Goal: Task Accomplishment & Management: Manage account settings

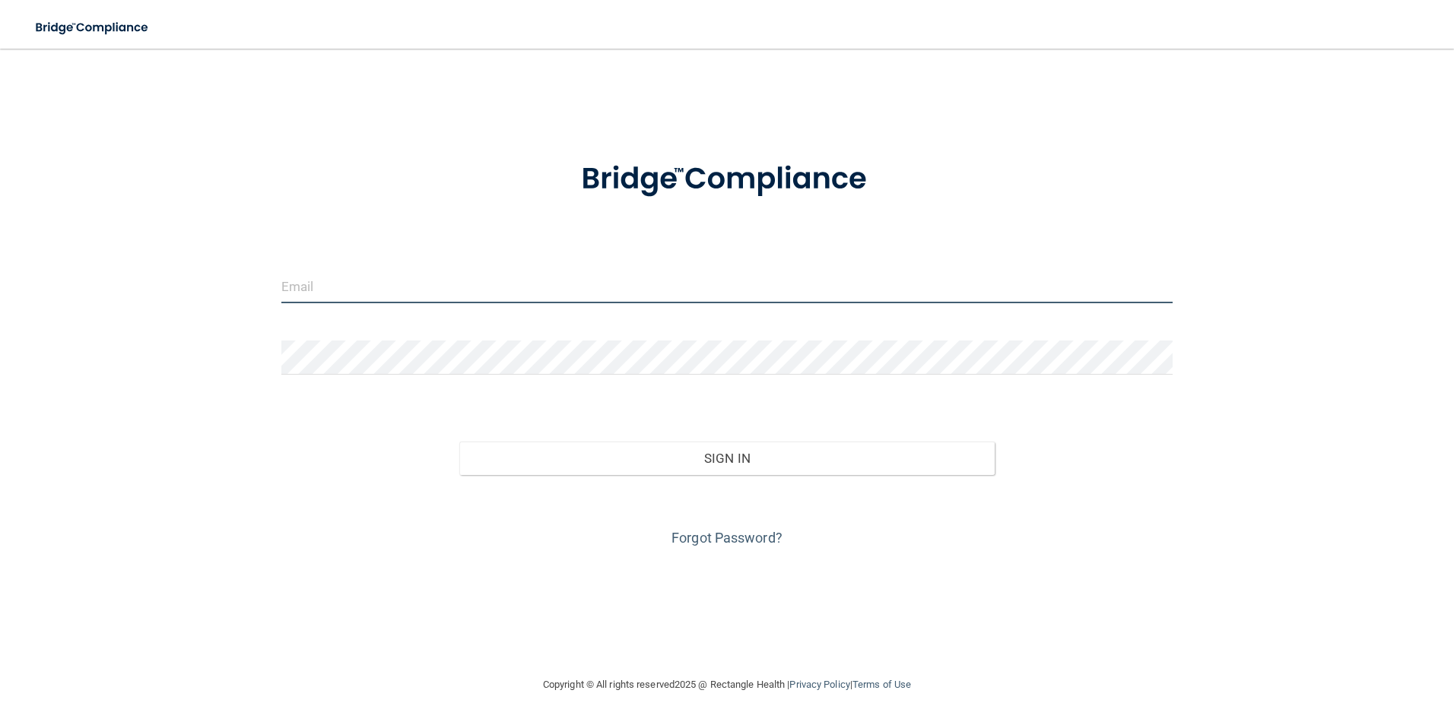
click at [426, 285] on input "email" at bounding box center [727, 286] width 892 height 34
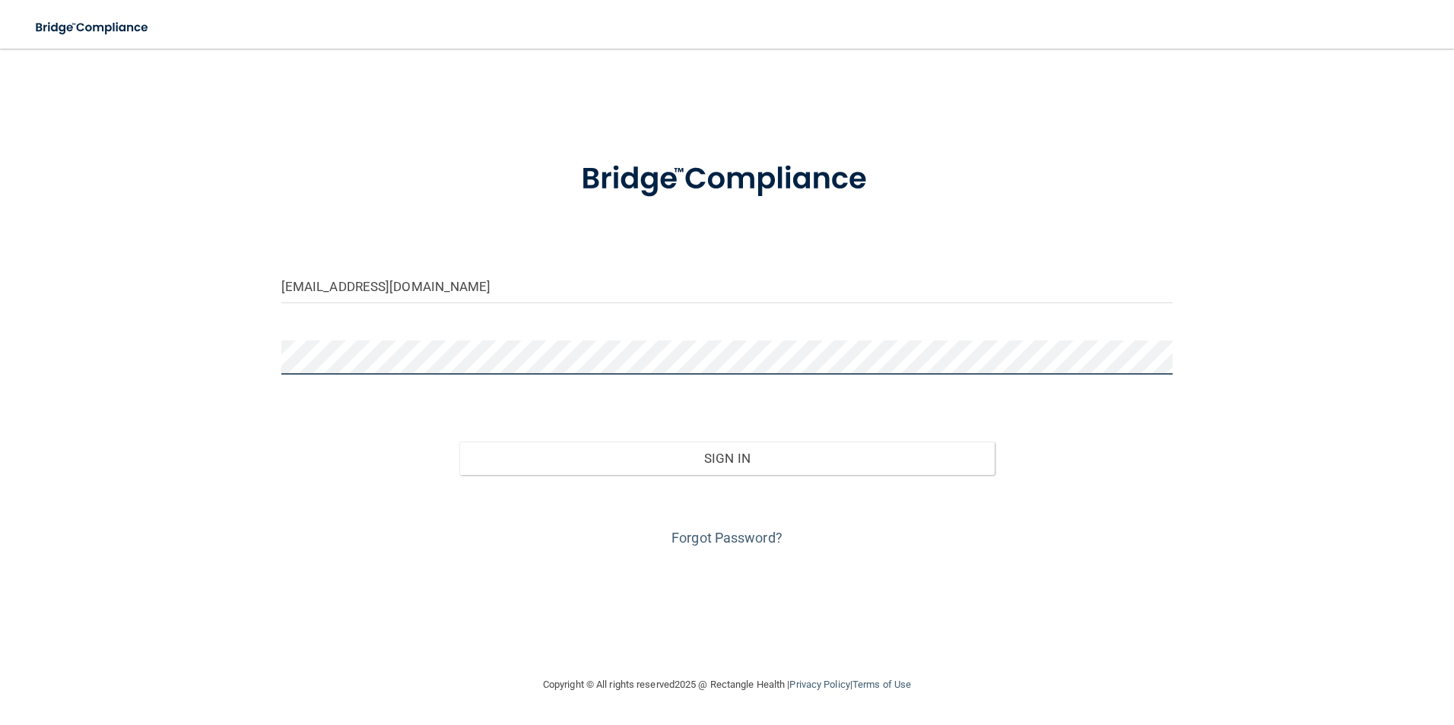
click at [459, 442] on button "Sign In" at bounding box center [726, 458] width 535 height 33
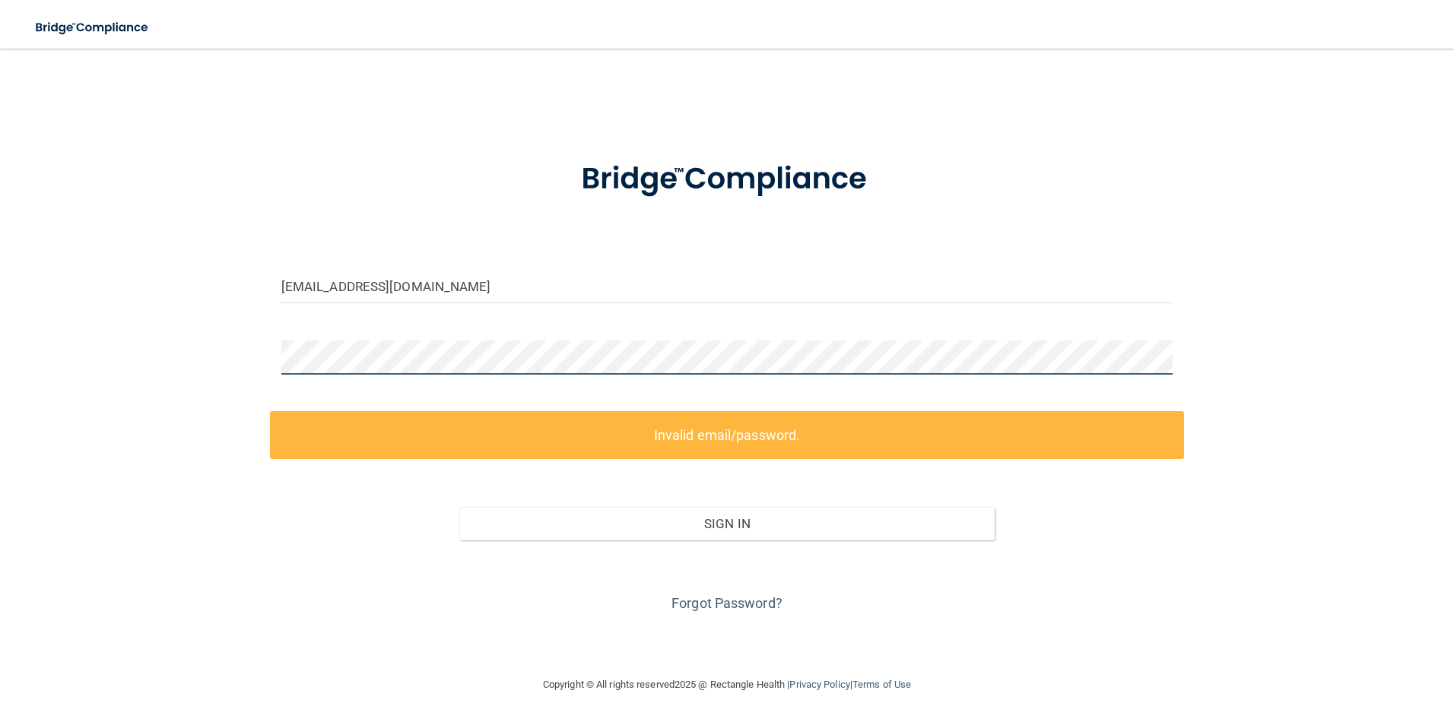
click at [165, 369] on div "[EMAIL_ADDRESS][DOMAIN_NAME] Invalid email/password. You don't have permission …" at bounding box center [726, 362] width 1393 height 597
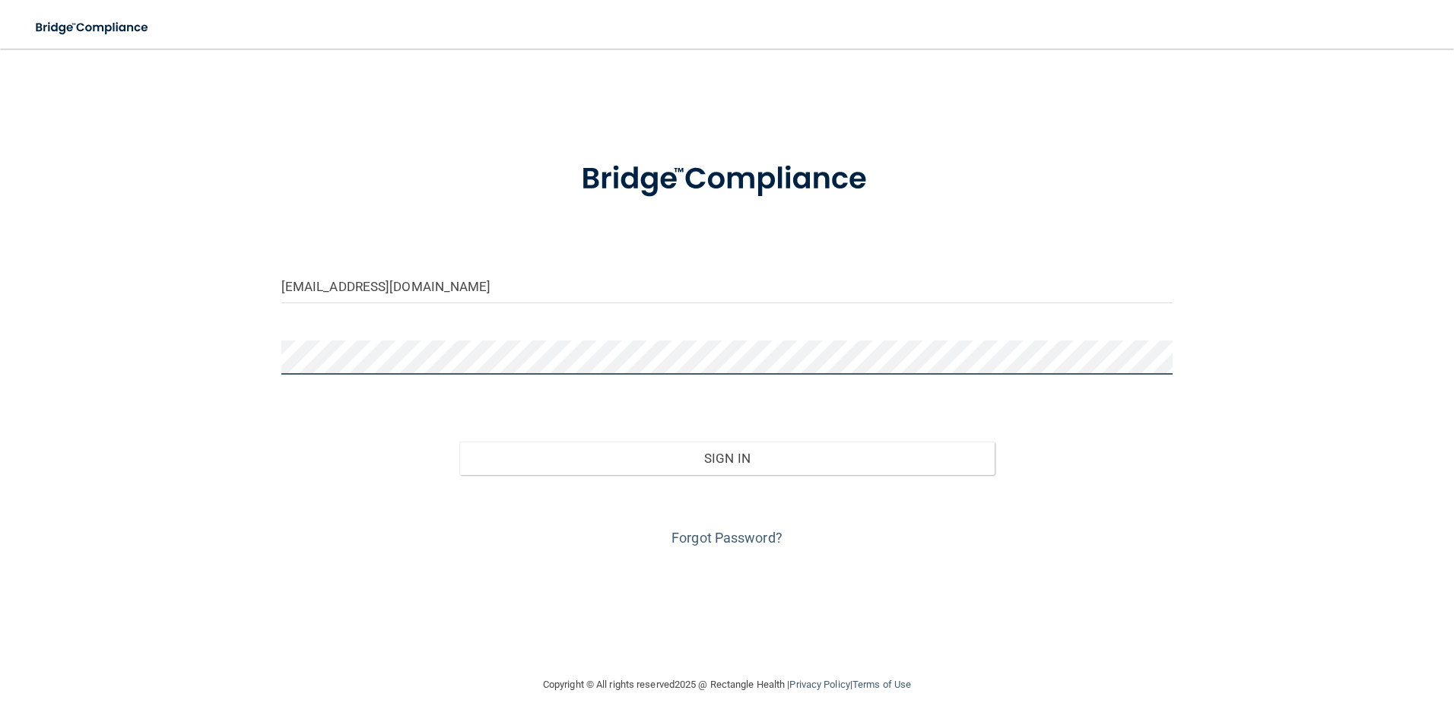
click at [459, 442] on button "Sign In" at bounding box center [726, 458] width 535 height 33
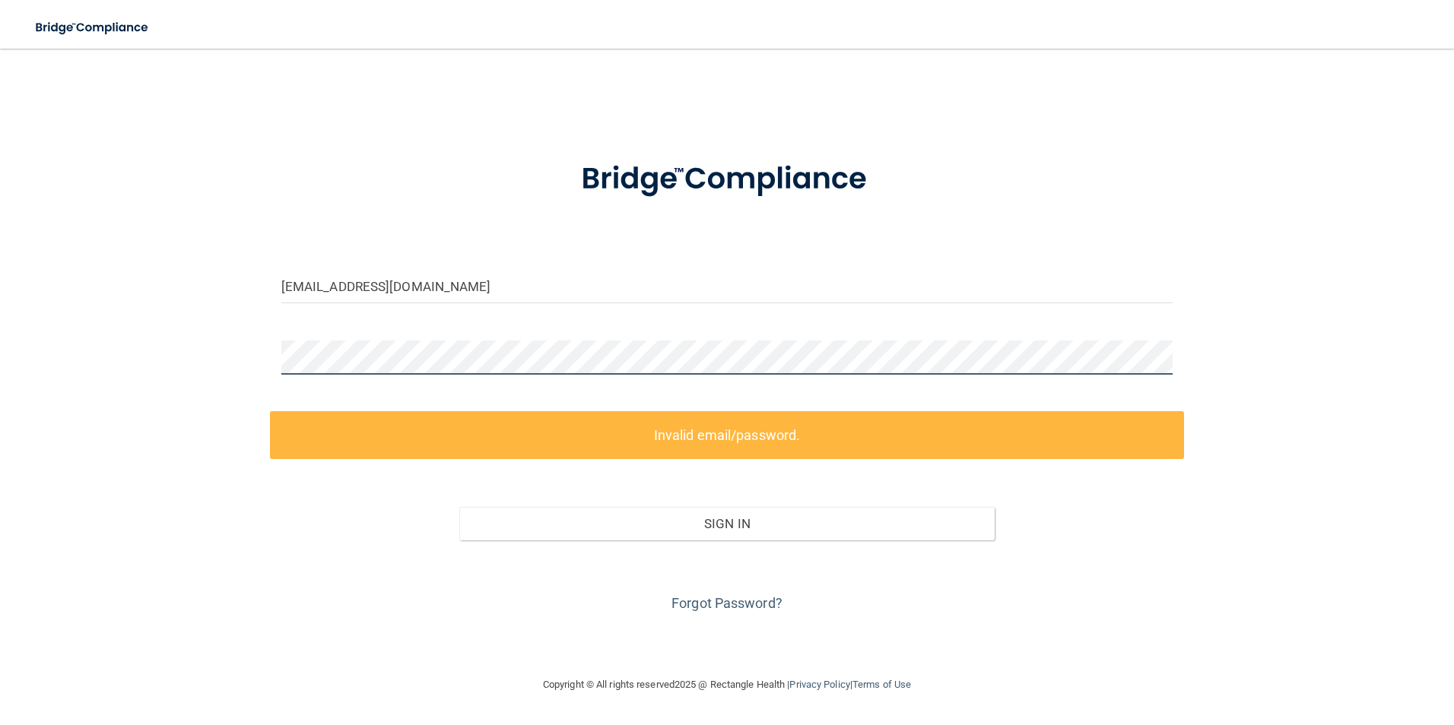
click at [97, 348] on div "[EMAIL_ADDRESS][DOMAIN_NAME] Invalid email/password. You don't have permission …" at bounding box center [726, 362] width 1393 height 597
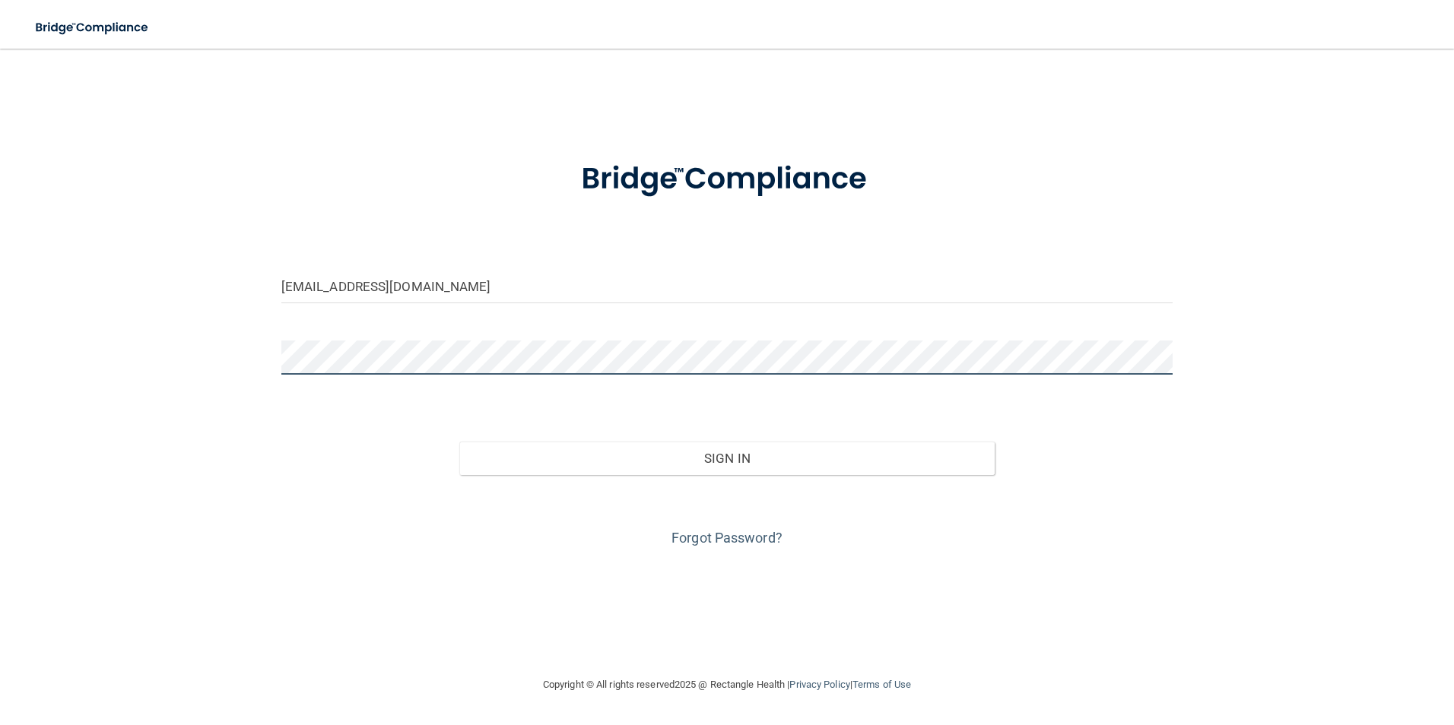
click at [459, 442] on button "Sign In" at bounding box center [726, 458] width 535 height 33
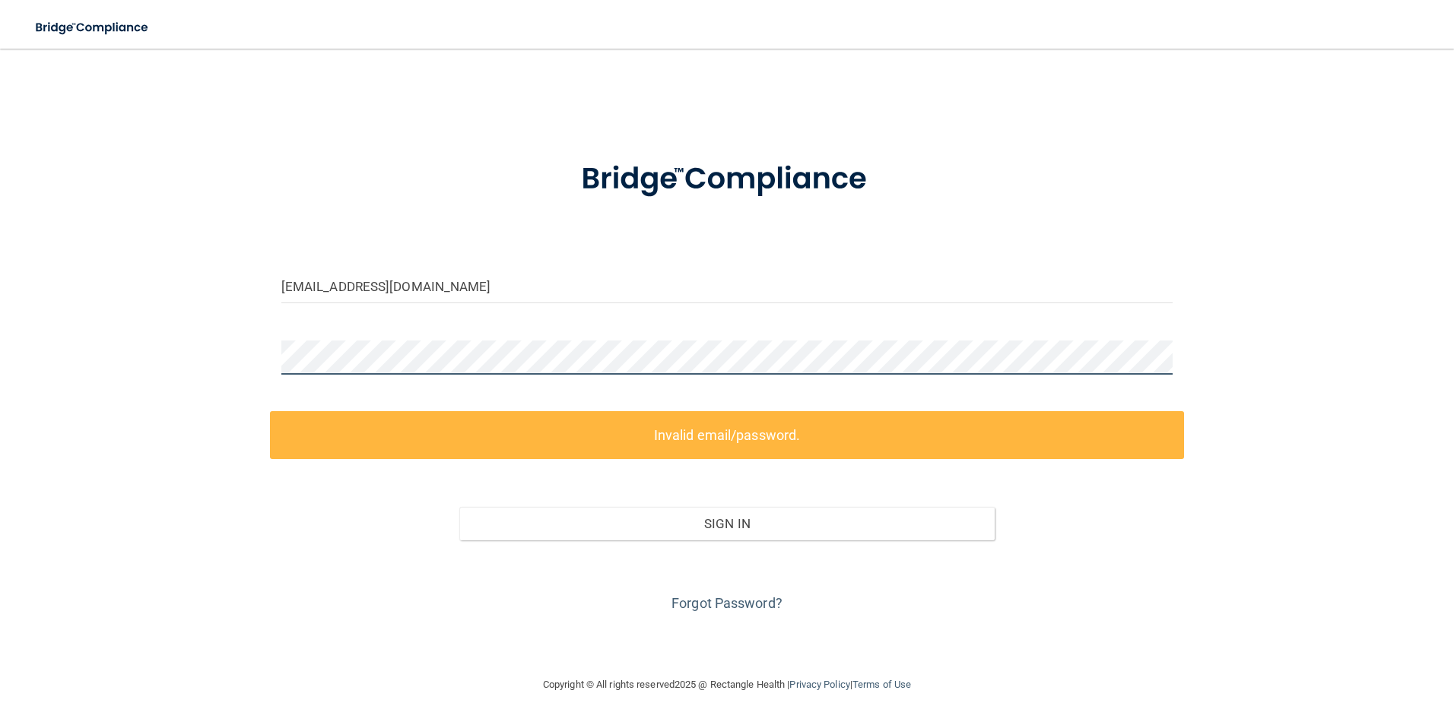
click at [173, 345] on div "[EMAIL_ADDRESS][DOMAIN_NAME] Invalid email/password. You don't have permission …" at bounding box center [726, 362] width 1393 height 597
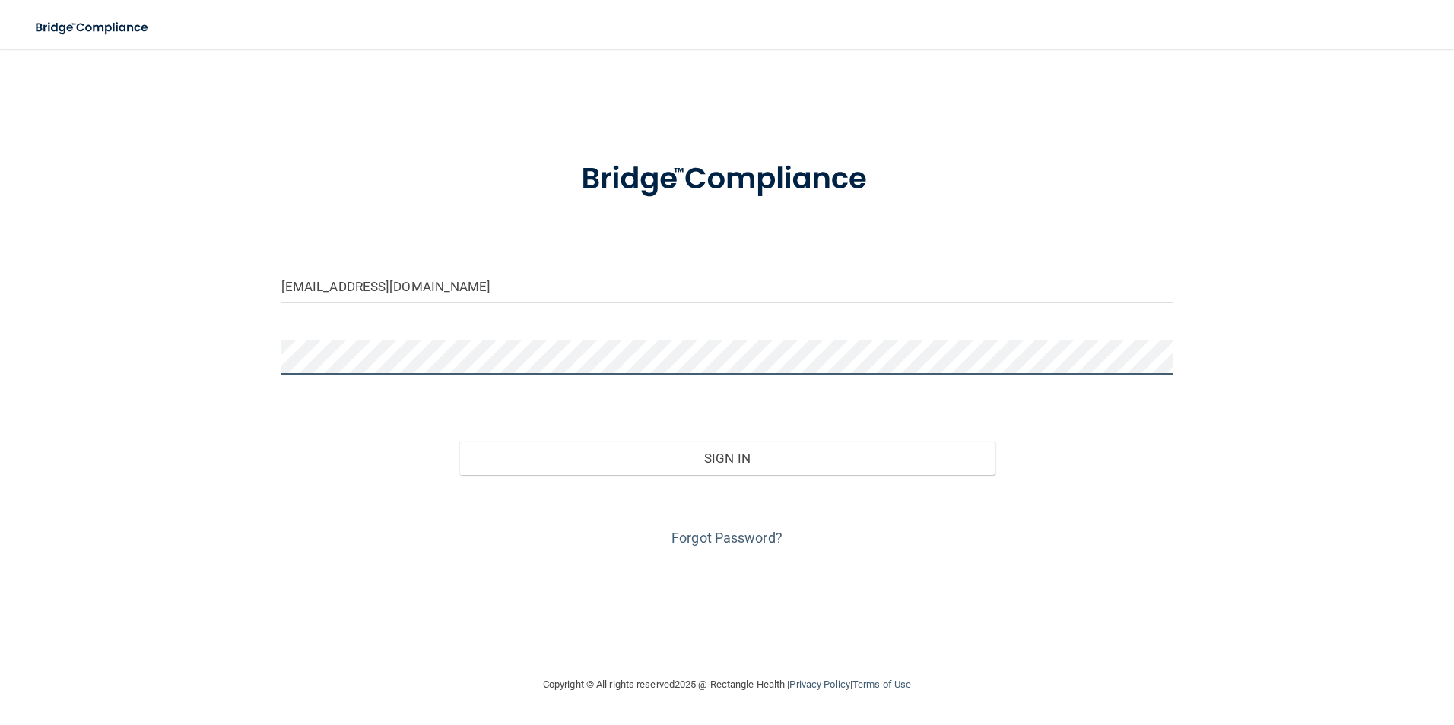
click at [459, 442] on button "Sign In" at bounding box center [726, 458] width 535 height 33
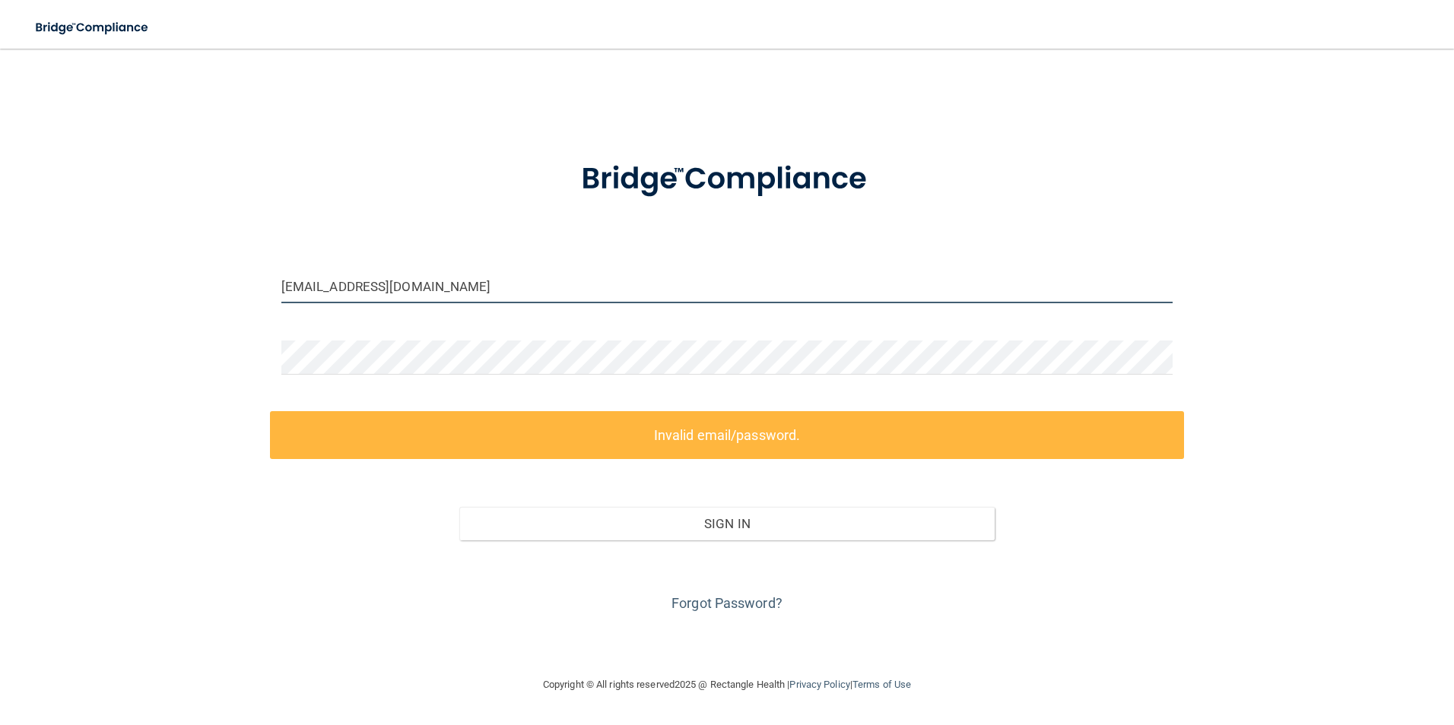
drag, startPoint x: 466, startPoint y: 289, endPoint x: 124, endPoint y: 310, distance: 342.8
click at [124, 310] on div "[EMAIL_ADDRESS][DOMAIN_NAME] Invalid email/password. You don't have permission …" at bounding box center [726, 362] width 1393 height 597
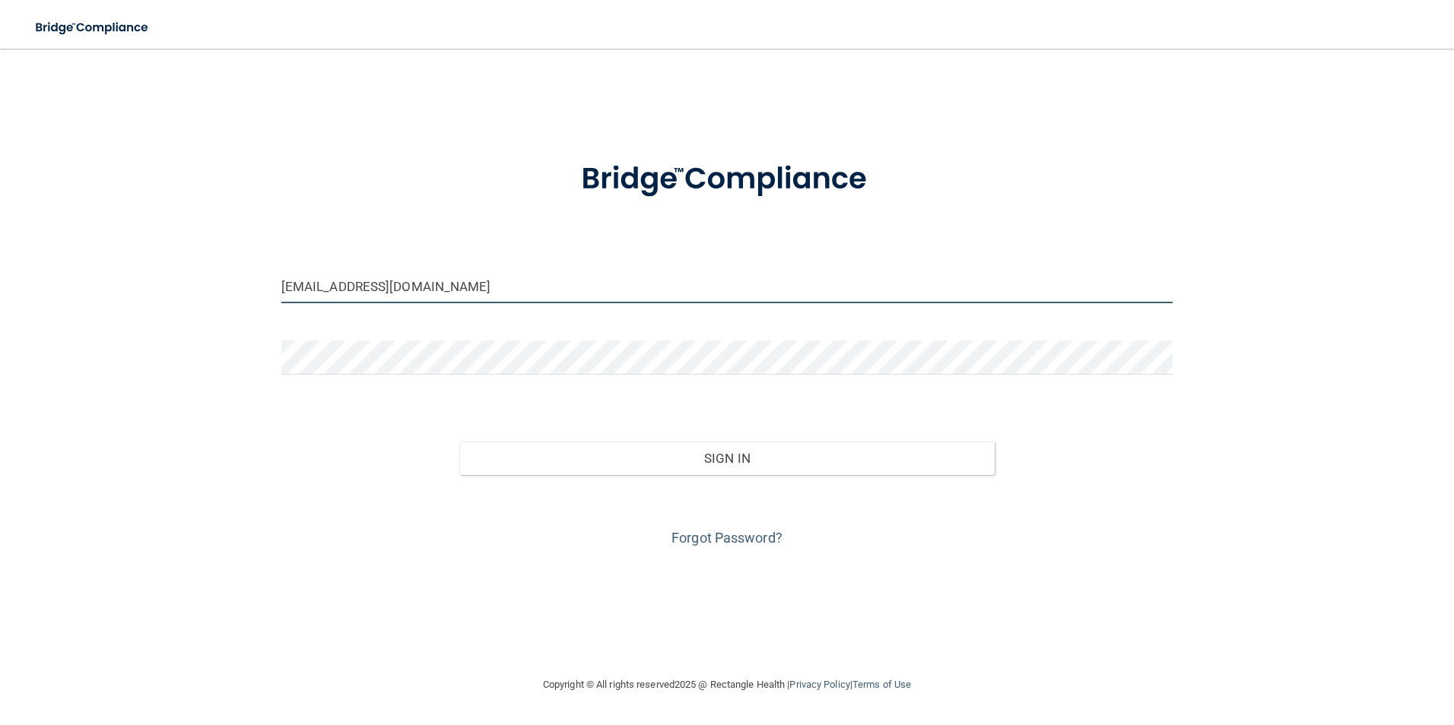
type input "[EMAIL_ADDRESS][DOMAIN_NAME]"
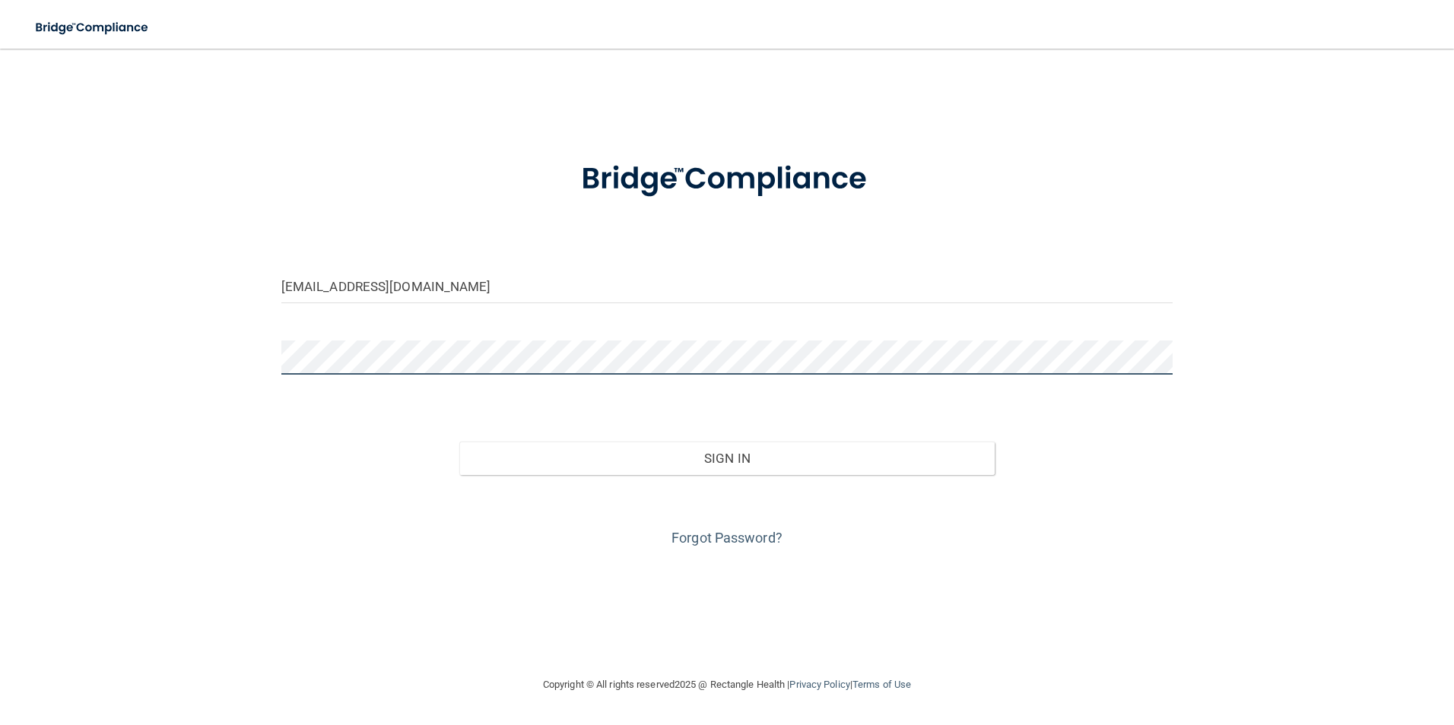
click at [459, 442] on button "Sign In" at bounding box center [726, 458] width 535 height 33
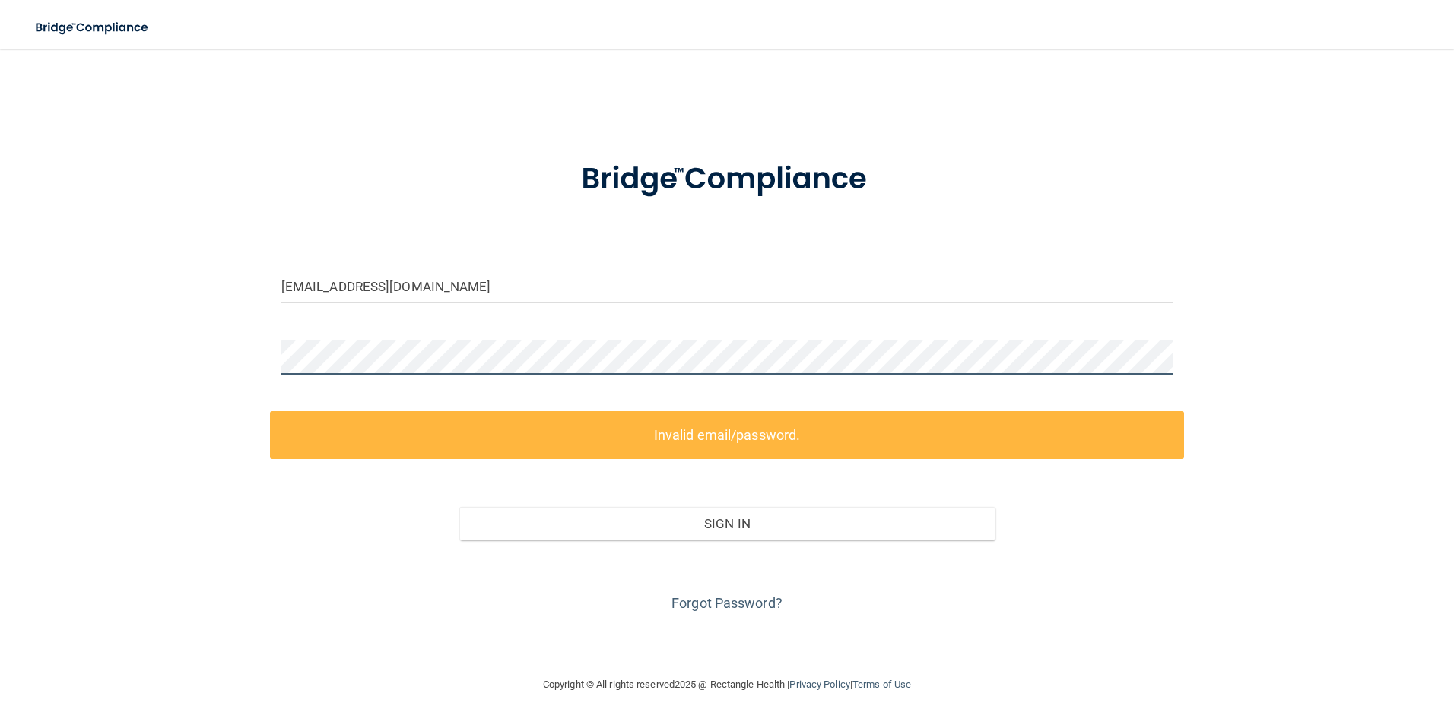
click at [170, 373] on div "[EMAIL_ADDRESS][DOMAIN_NAME] Invalid email/password. You don't have permission …" at bounding box center [726, 362] width 1393 height 597
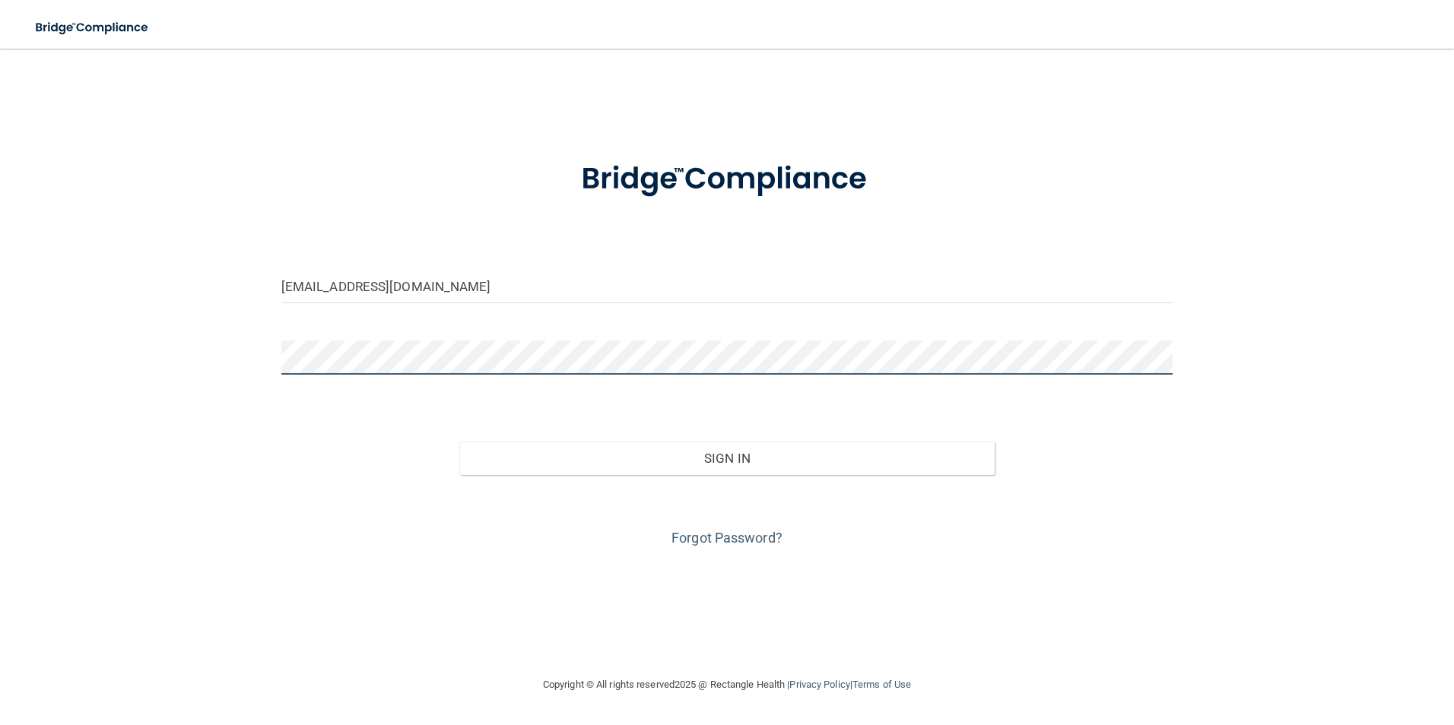
click at [459, 442] on button "Sign In" at bounding box center [726, 458] width 535 height 33
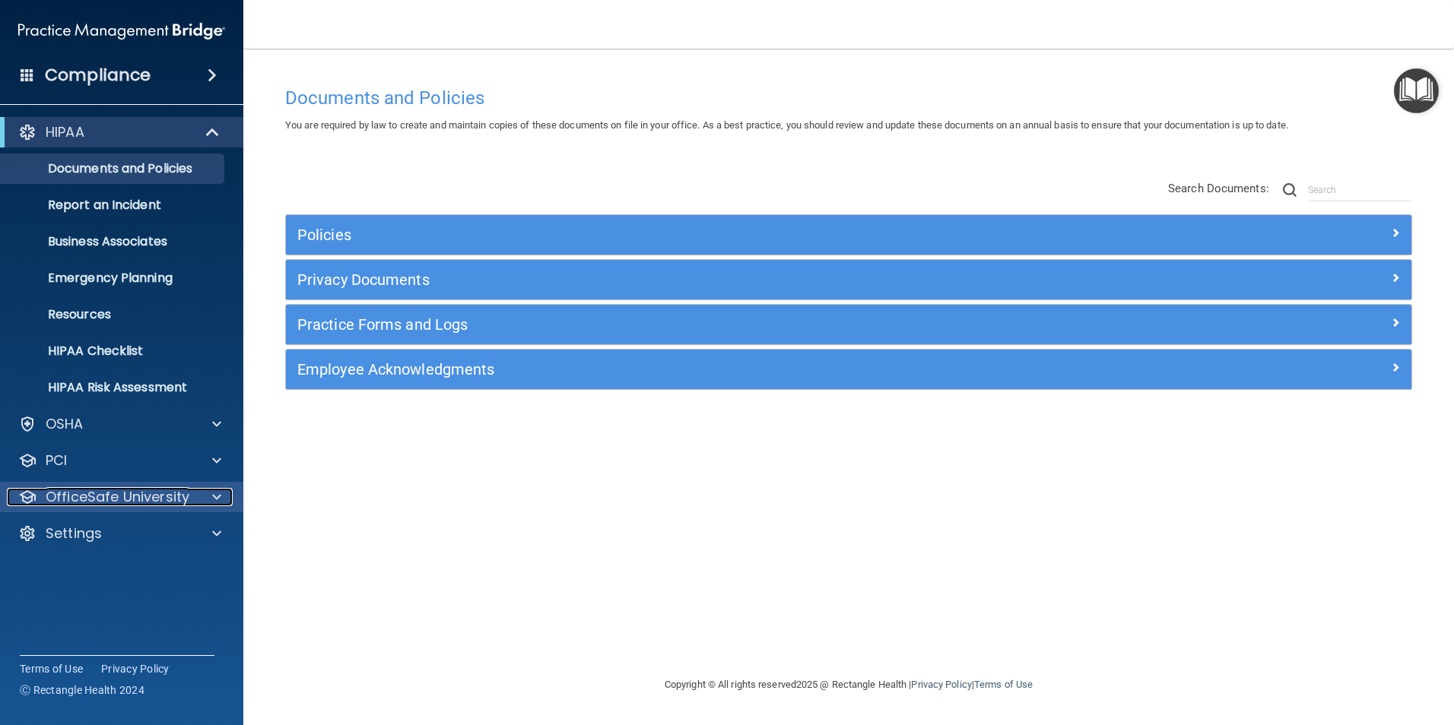
click at [167, 497] on p "OfficeSafe University" at bounding box center [118, 497] width 144 height 18
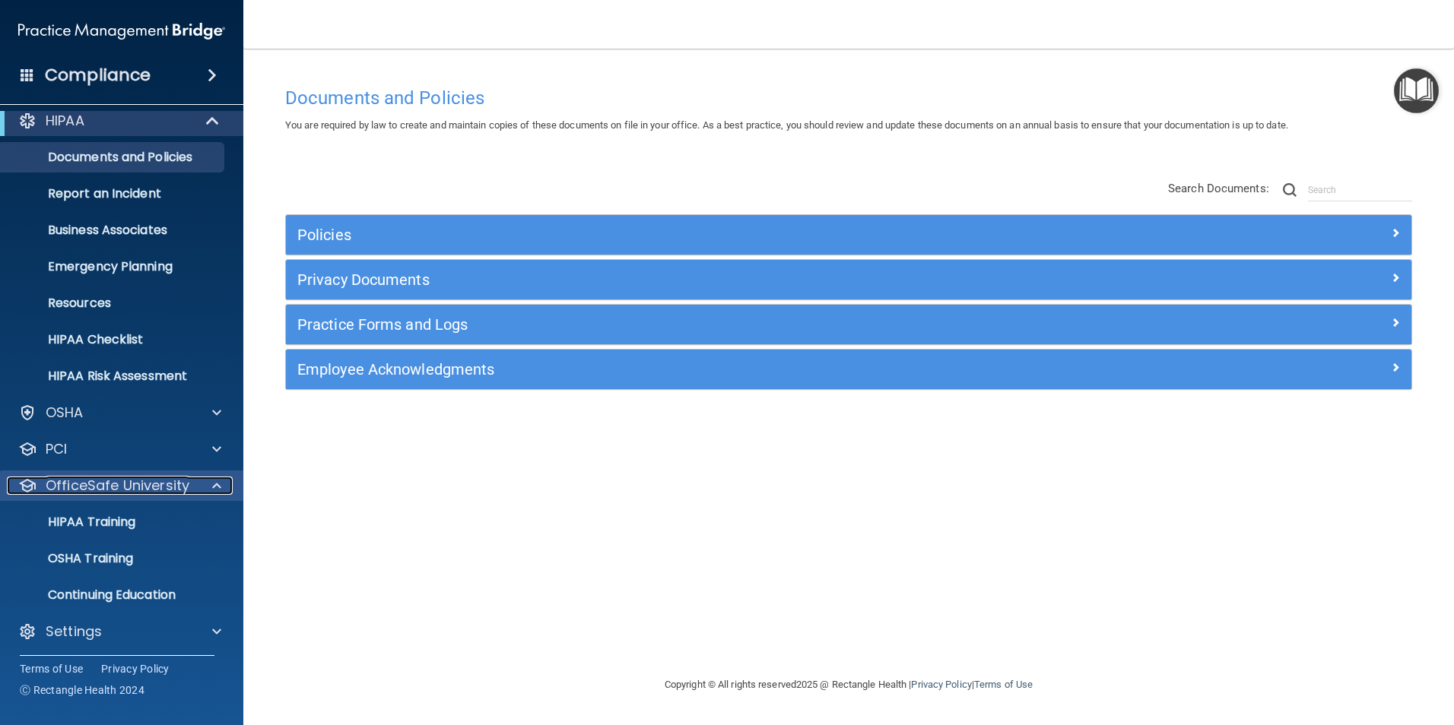
scroll to position [15, 0]
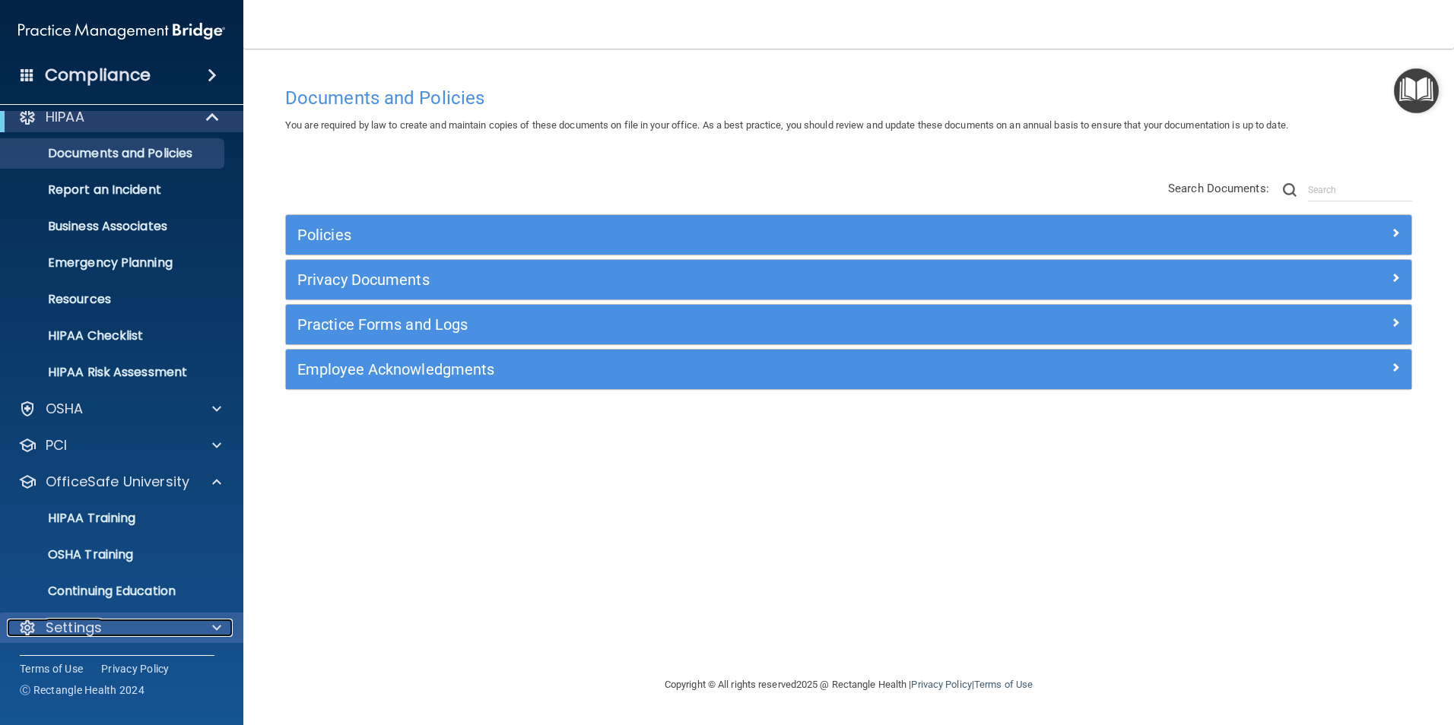
click at [98, 629] on p "Settings" at bounding box center [74, 628] width 56 height 18
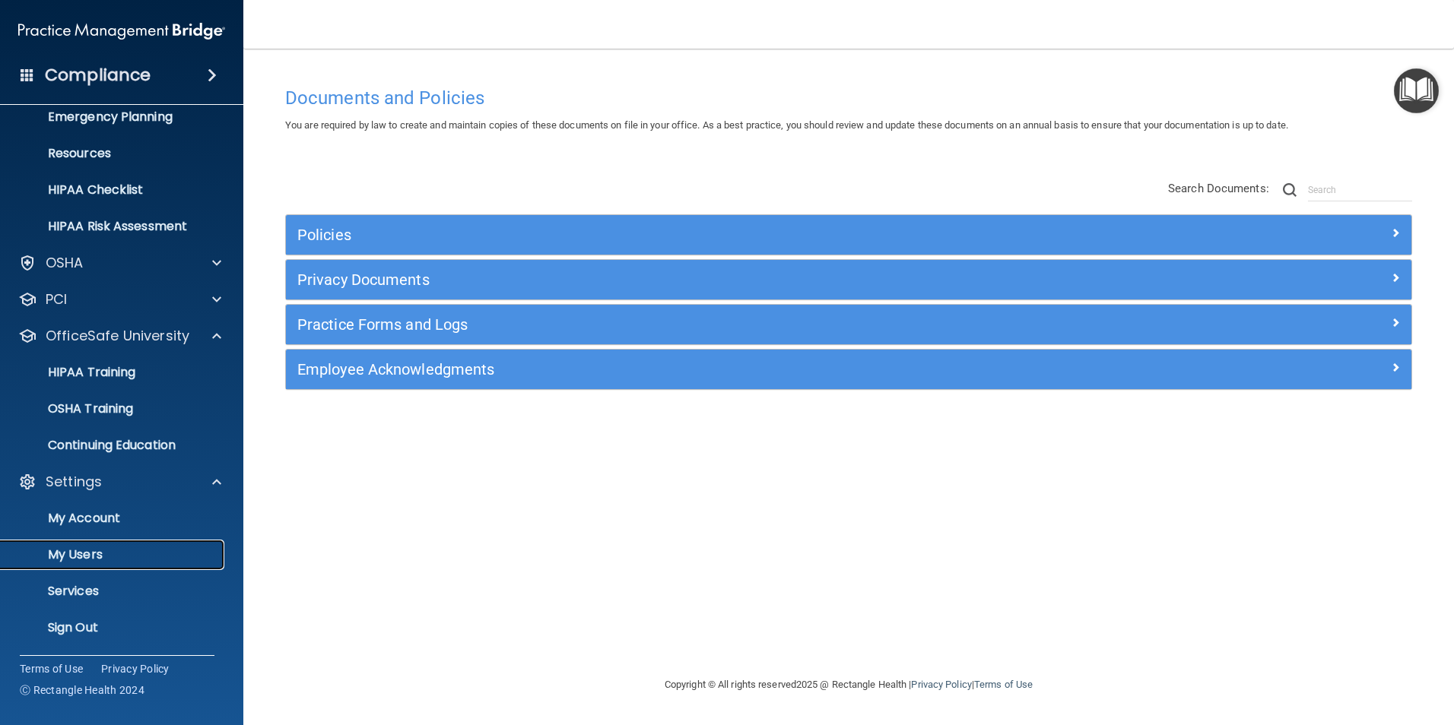
click at [81, 560] on p "My Users" at bounding box center [114, 555] width 208 height 15
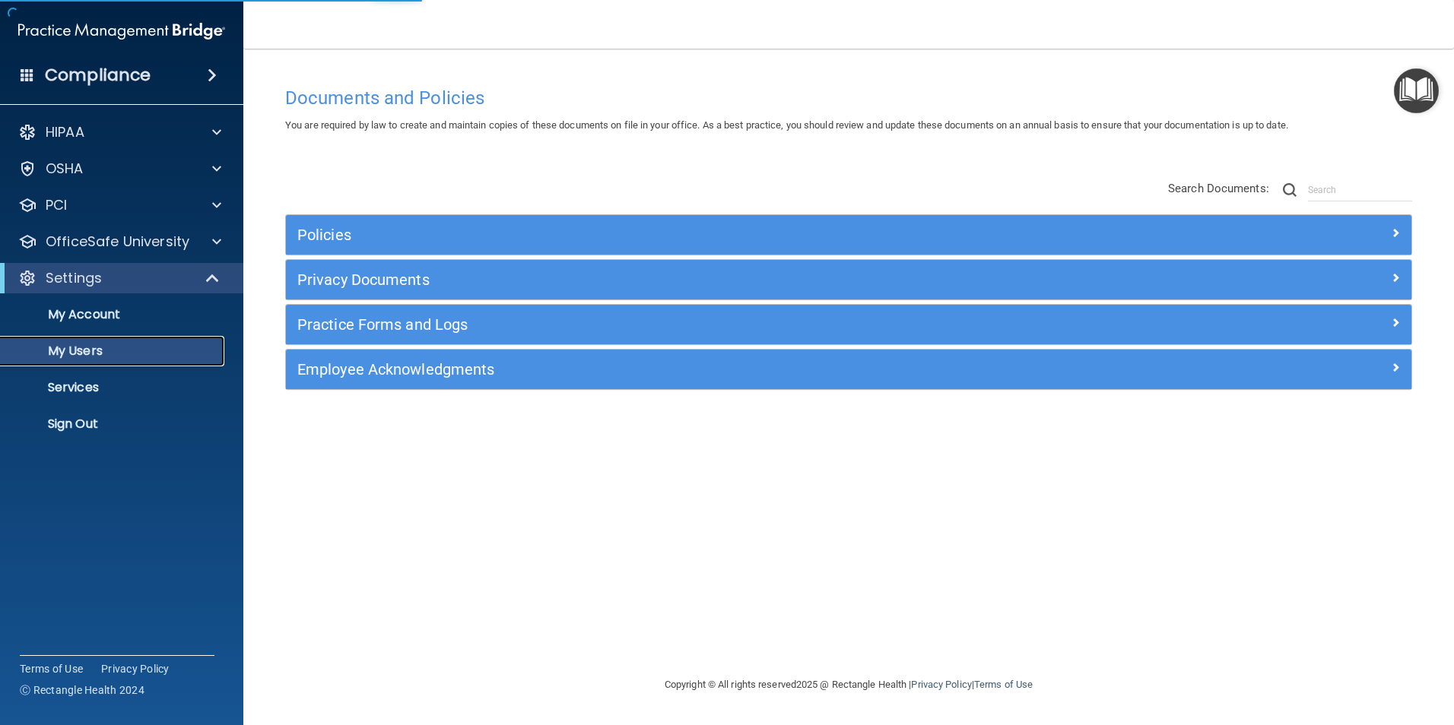
select select "20"
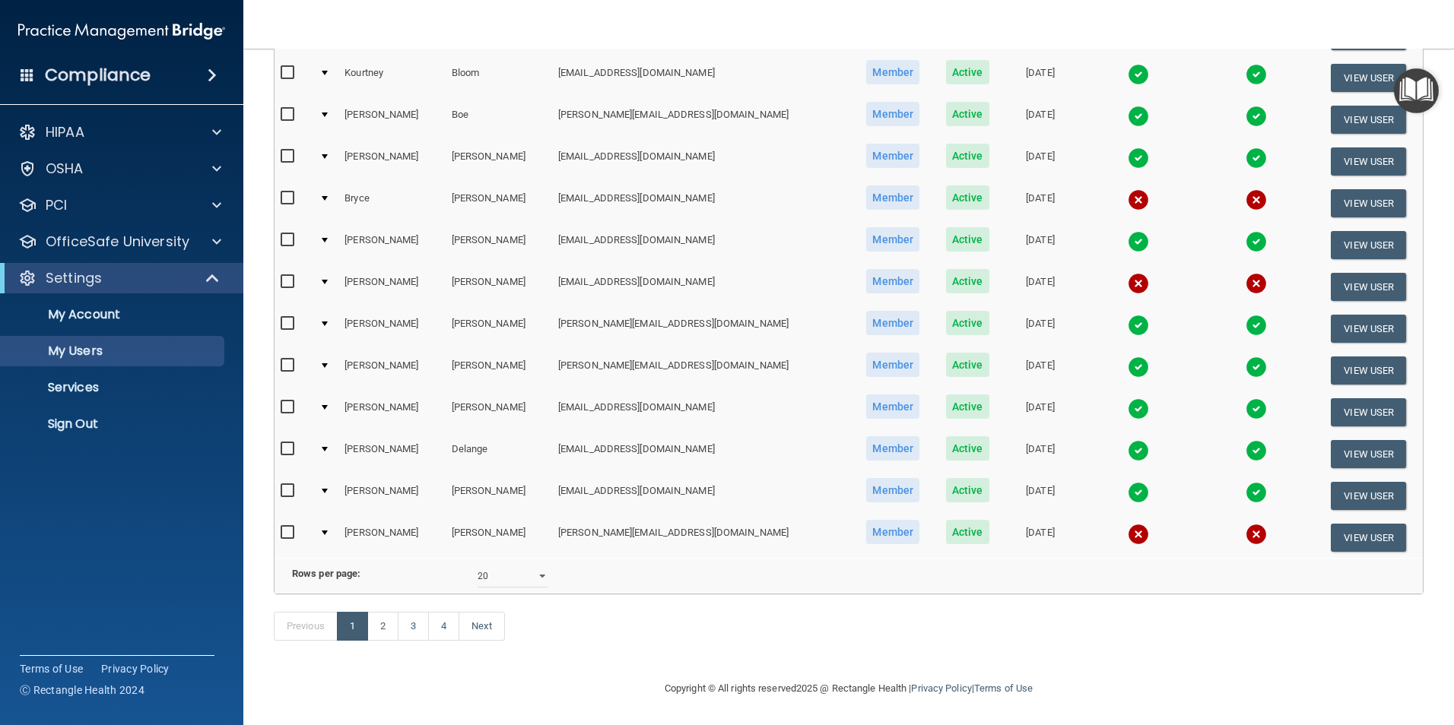
scroll to position [532, 0]
click at [383, 636] on link "2" at bounding box center [382, 626] width 31 height 29
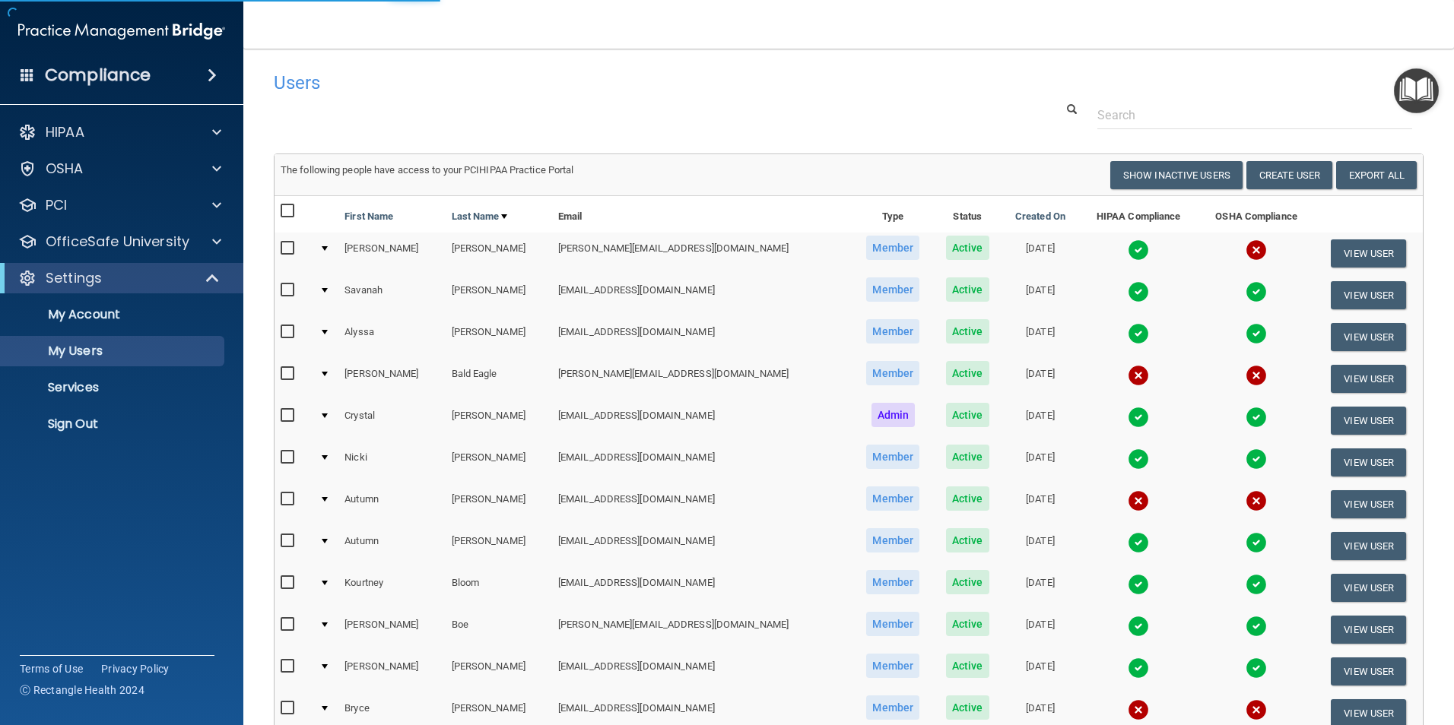
select select "20"
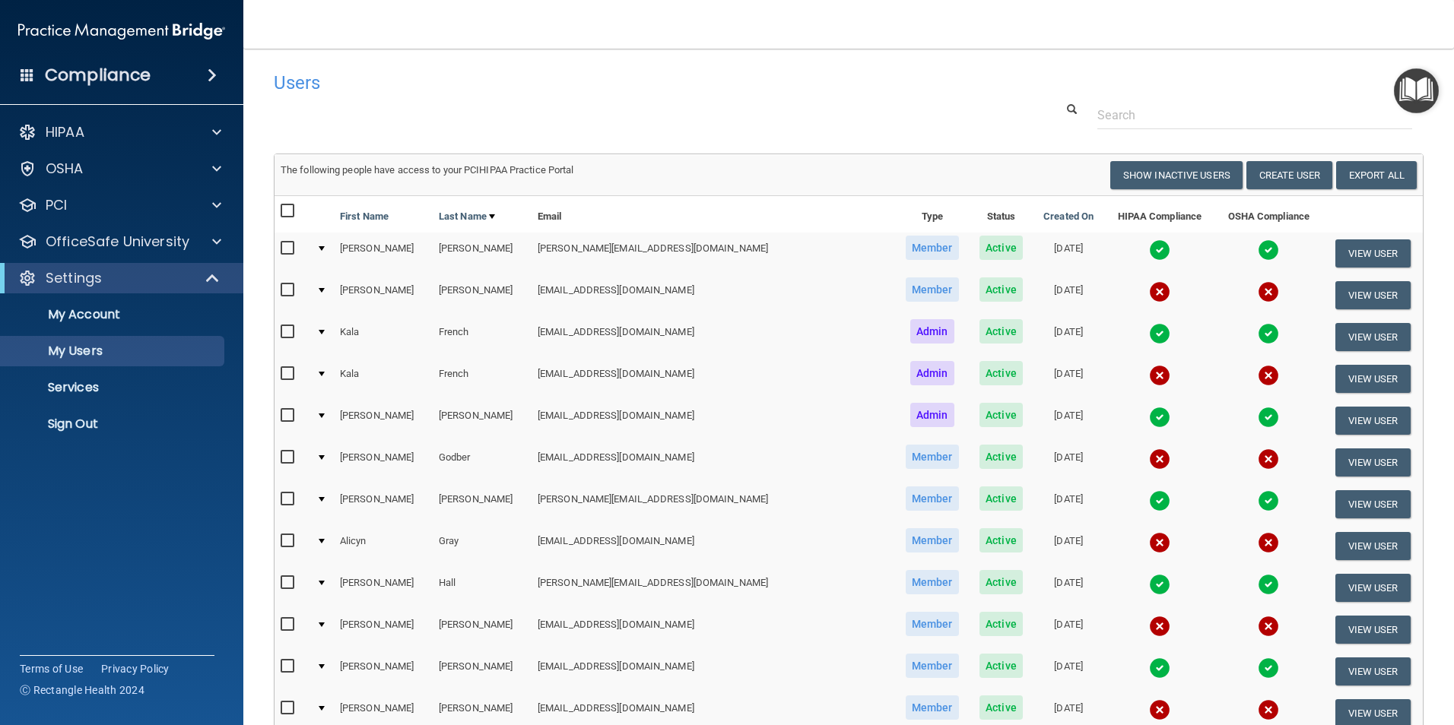
click at [283, 544] on input "checkbox" at bounding box center [289, 541] width 17 height 12
checkbox input "true"
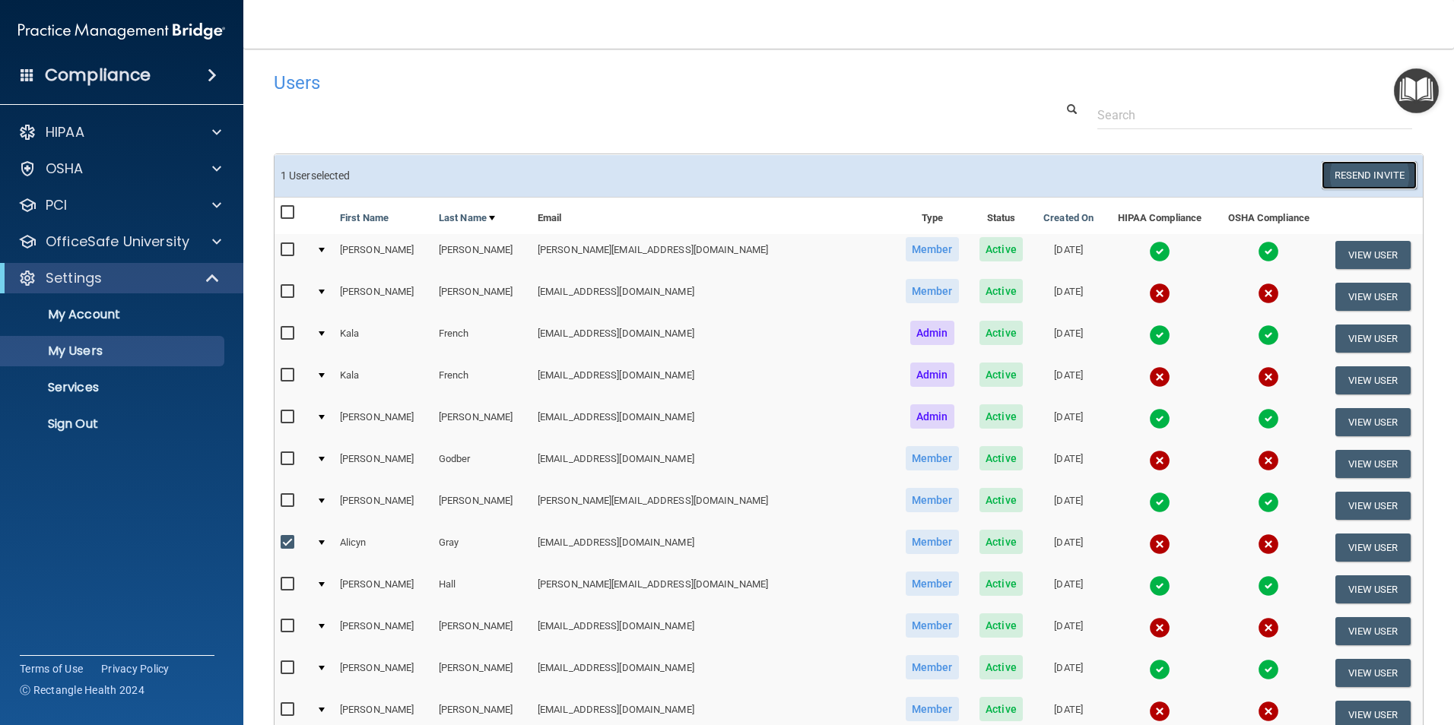
click at [1329, 177] on button "Resend Invite" at bounding box center [1369, 175] width 95 height 28
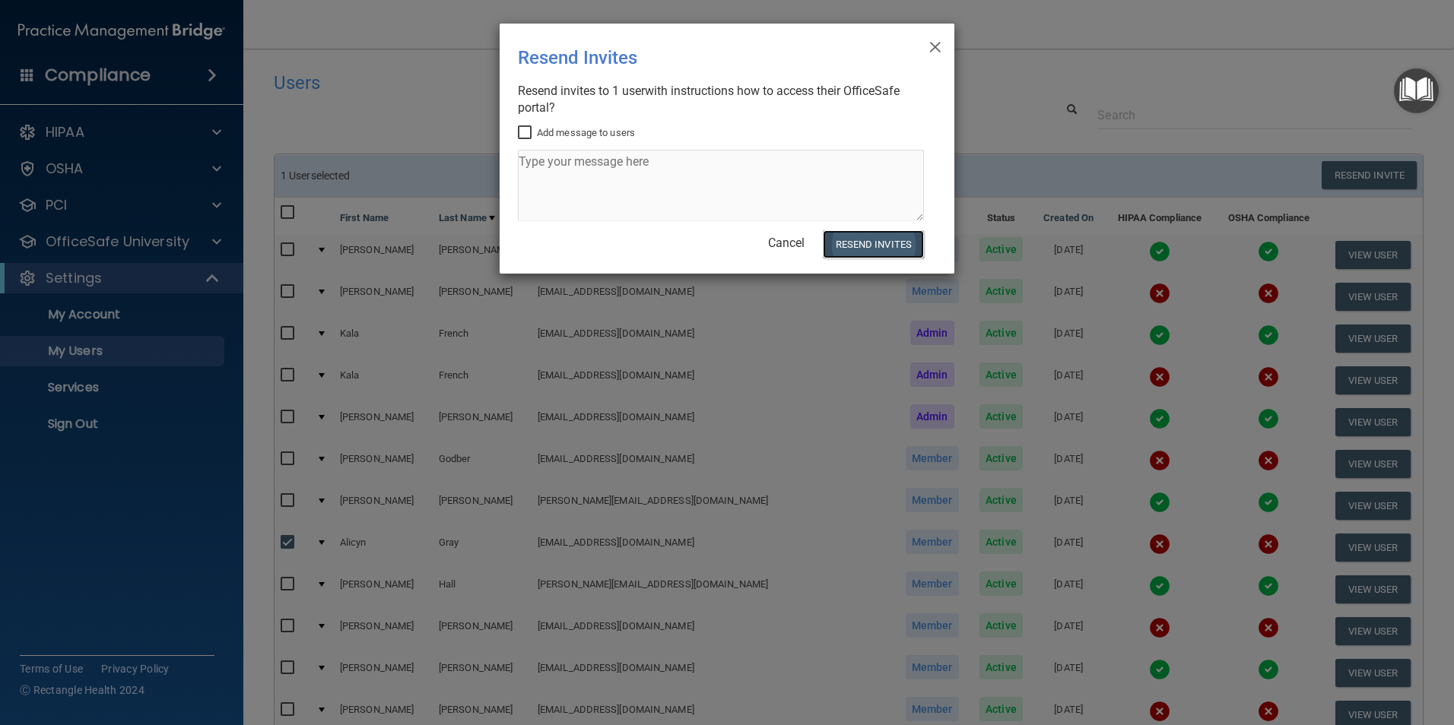
click at [893, 241] on button "Resend Invites" at bounding box center [873, 244] width 101 height 28
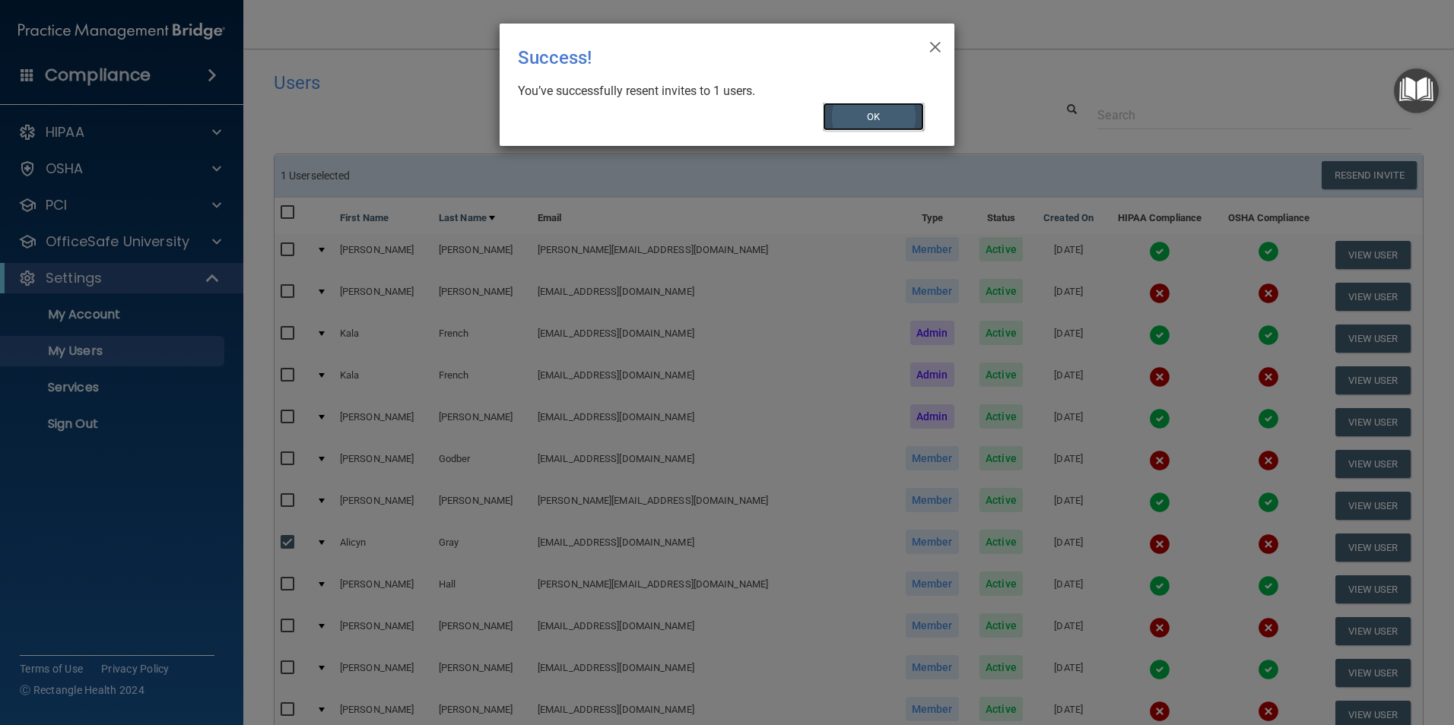
click at [859, 113] on button "OK" at bounding box center [874, 117] width 102 height 28
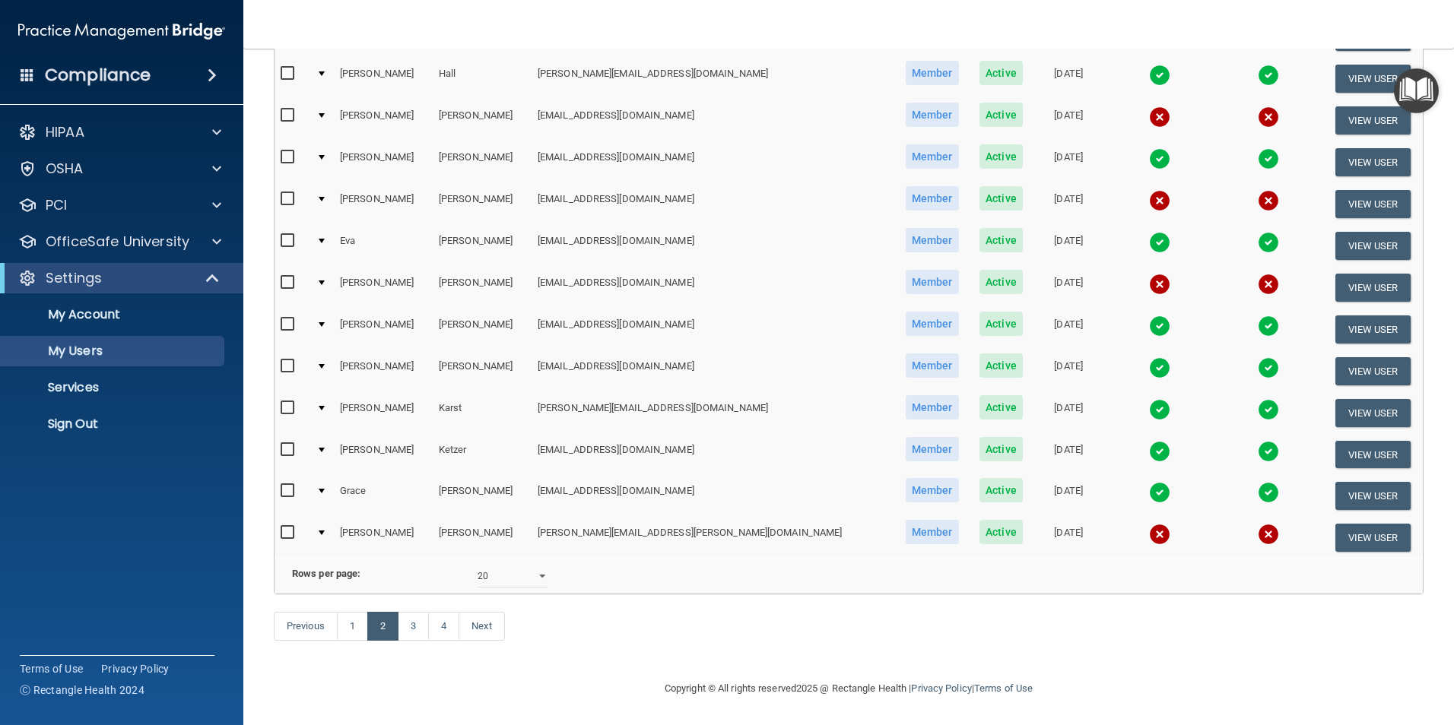
scroll to position [534, 0]
click at [418, 629] on link "3" at bounding box center [413, 626] width 31 height 29
select select "20"
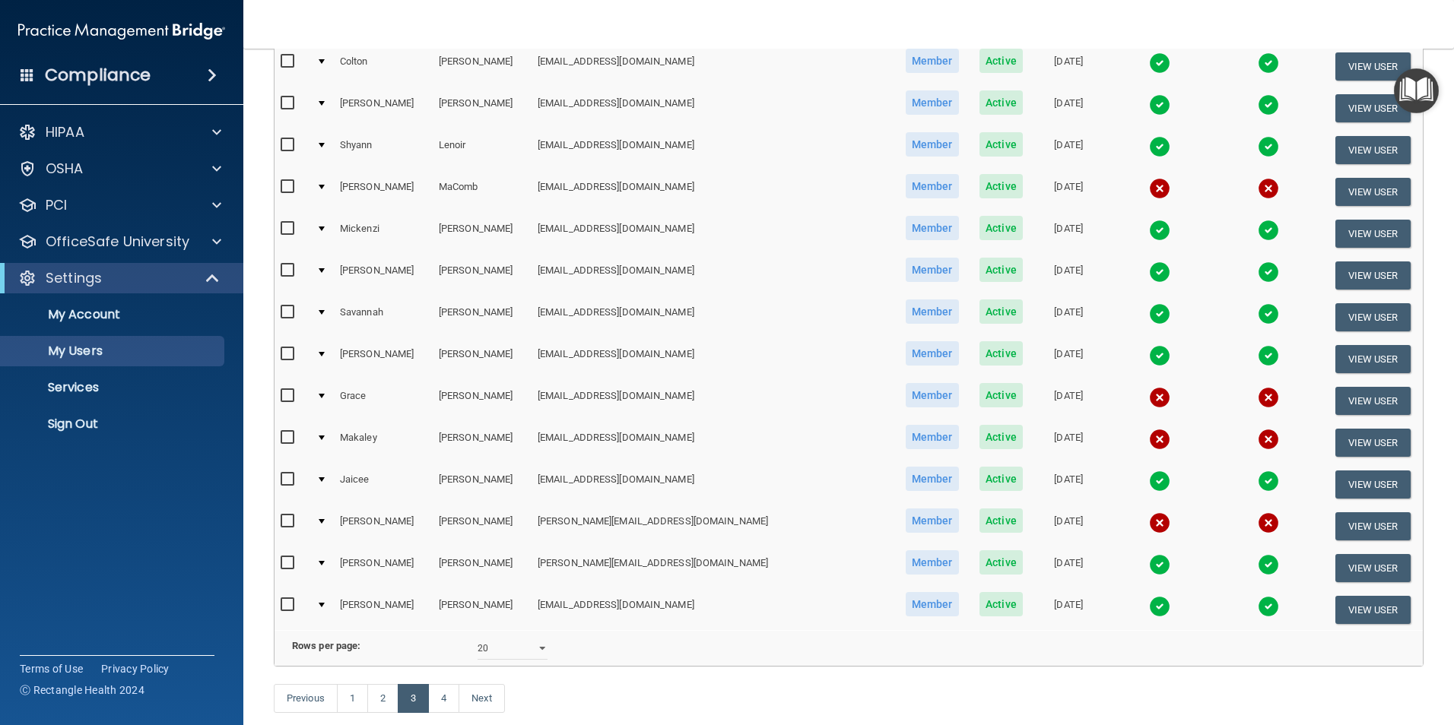
scroll to position [456, 0]
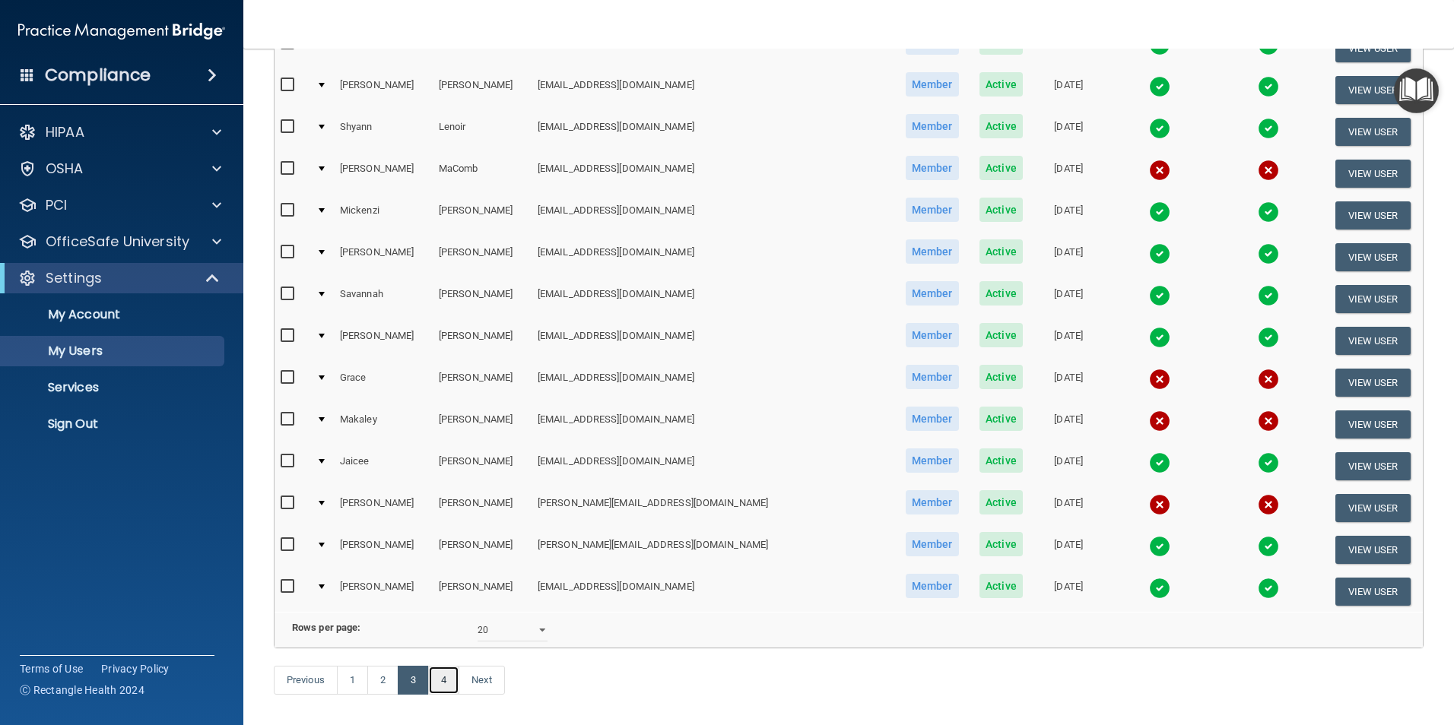
click at [449, 695] on link "4" at bounding box center [443, 680] width 31 height 29
select select "20"
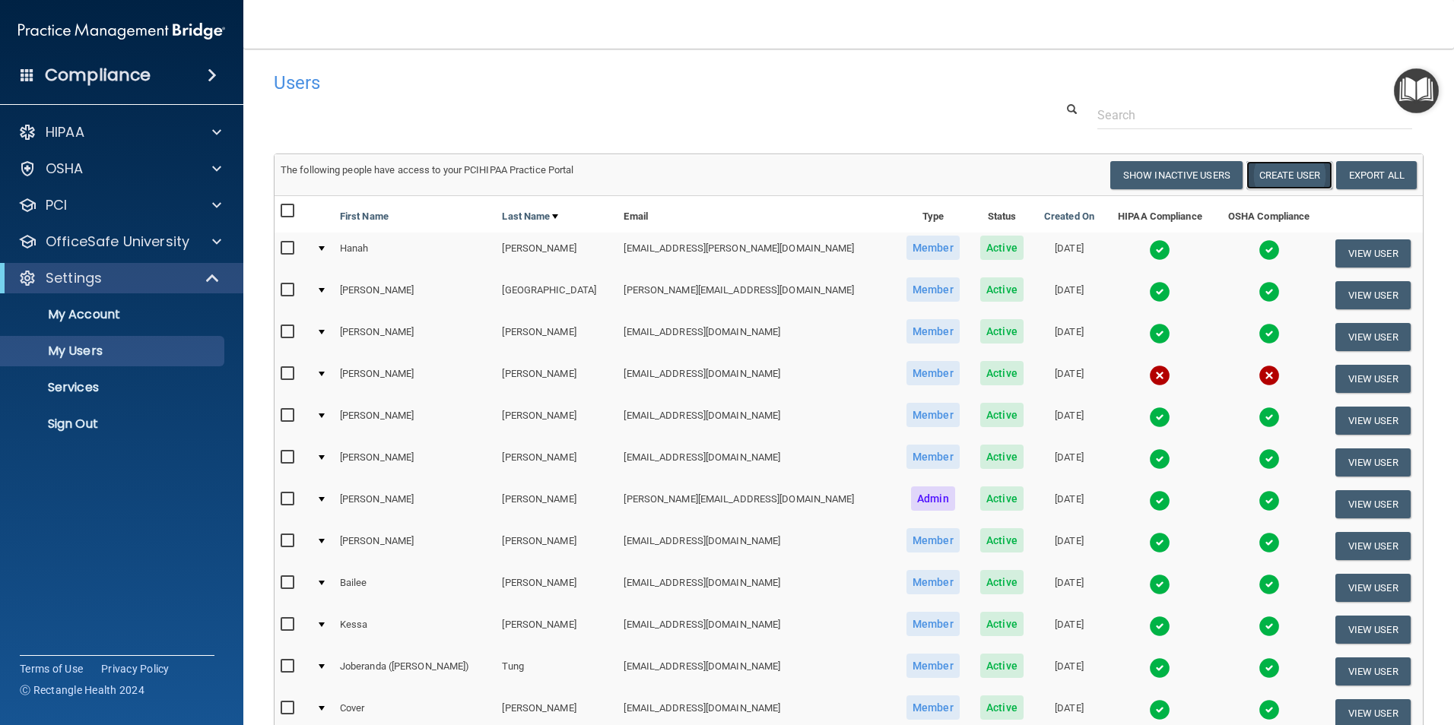
click at [1264, 168] on button "Create User" at bounding box center [1289, 175] width 86 height 28
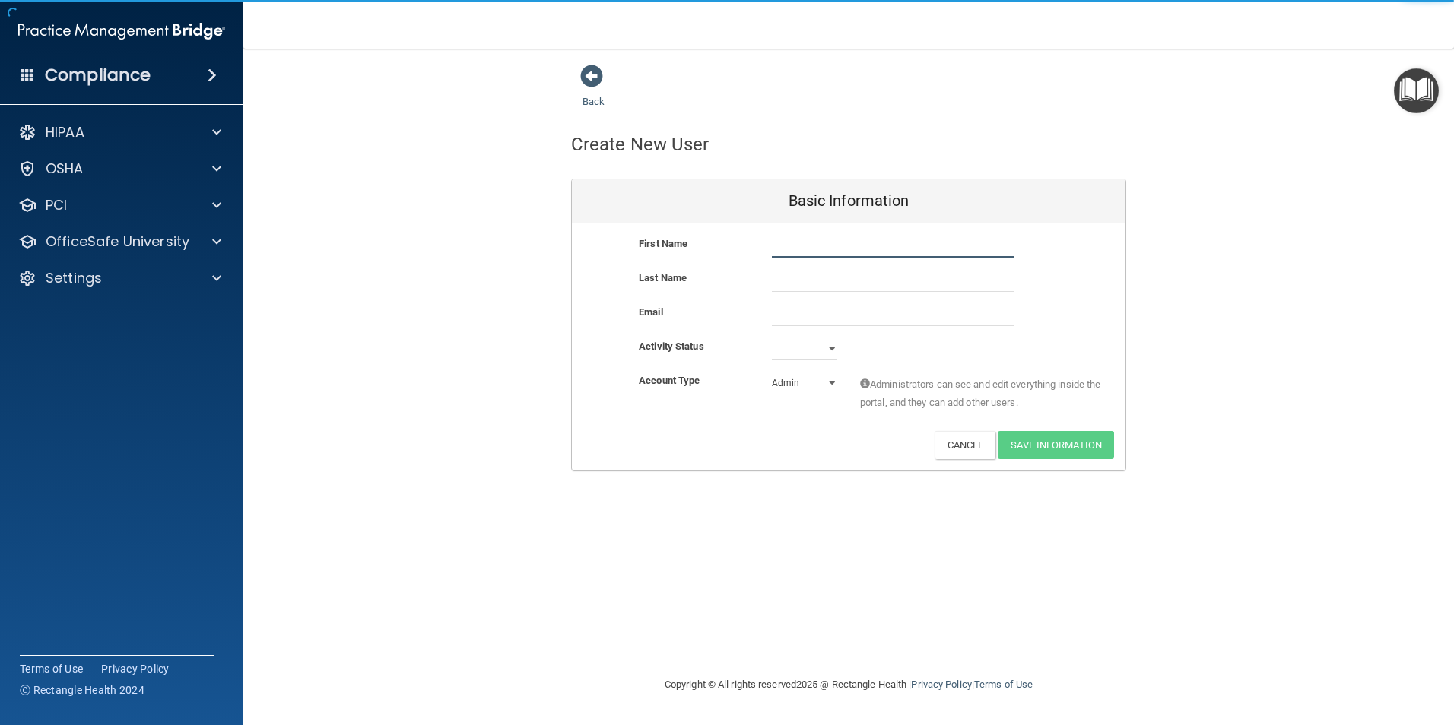
click at [808, 253] on input "text" at bounding box center [893, 246] width 243 height 23
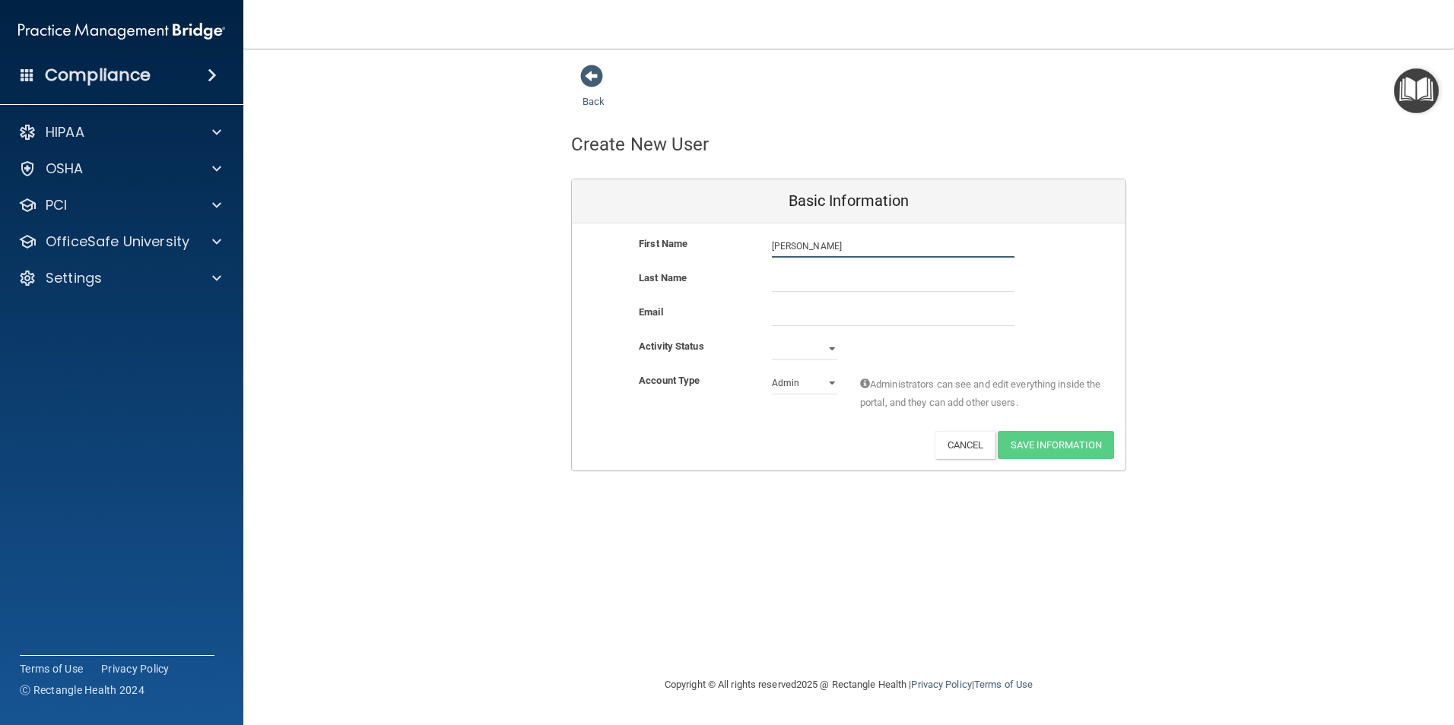
type input "[PERSON_NAME]"
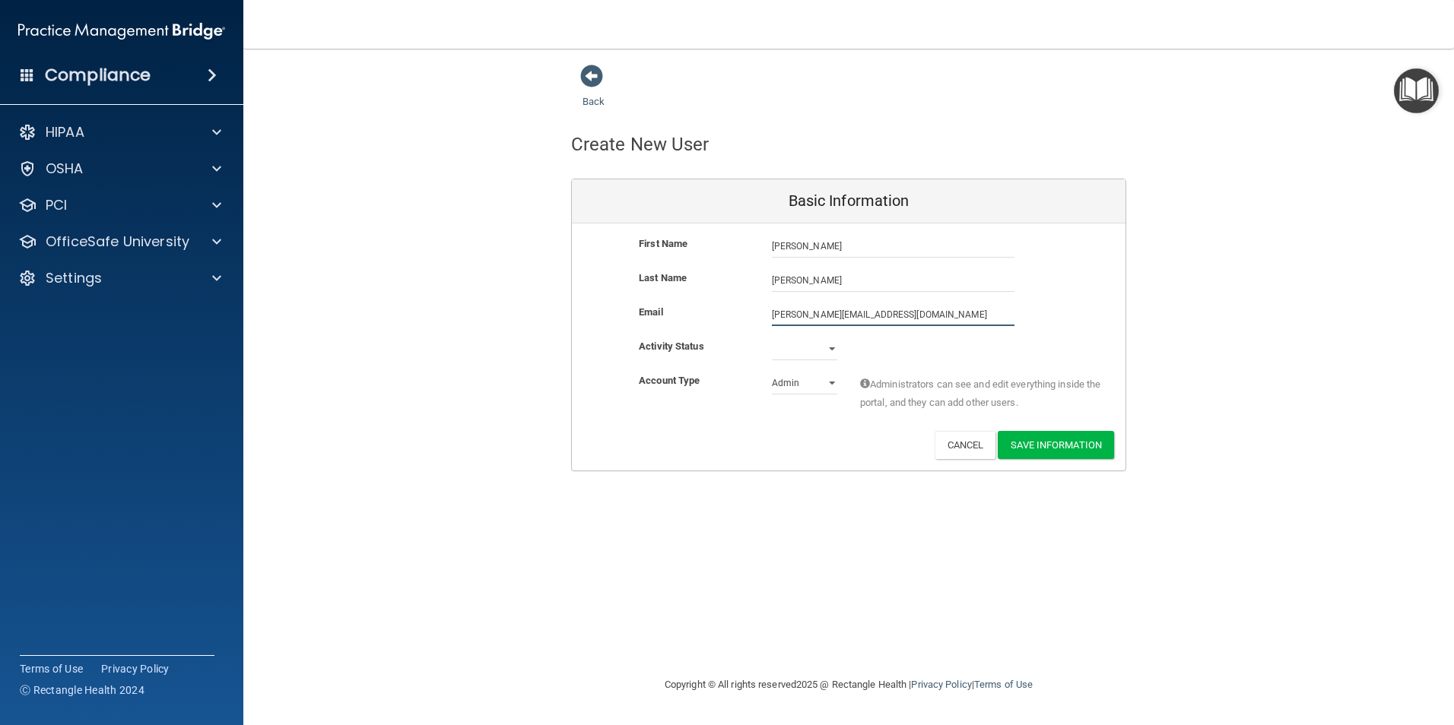
type input "[PERSON_NAME][EMAIL_ADDRESS][DOMAIN_NAME]"
drag, startPoint x: 805, startPoint y: 352, endPoint x: 804, endPoint y: 364, distance: 11.5
click at [805, 352] on select "Active Inactive" at bounding box center [804, 352] width 65 height 23
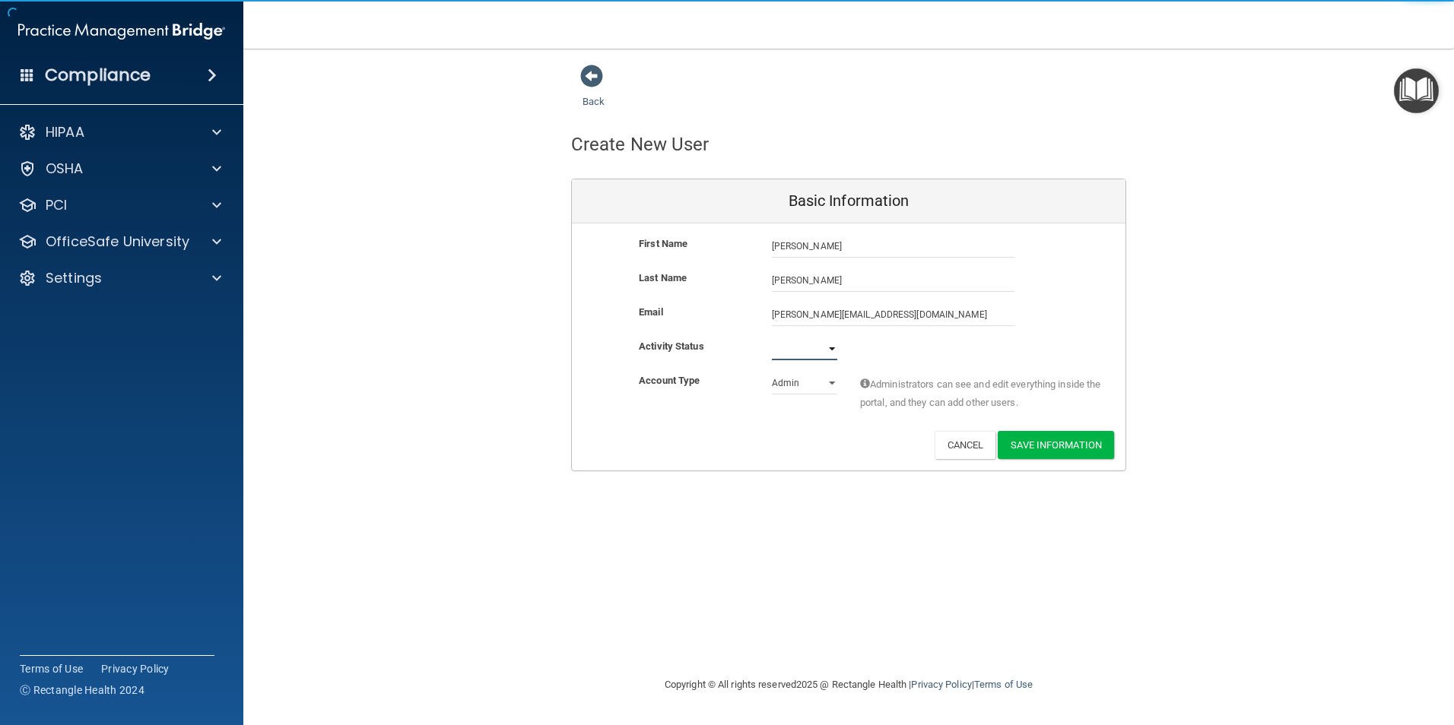
select select "active"
click at [772, 338] on select "Active Inactive" at bounding box center [804, 349] width 65 height 23
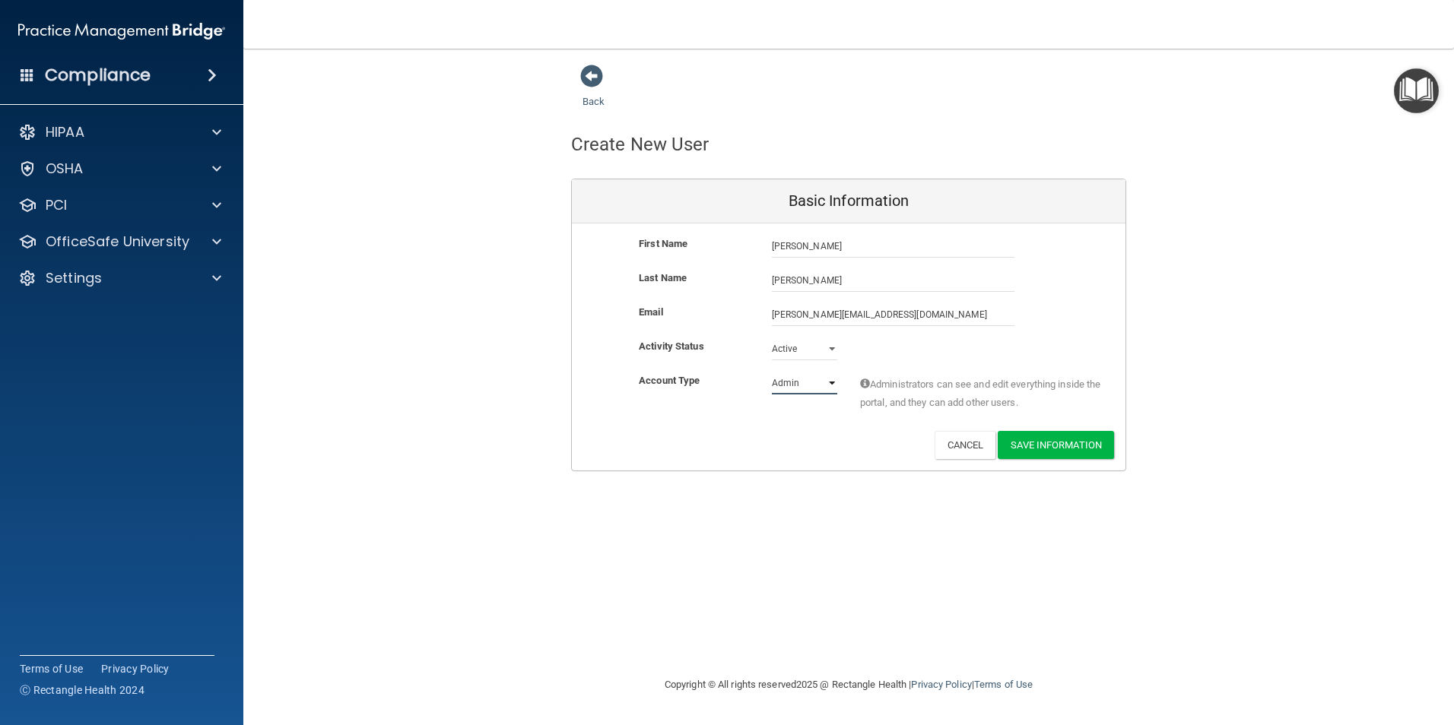
click at [790, 387] on select "Admin Member" at bounding box center [804, 383] width 65 height 23
select select "practice_member"
click at [772, 372] on select "Admin Member" at bounding box center [804, 383] width 65 height 23
click at [1021, 444] on button "Save Information" at bounding box center [1056, 445] width 116 height 28
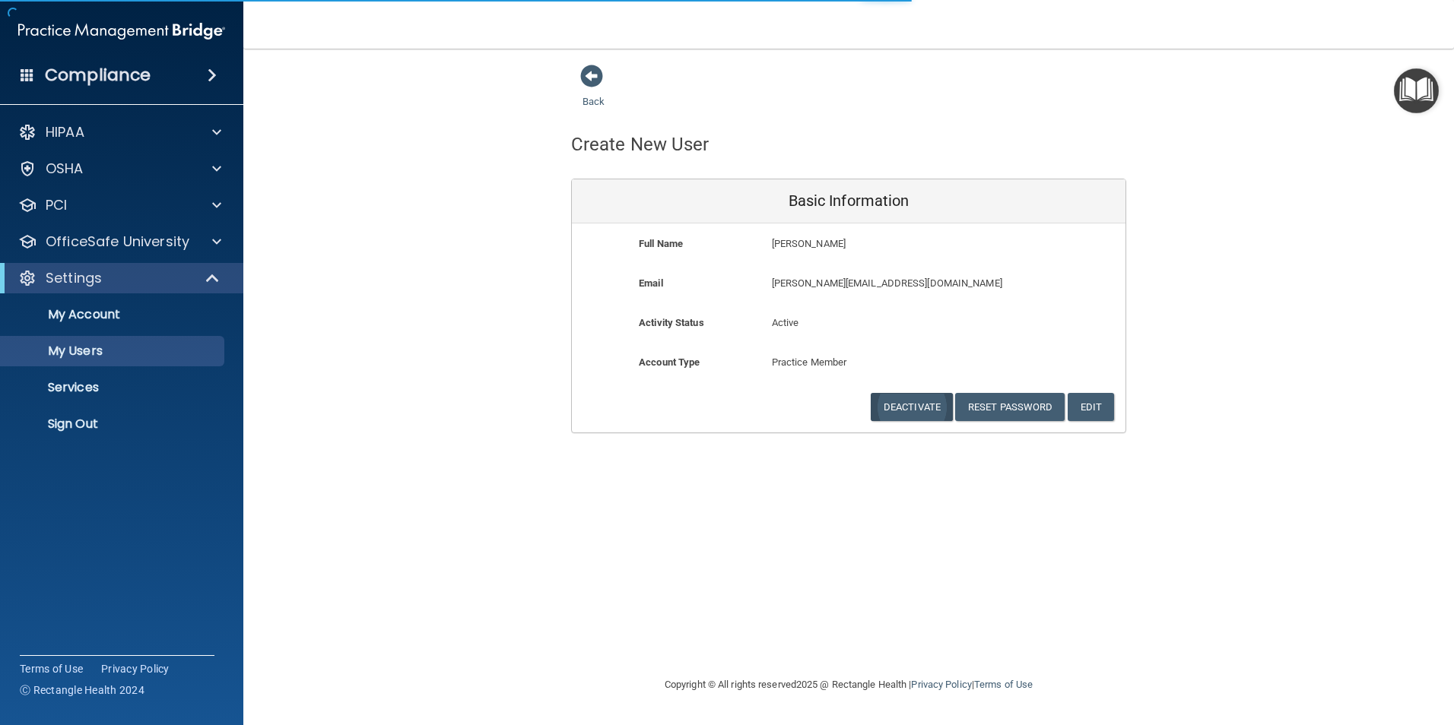
select select "20"
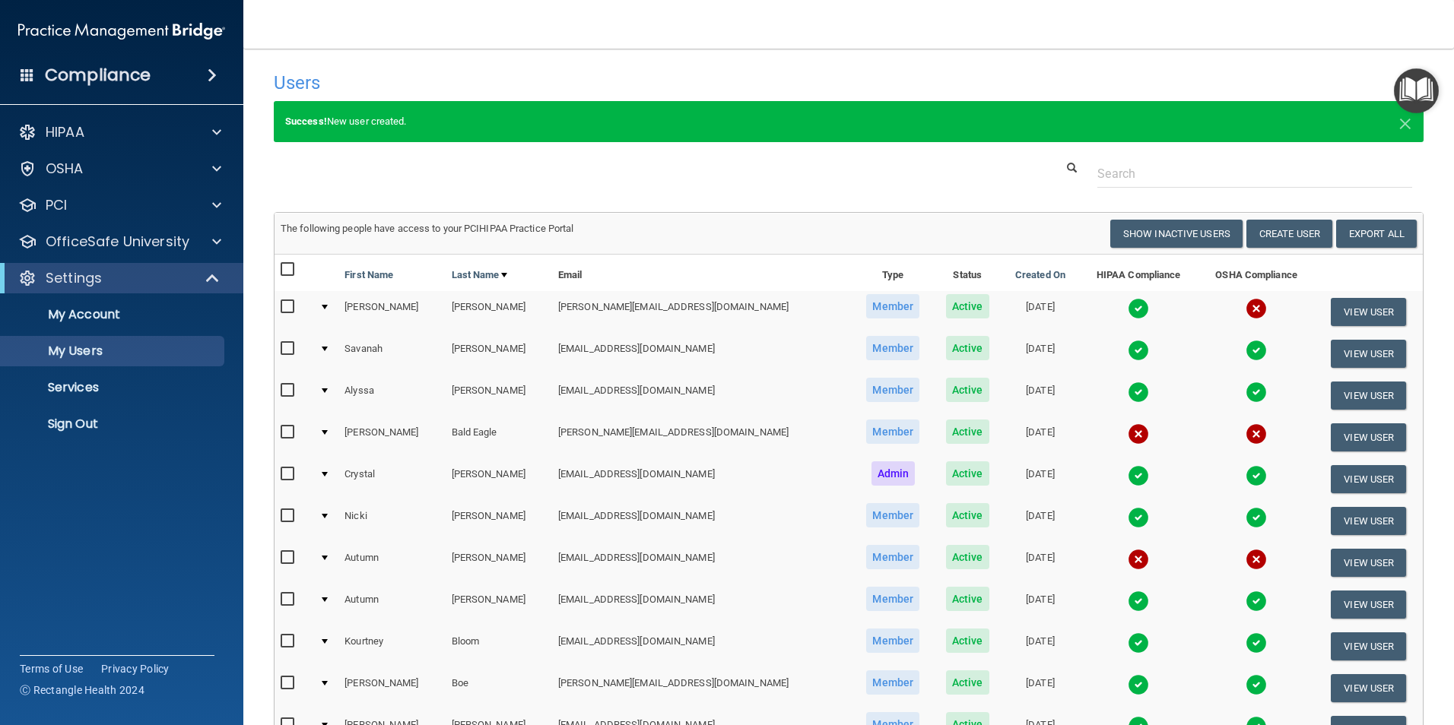
click at [287, 306] on input "checkbox" at bounding box center [289, 307] width 17 height 12
checkbox input "true"
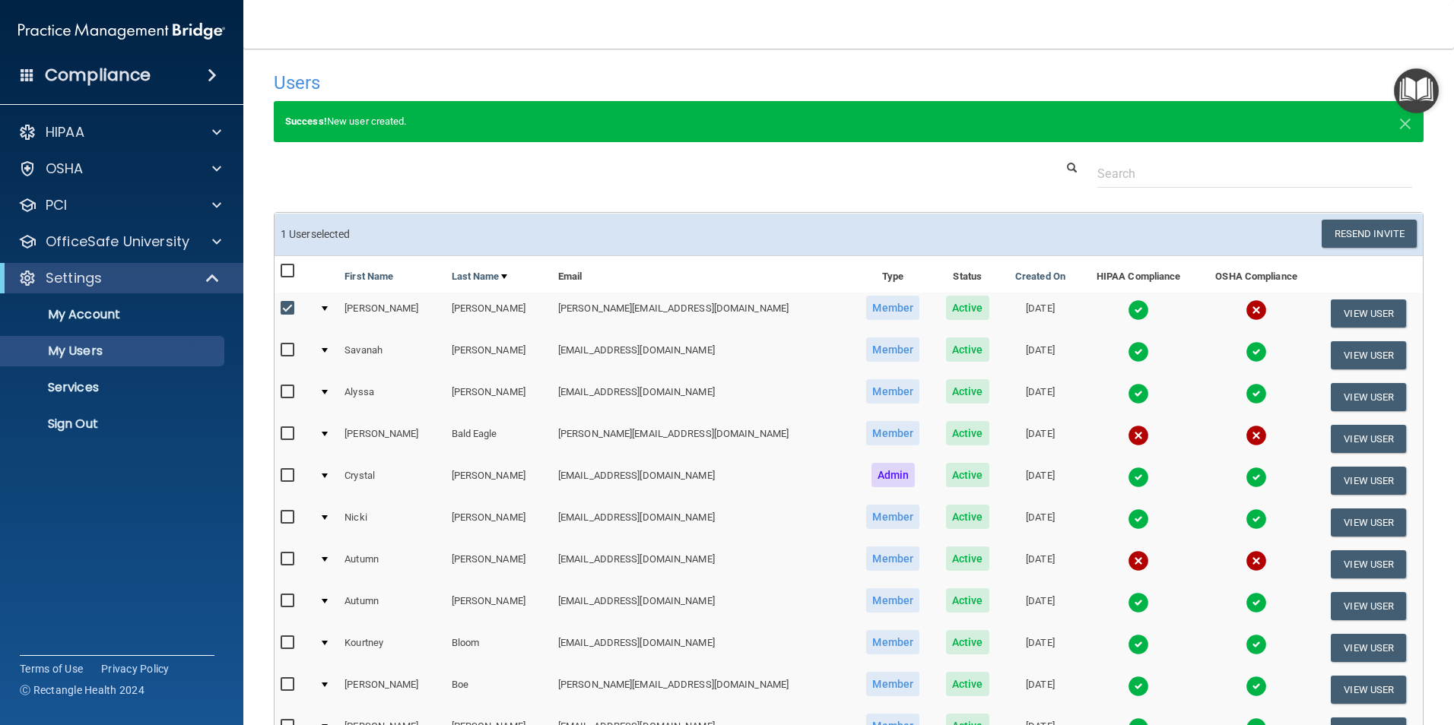
click at [289, 433] on input "checkbox" at bounding box center [289, 434] width 17 height 12
checkbox input "true"
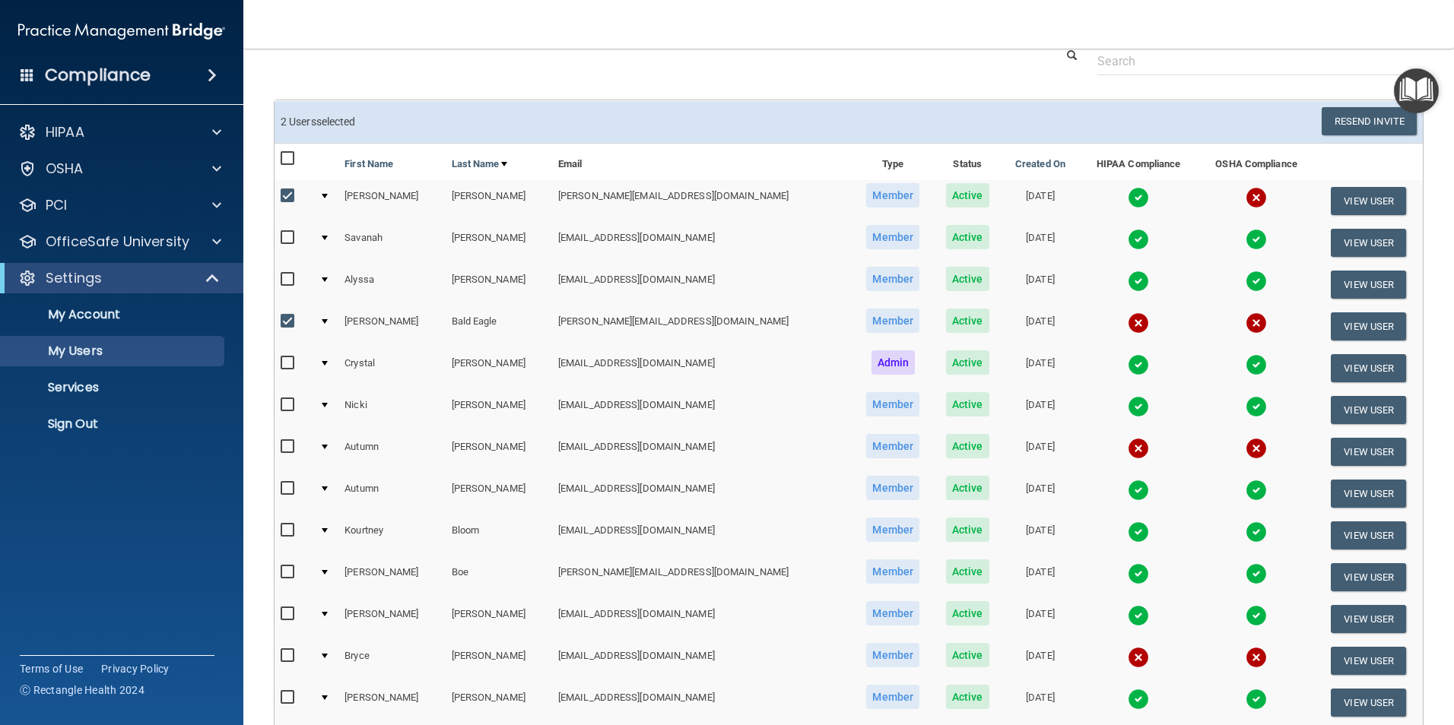
scroll to position [152, 0]
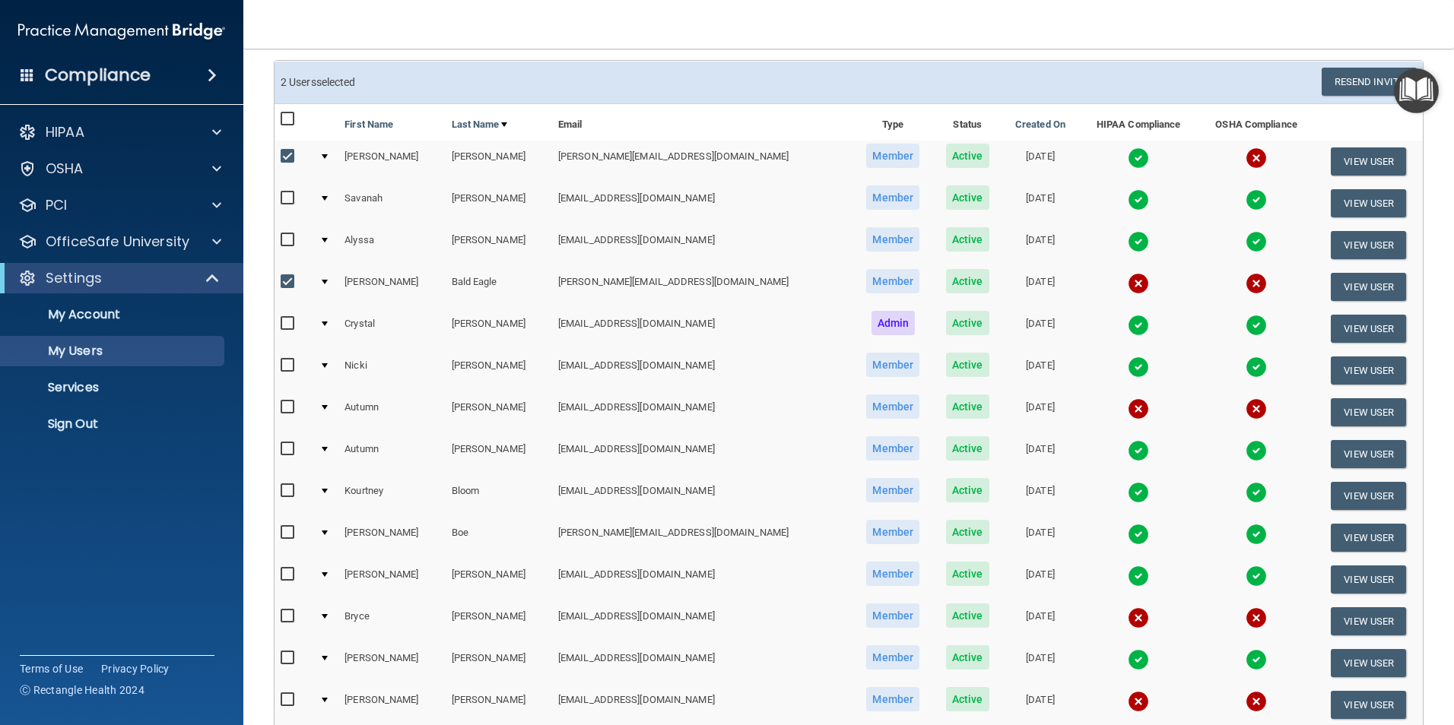
click at [290, 408] on input "checkbox" at bounding box center [289, 408] width 17 height 12
checkbox input "true"
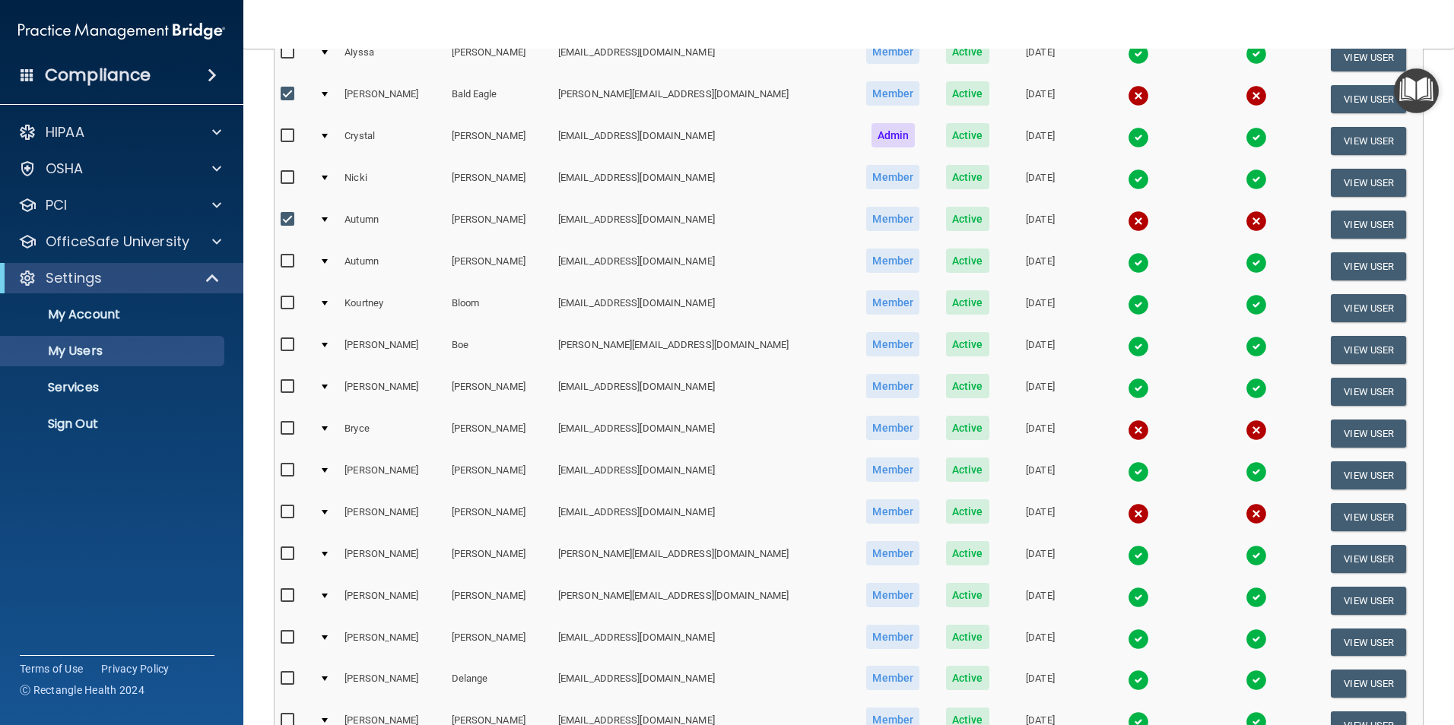
scroll to position [380, 0]
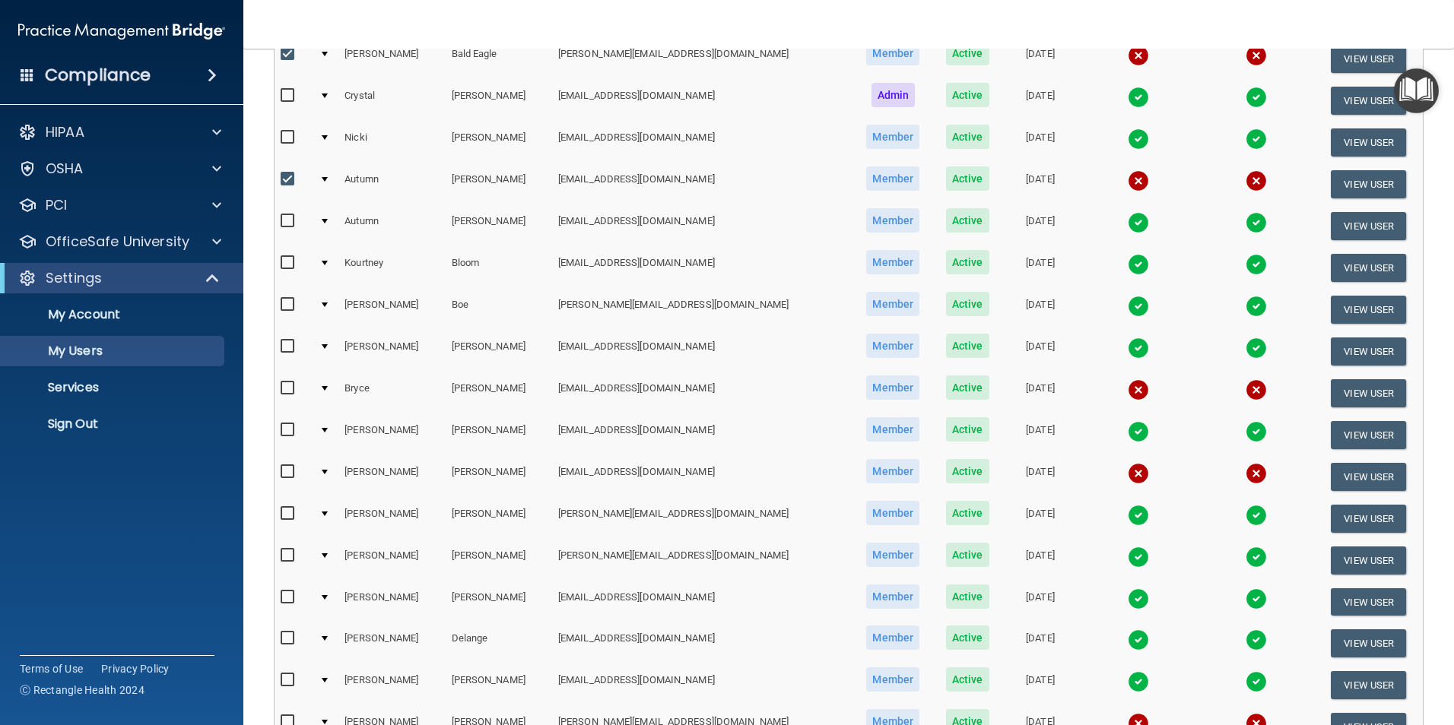
click at [284, 389] on input "checkbox" at bounding box center [289, 389] width 17 height 12
checkbox input "true"
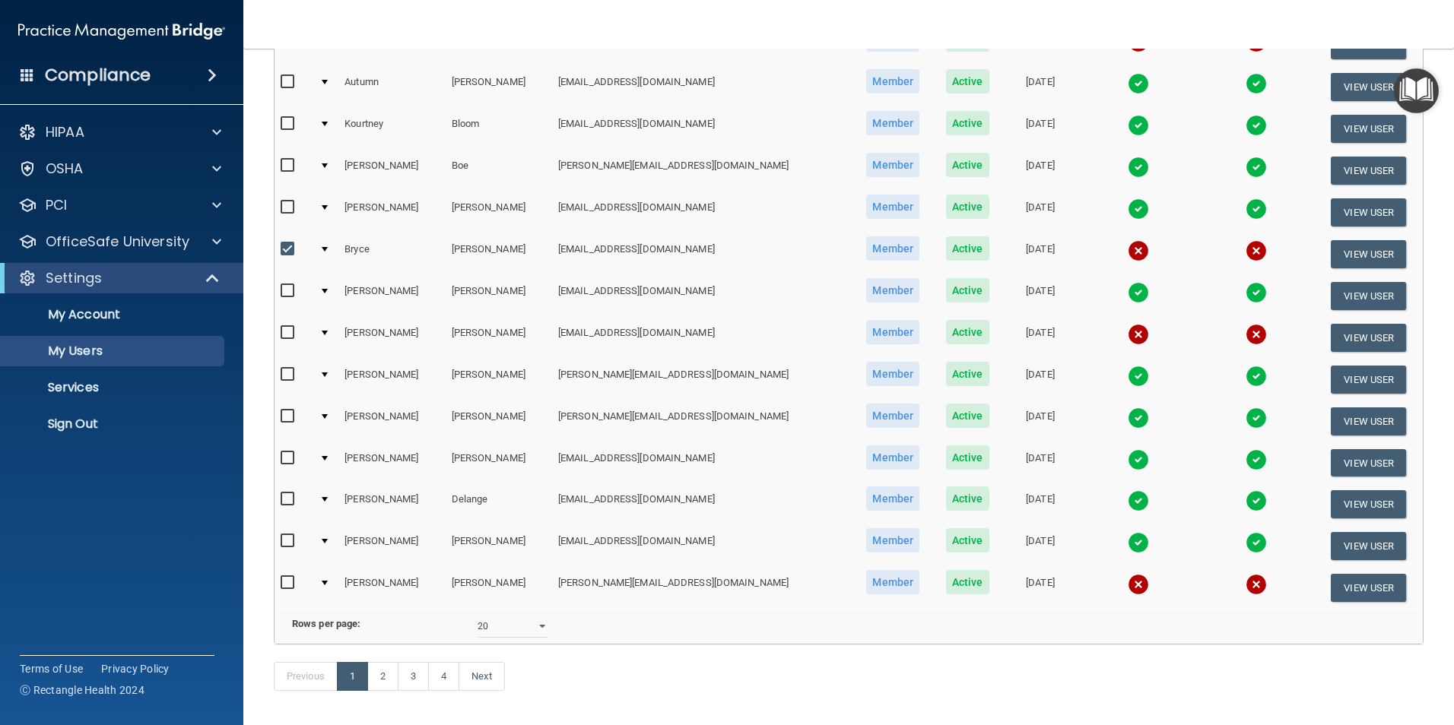
scroll to position [532, 0]
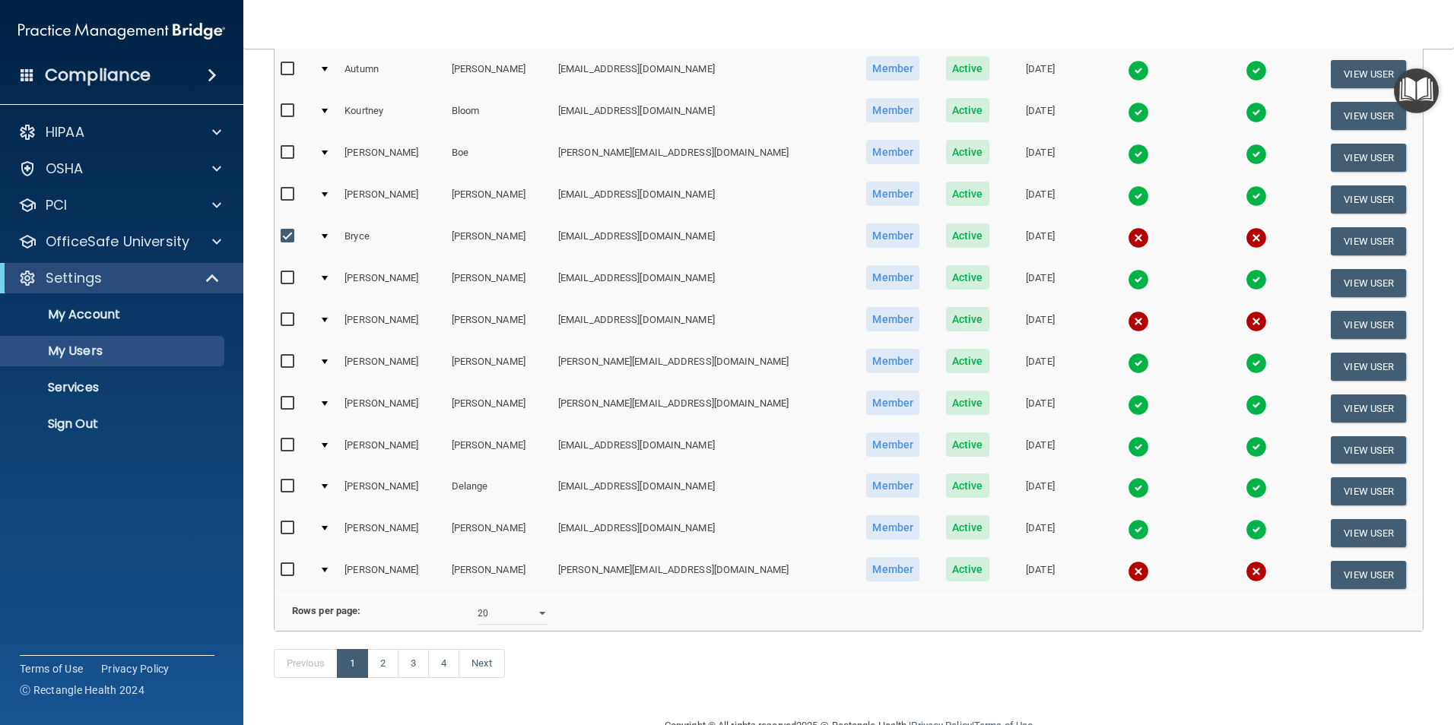
click at [289, 568] on input "checkbox" at bounding box center [289, 570] width 17 height 12
checkbox input "true"
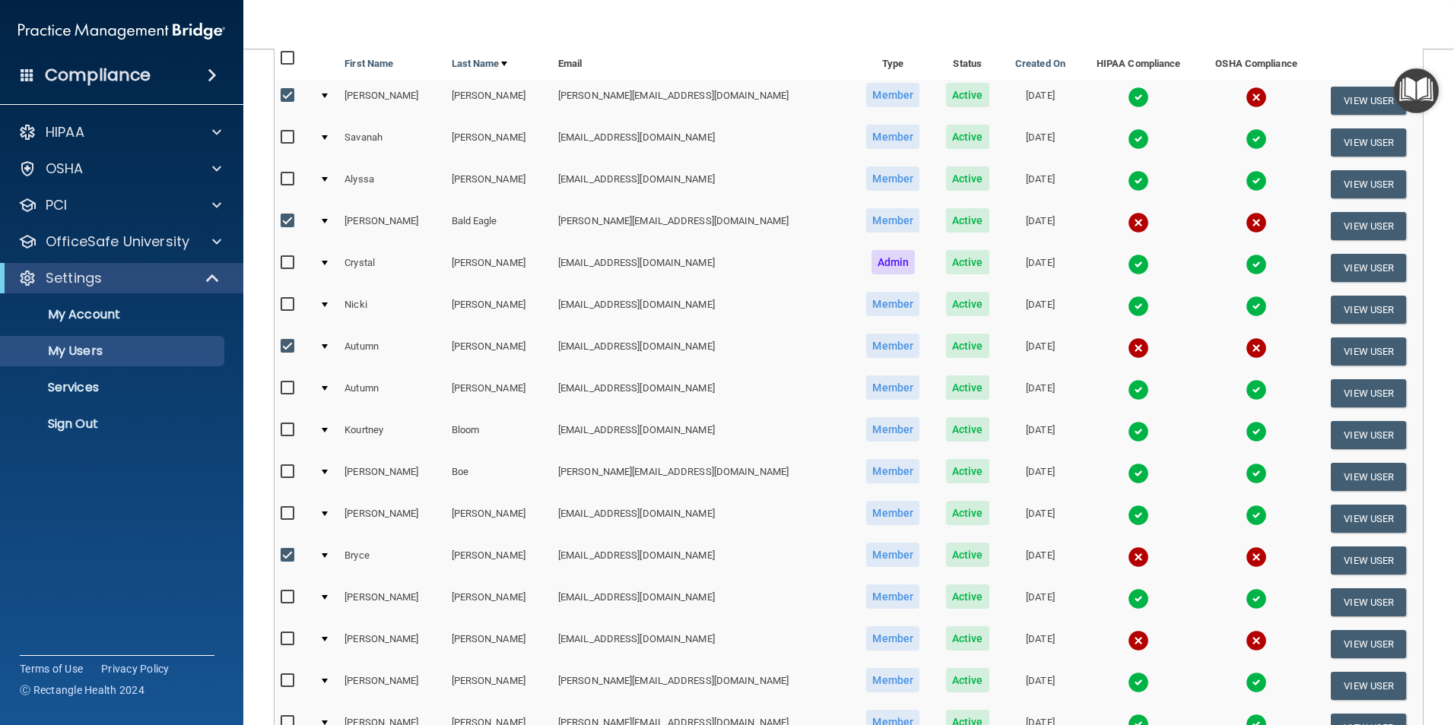
scroll to position [152, 0]
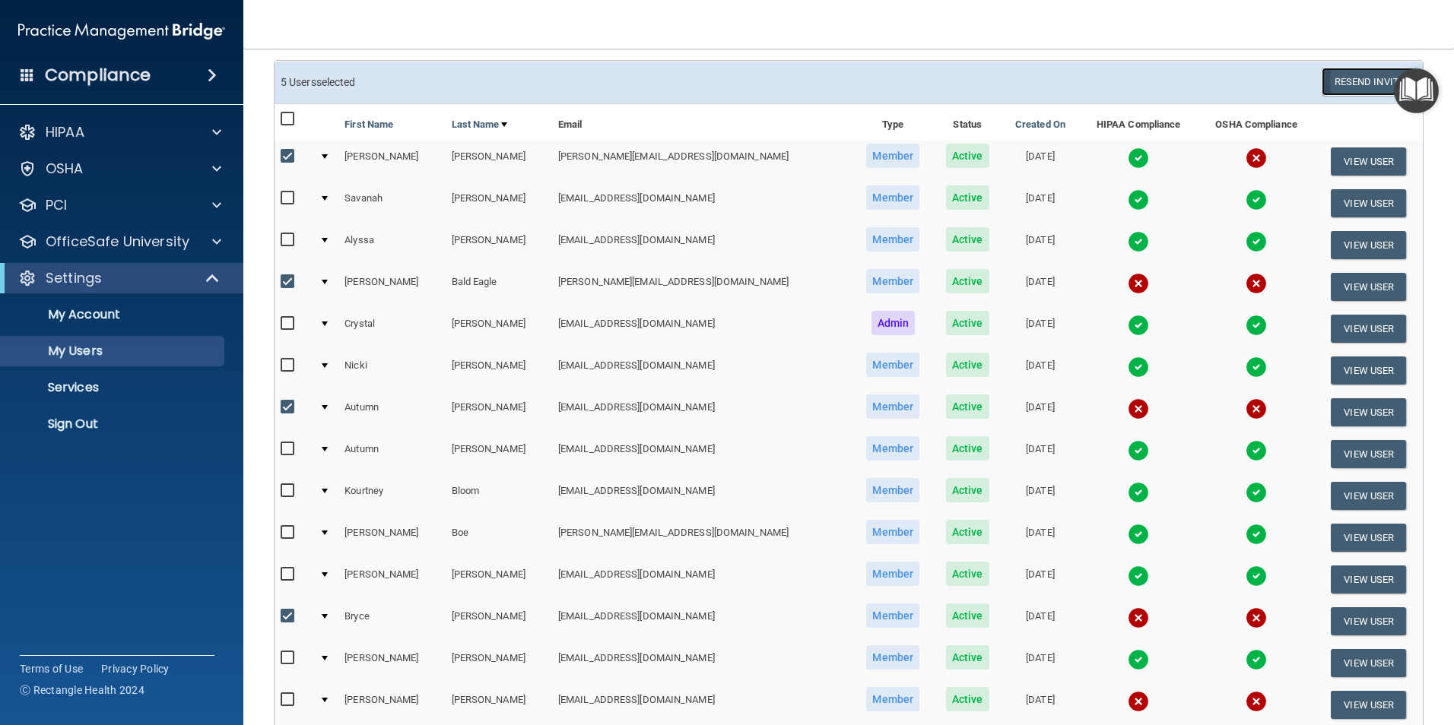
click at [1351, 78] on button "Resend Invite" at bounding box center [1369, 82] width 95 height 28
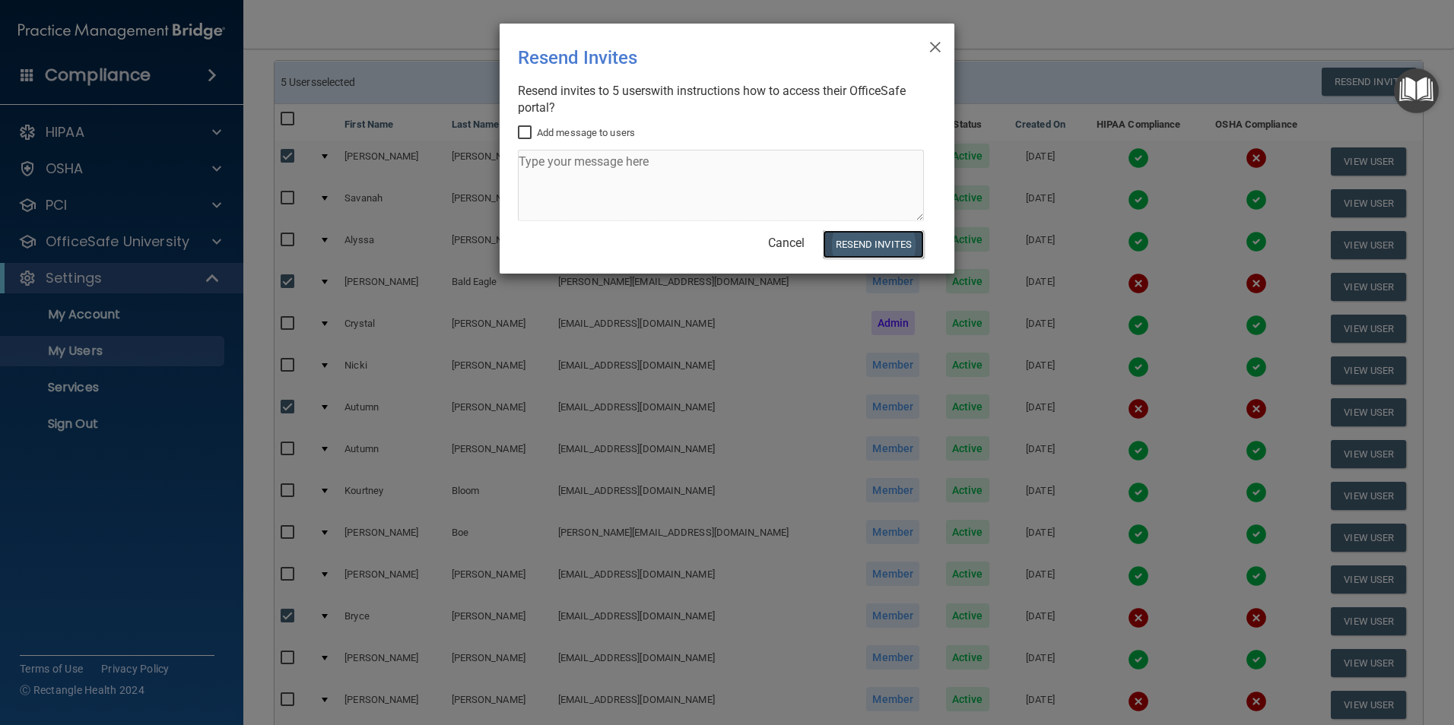
click at [863, 238] on button "Resend Invites" at bounding box center [873, 244] width 101 height 28
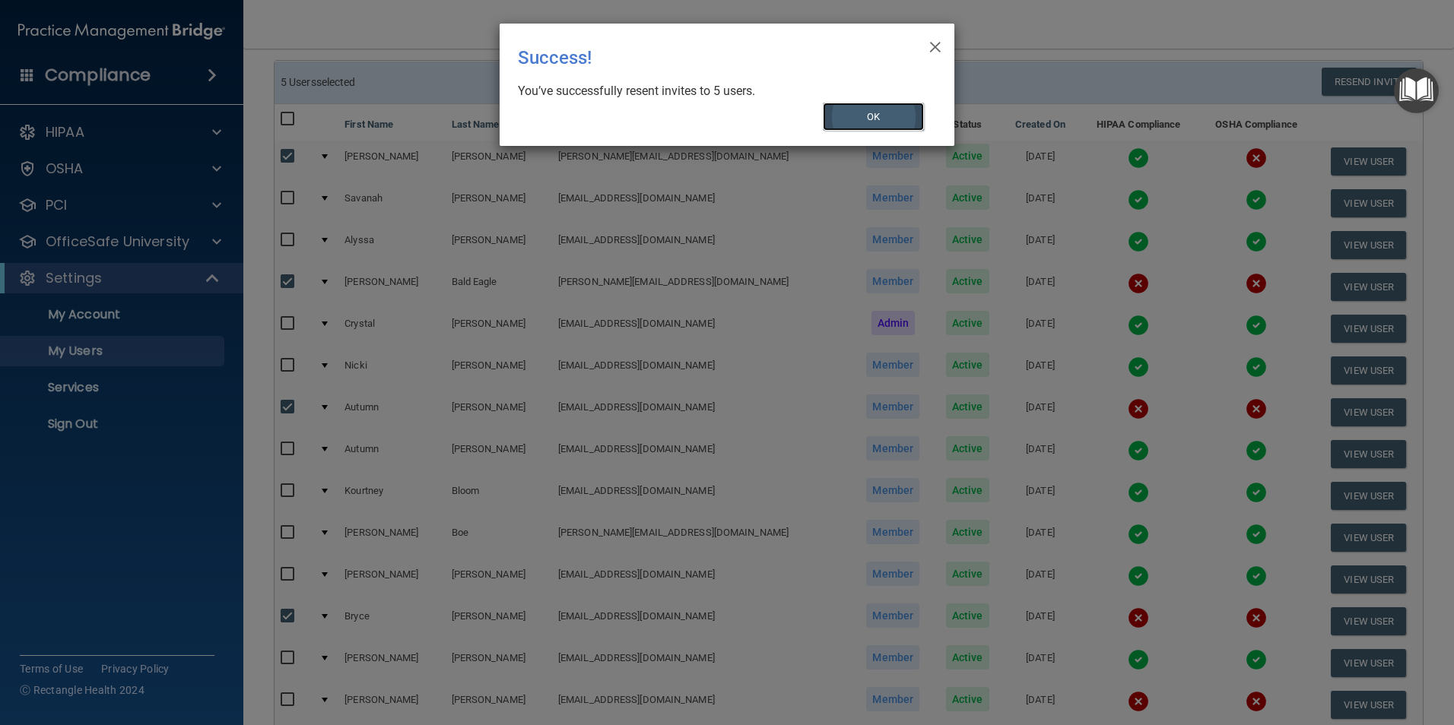
click at [875, 111] on button "OK" at bounding box center [874, 117] width 102 height 28
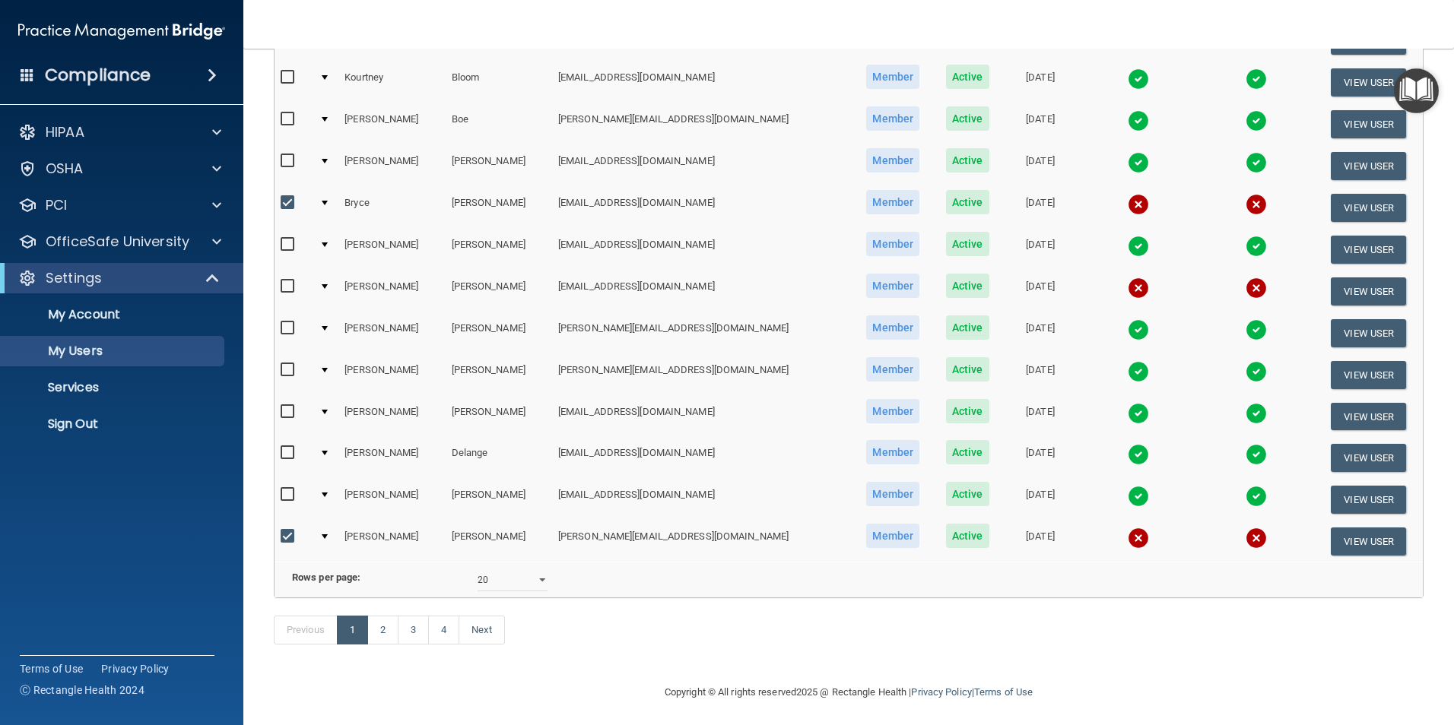
scroll to position [592, 0]
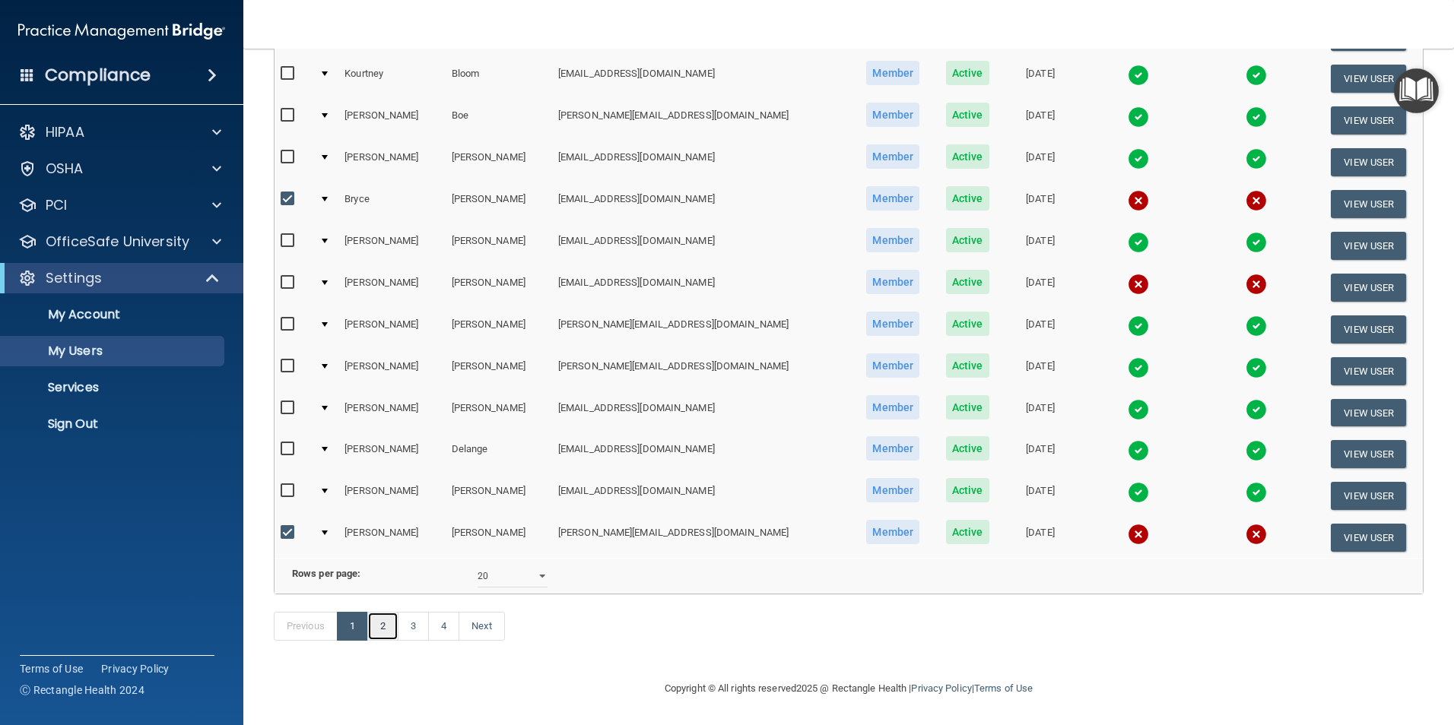
click at [391, 618] on link "2" at bounding box center [382, 626] width 31 height 29
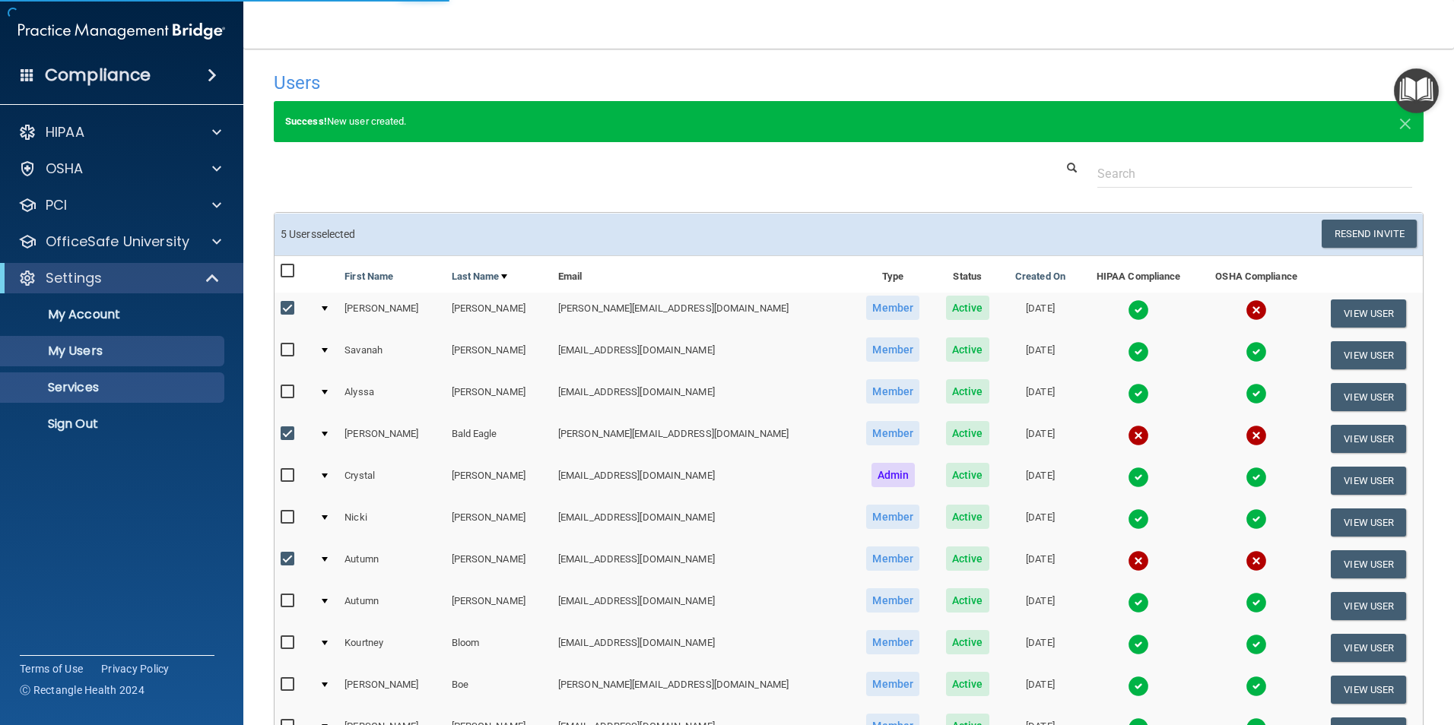
select select "20"
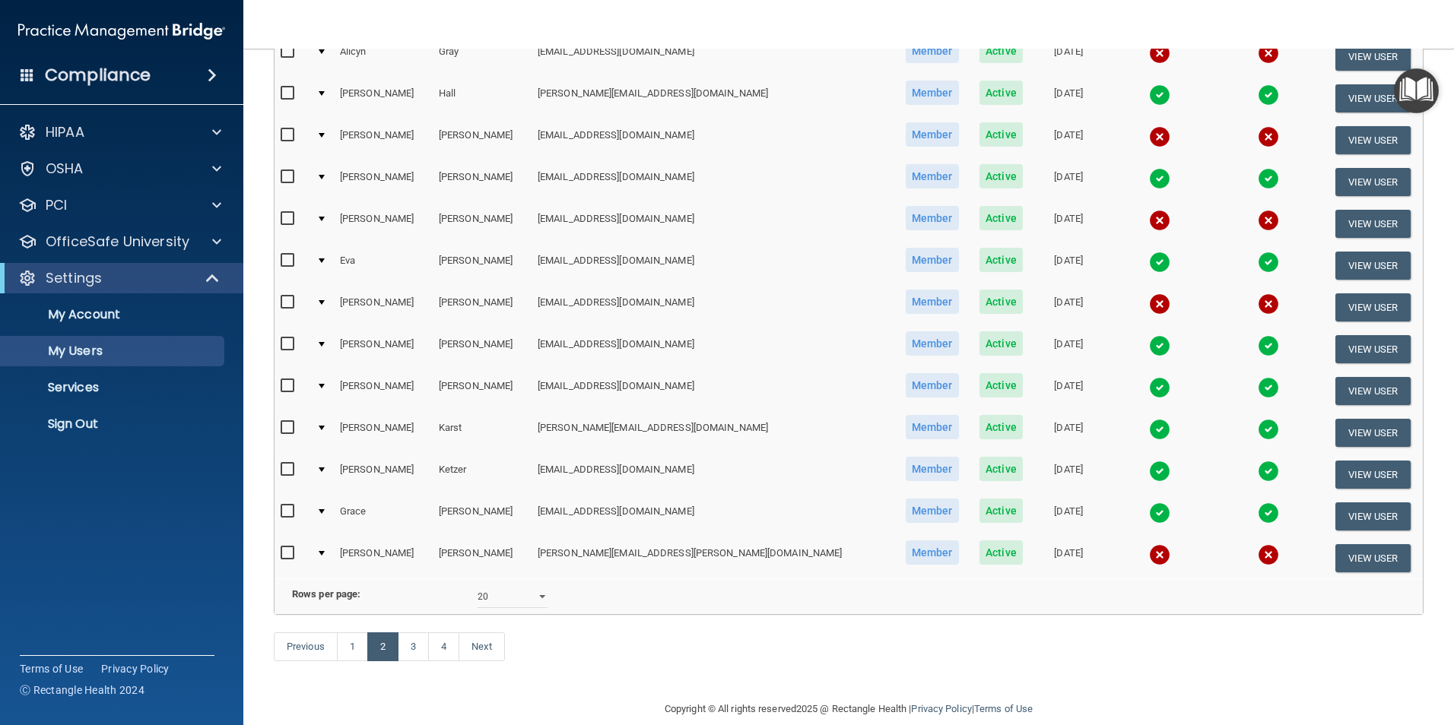
scroll to position [532, 0]
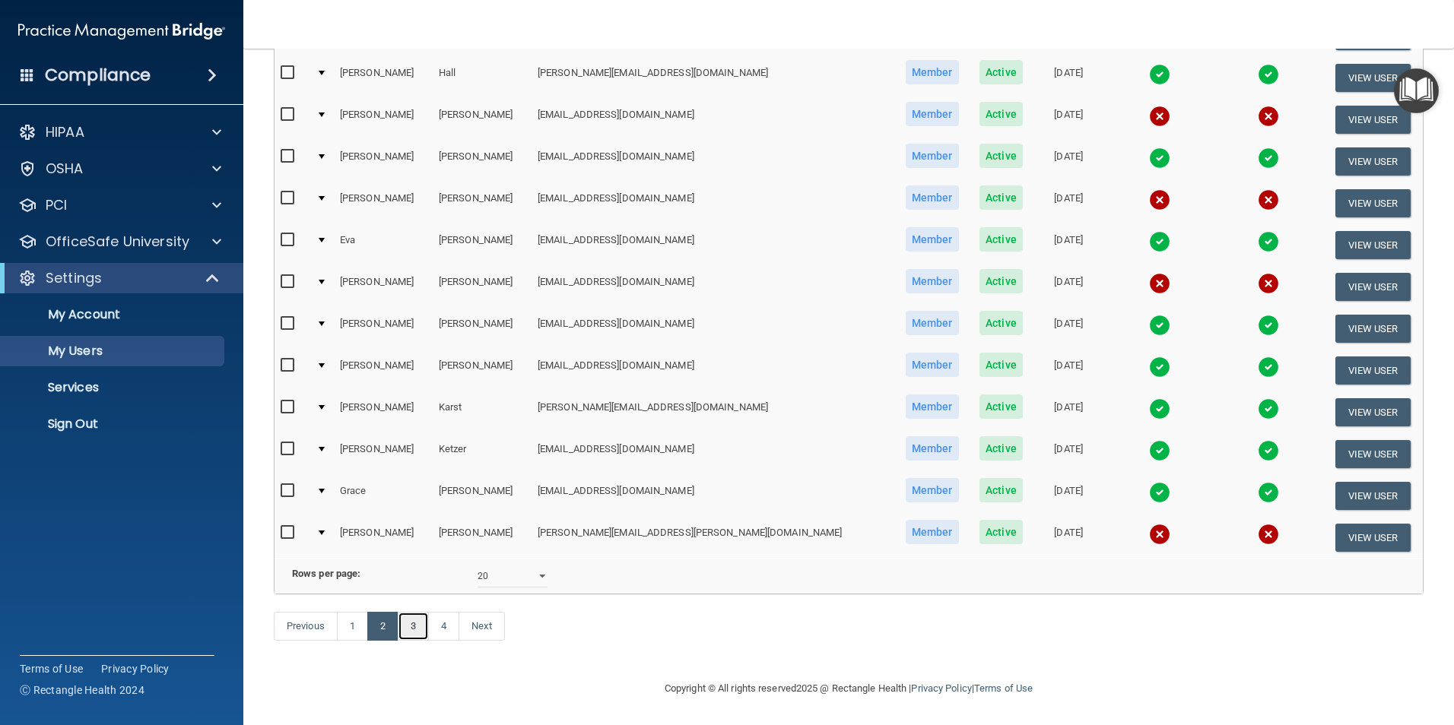
click at [417, 637] on link "3" at bounding box center [413, 626] width 31 height 29
select select "20"
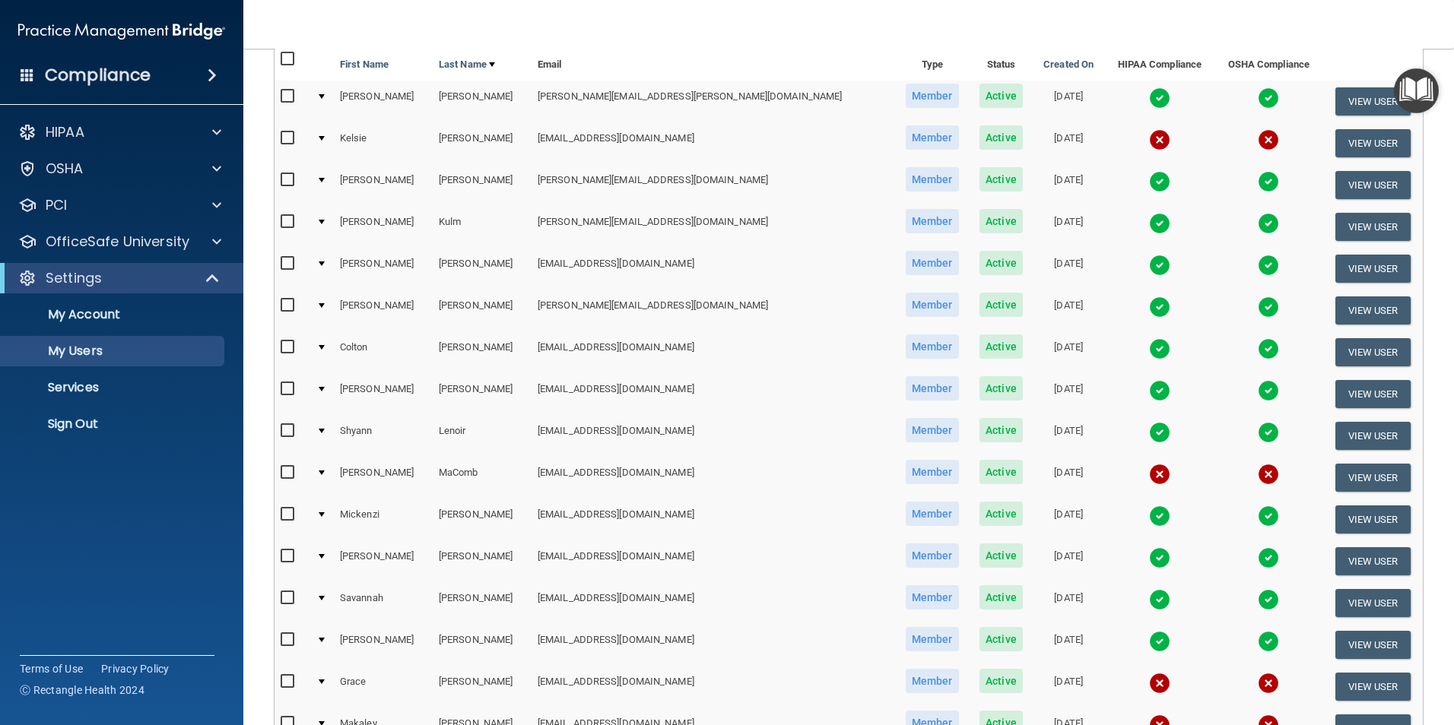
scroll to position [456, 0]
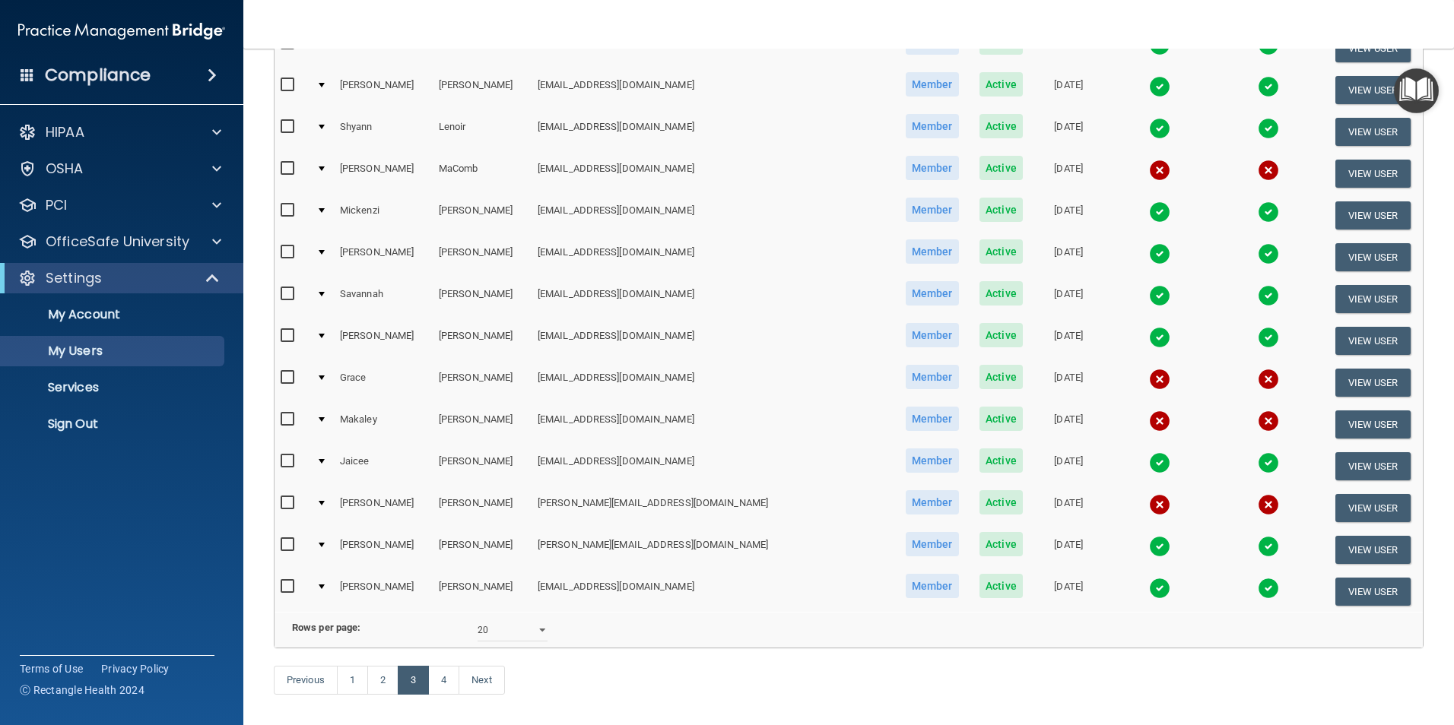
click at [289, 503] on input "checkbox" at bounding box center [289, 503] width 17 height 12
checkbox input "true"
click at [287, 372] on input "checkbox" at bounding box center [289, 378] width 17 height 12
checkbox input "true"
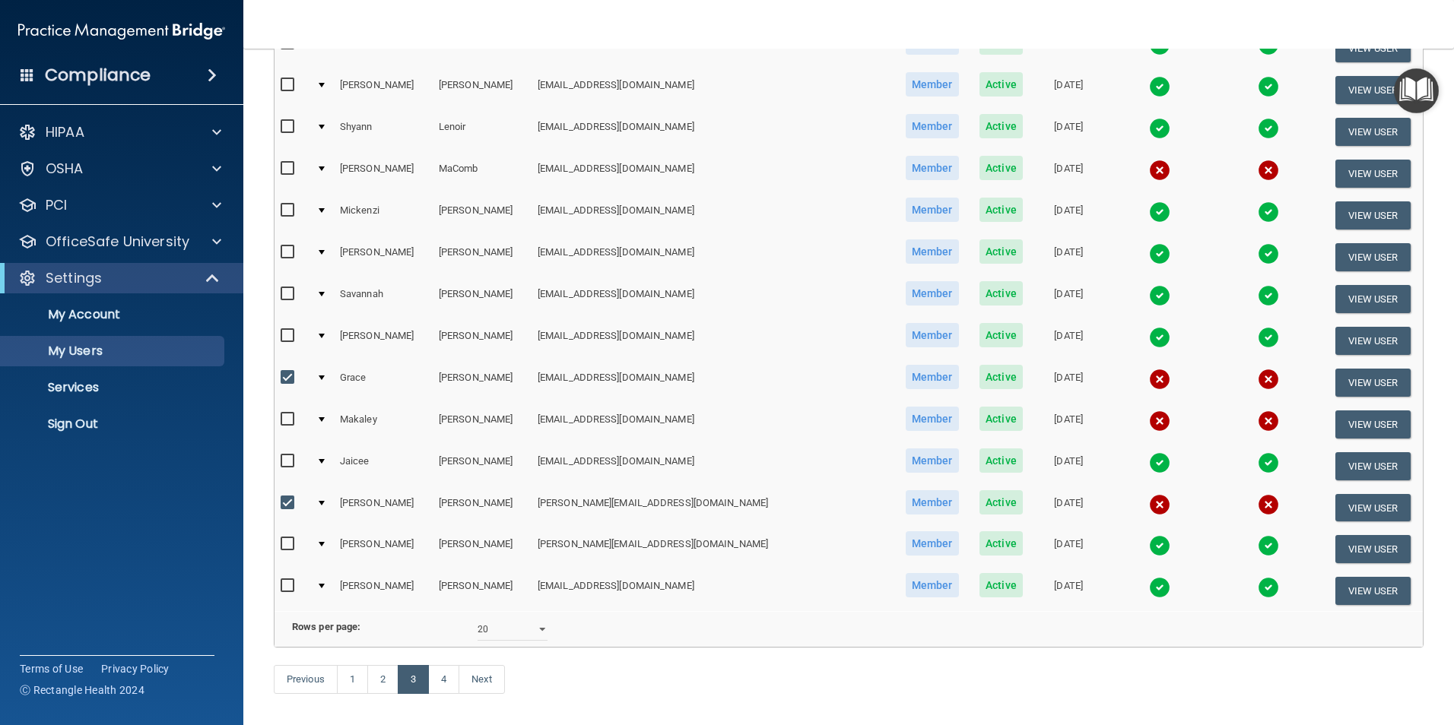
click at [287, 422] on input "checkbox" at bounding box center [289, 420] width 17 height 12
checkbox input "true"
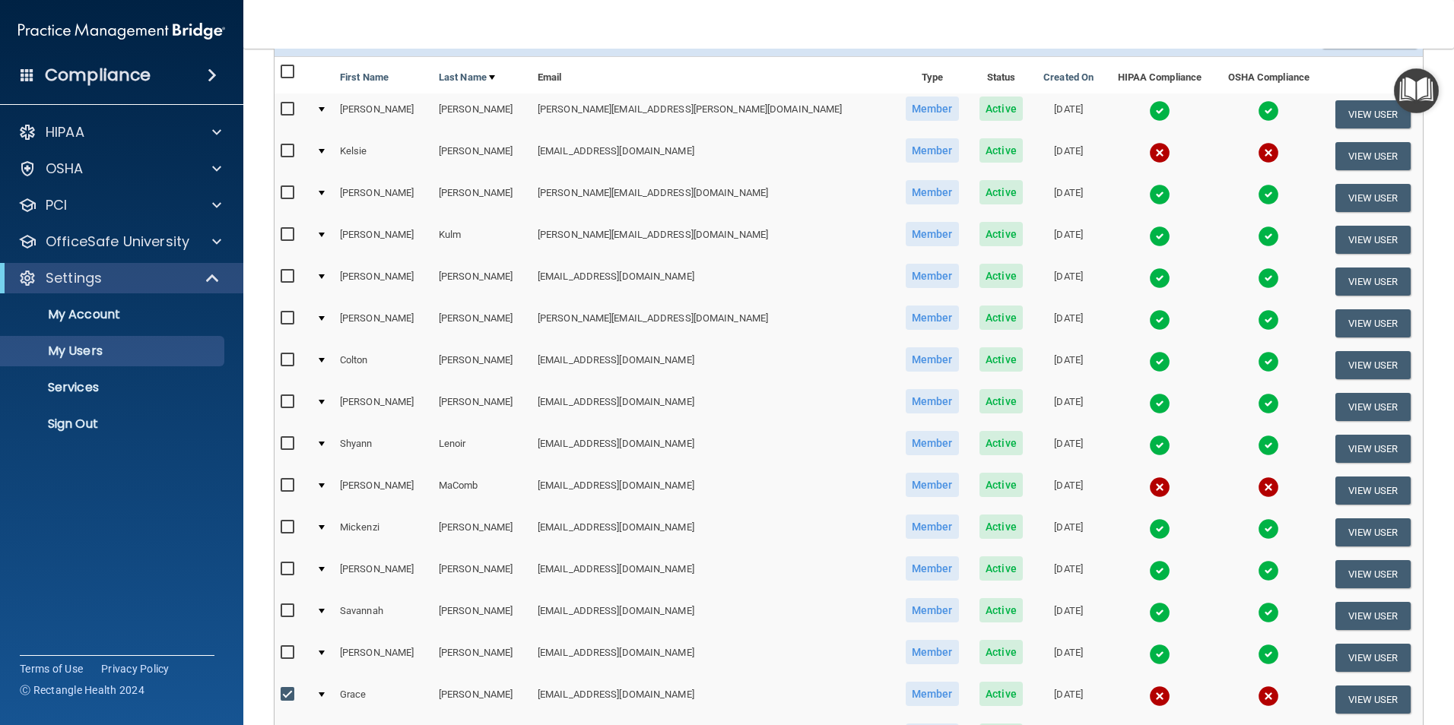
scroll to position [0, 0]
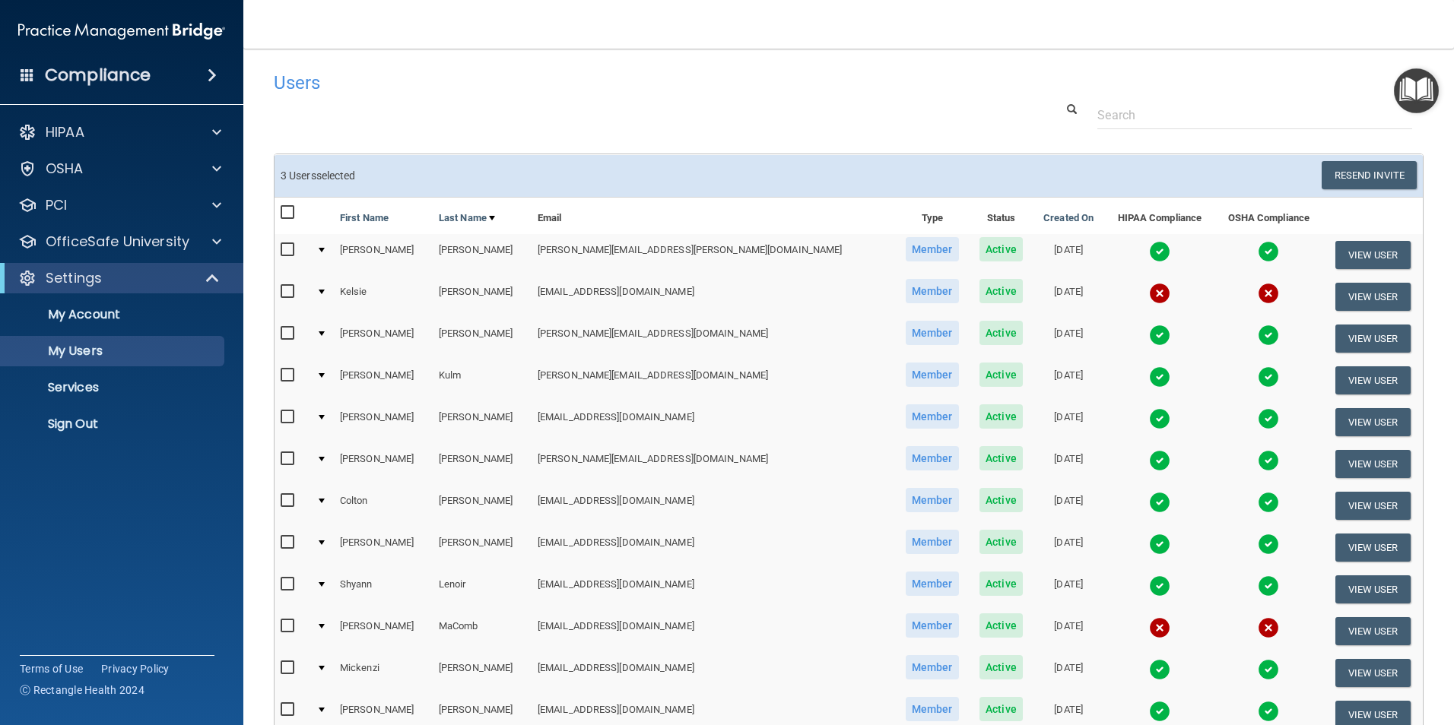
click at [285, 289] on input "checkbox" at bounding box center [289, 292] width 17 height 12
checkbox input "true"
click at [1351, 170] on button "Resend Invite" at bounding box center [1369, 175] width 95 height 28
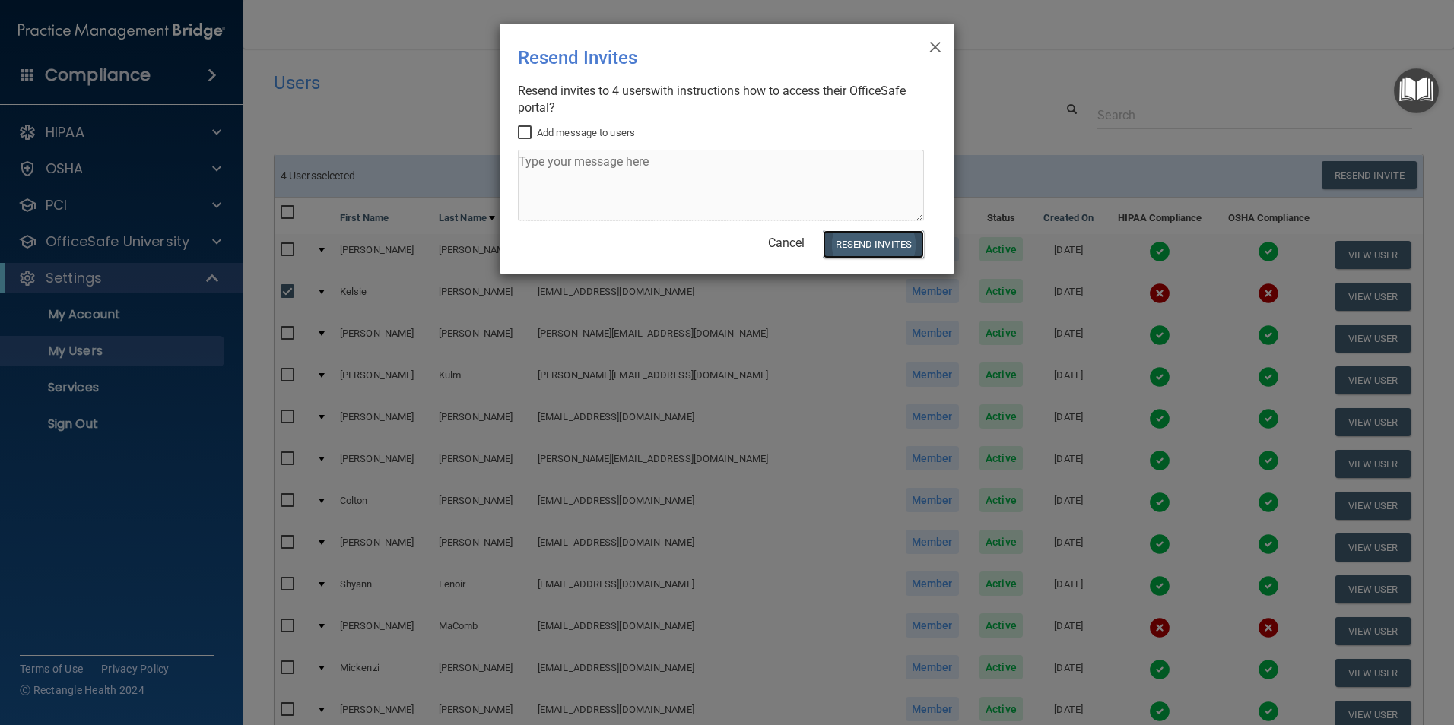
click at [901, 241] on button "Resend Invites" at bounding box center [873, 244] width 101 height 28
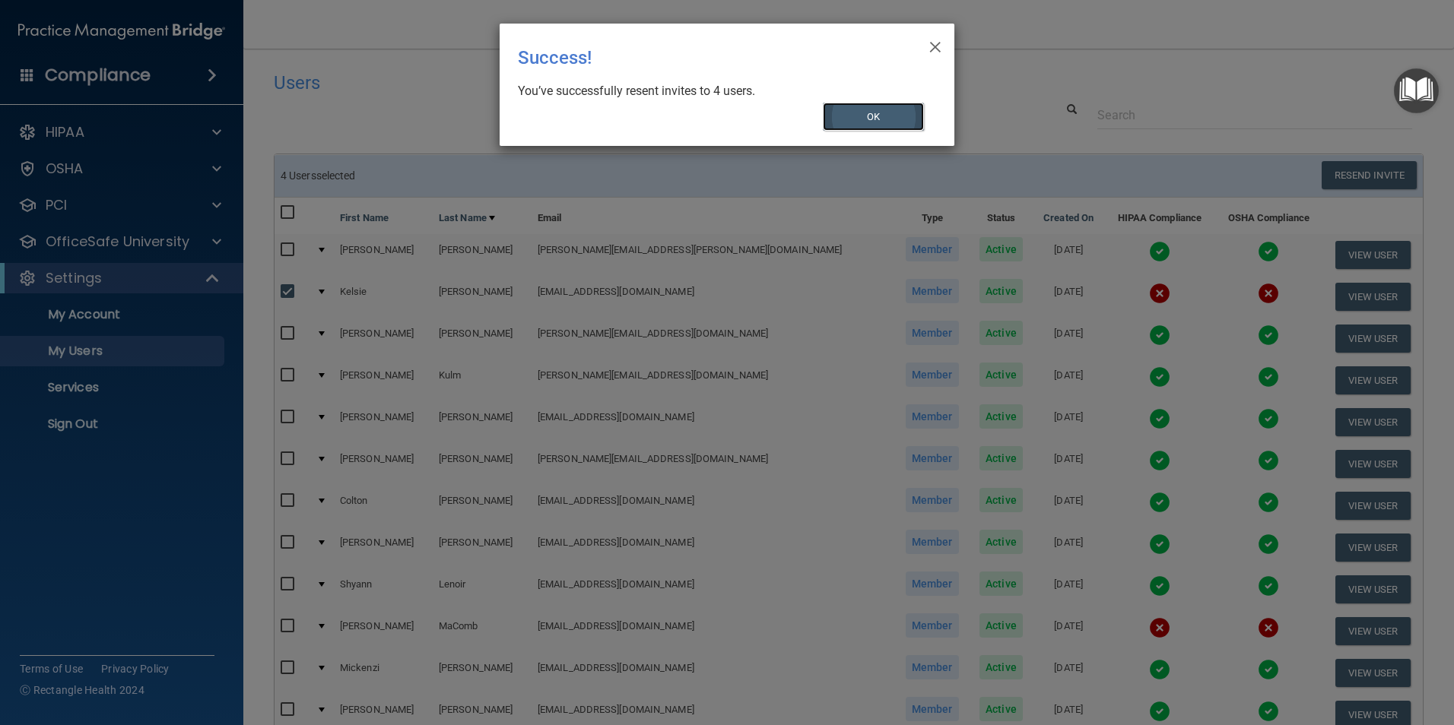
click at [891, 120] on button "OK" at bounding box center [874, 117] width 102 height 28
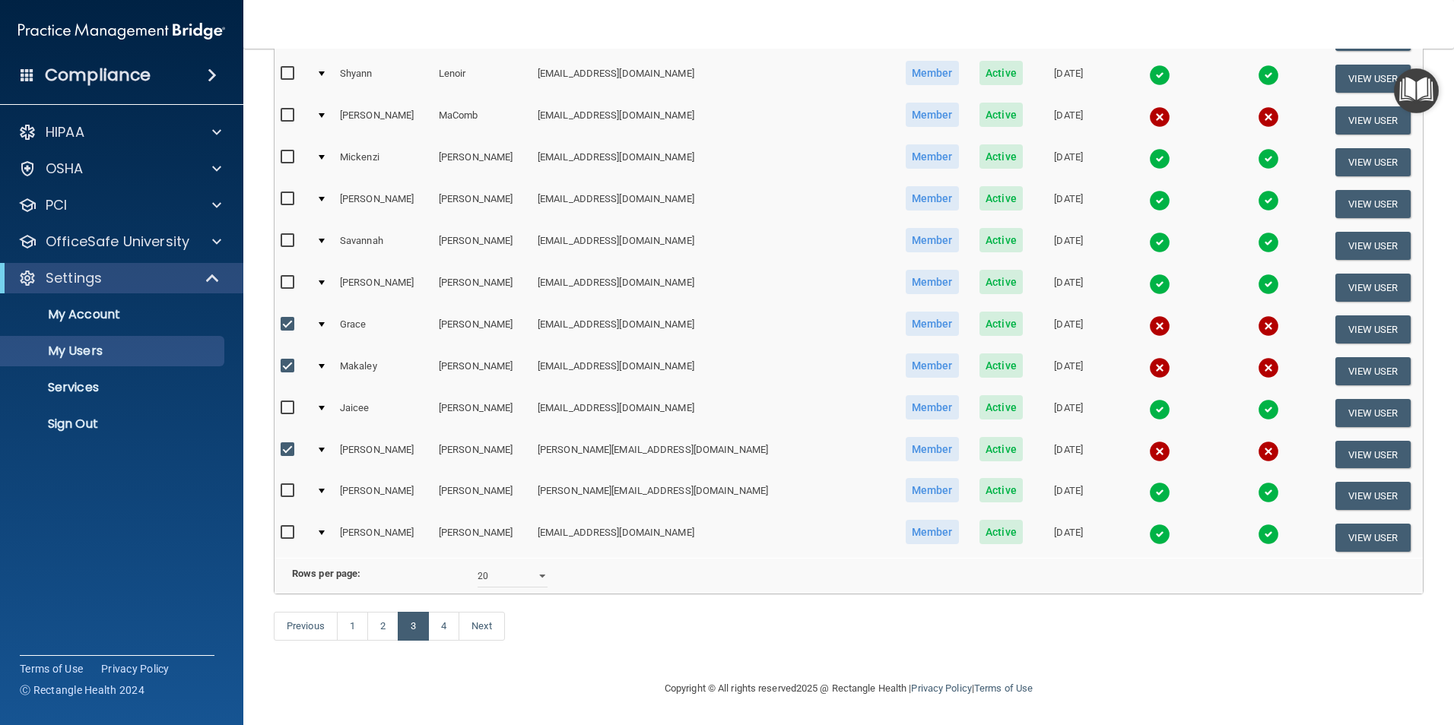
scroll to position [534, 0]
click at [444, 625] on link "4" at bounding box center [443, 626] width 31 height 29
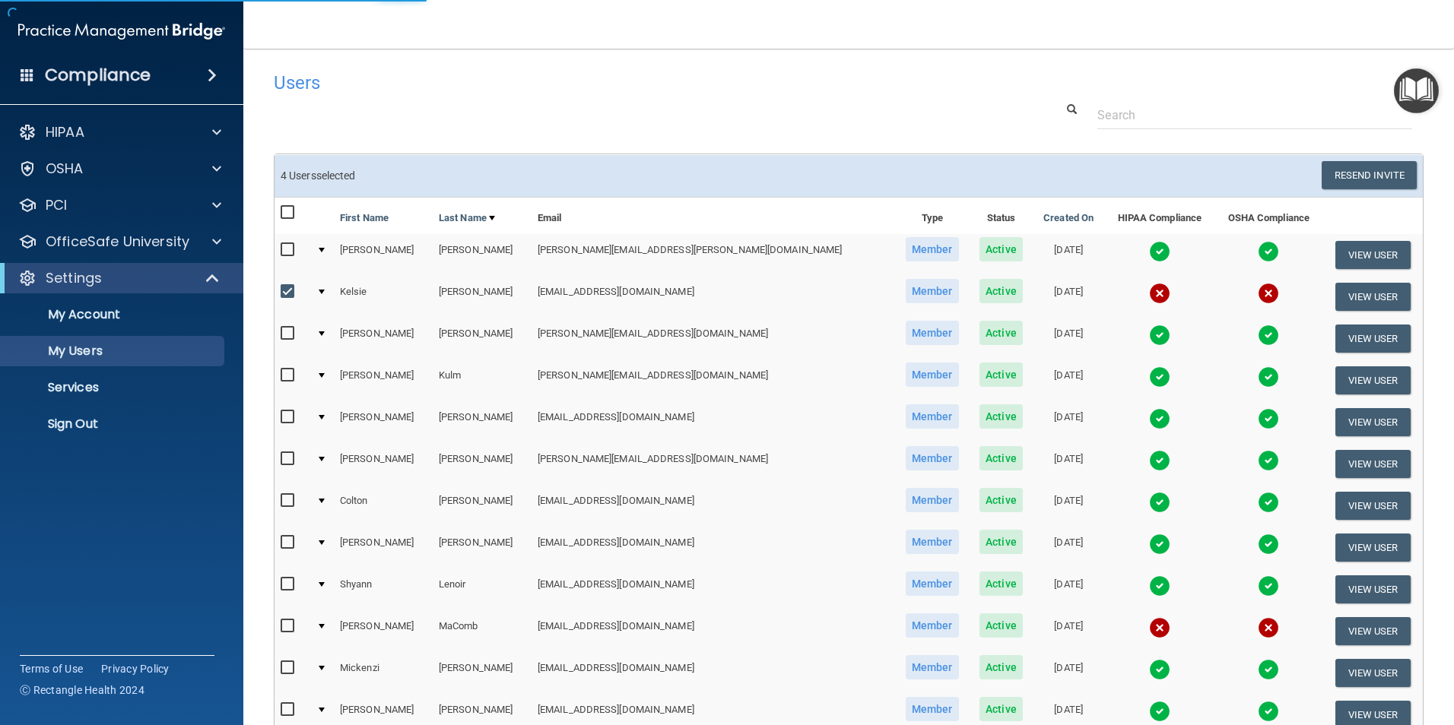
select select "20"
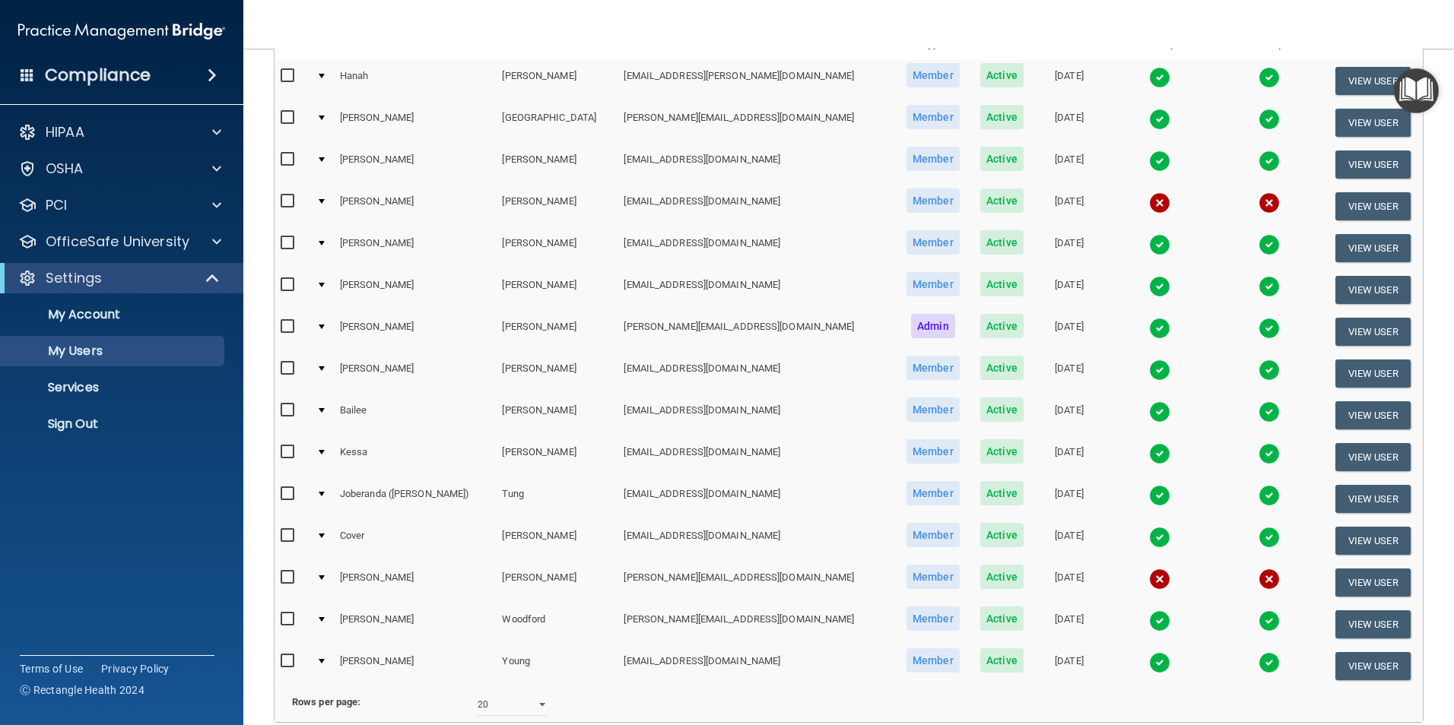
scroll to position [172, 0]
click at [287, 201] on input "checkbox" at bounding box center [289, 202] width 17 height 12
checkbox input "true"
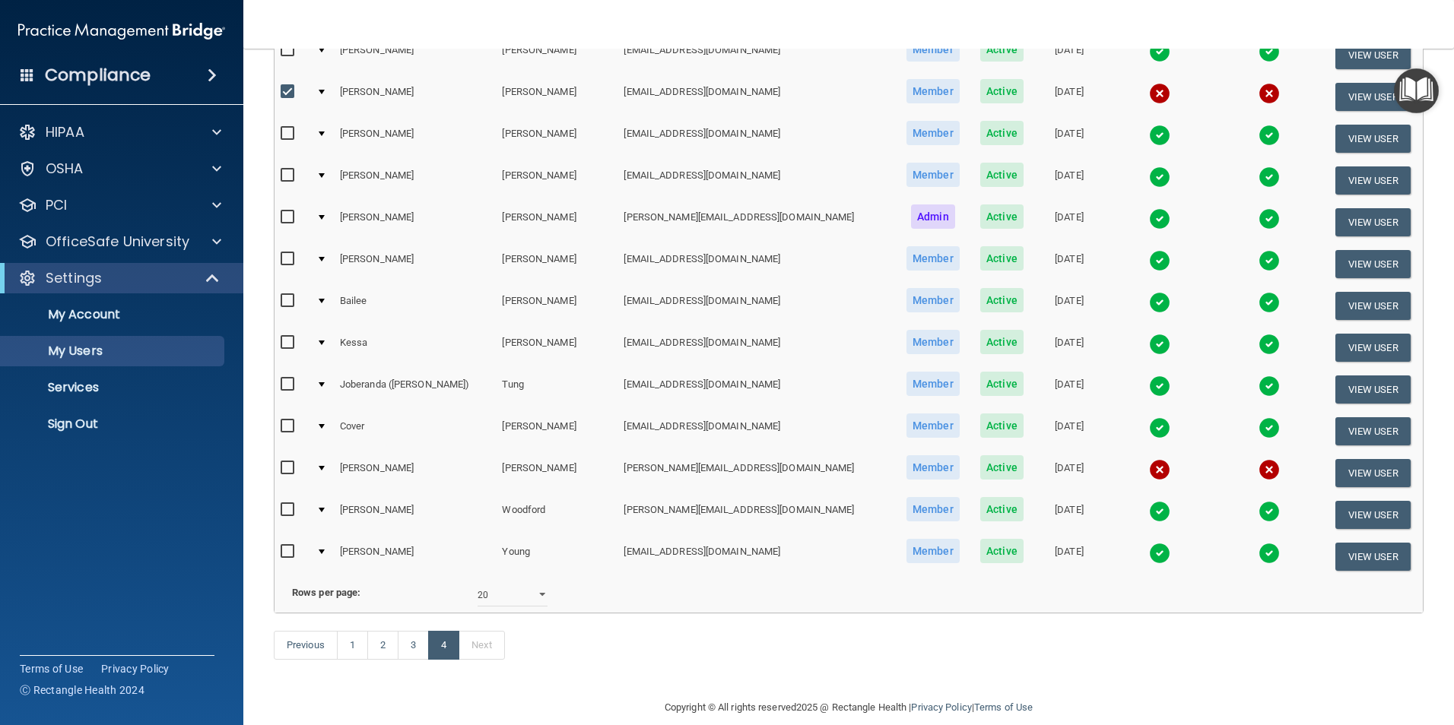
scroll to position [325, 0]
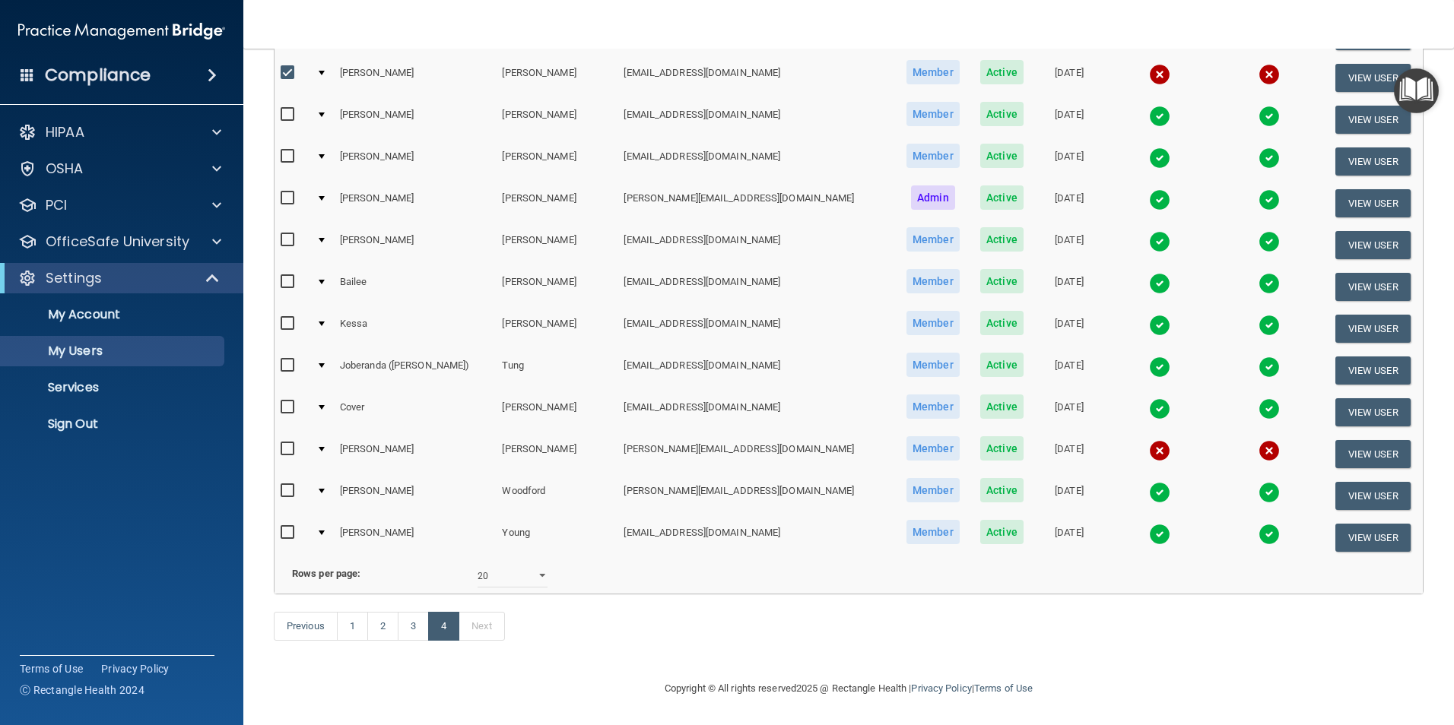
click at [289, 443] on input "checkbox" at bounding box center [289, 449] width 17 height 12
checkbox input "true"
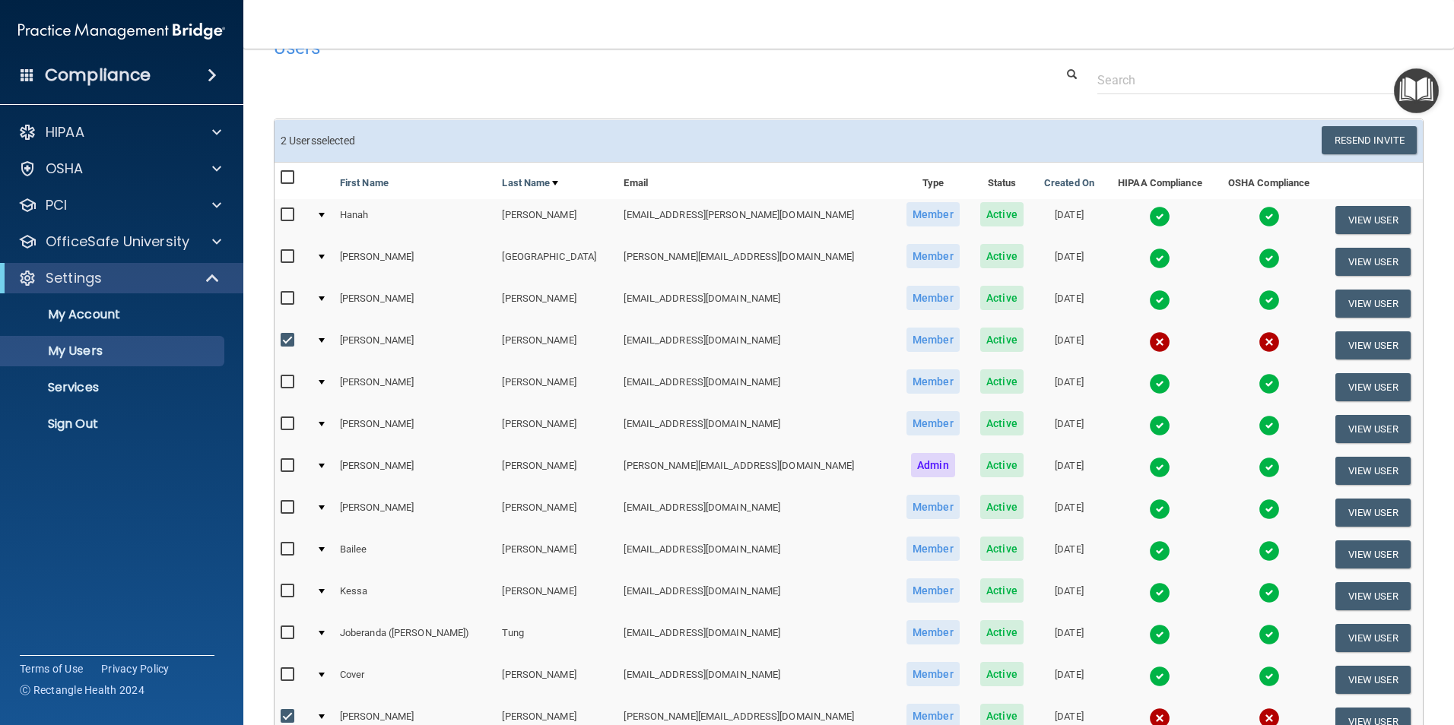
scroll to position [0, 0]
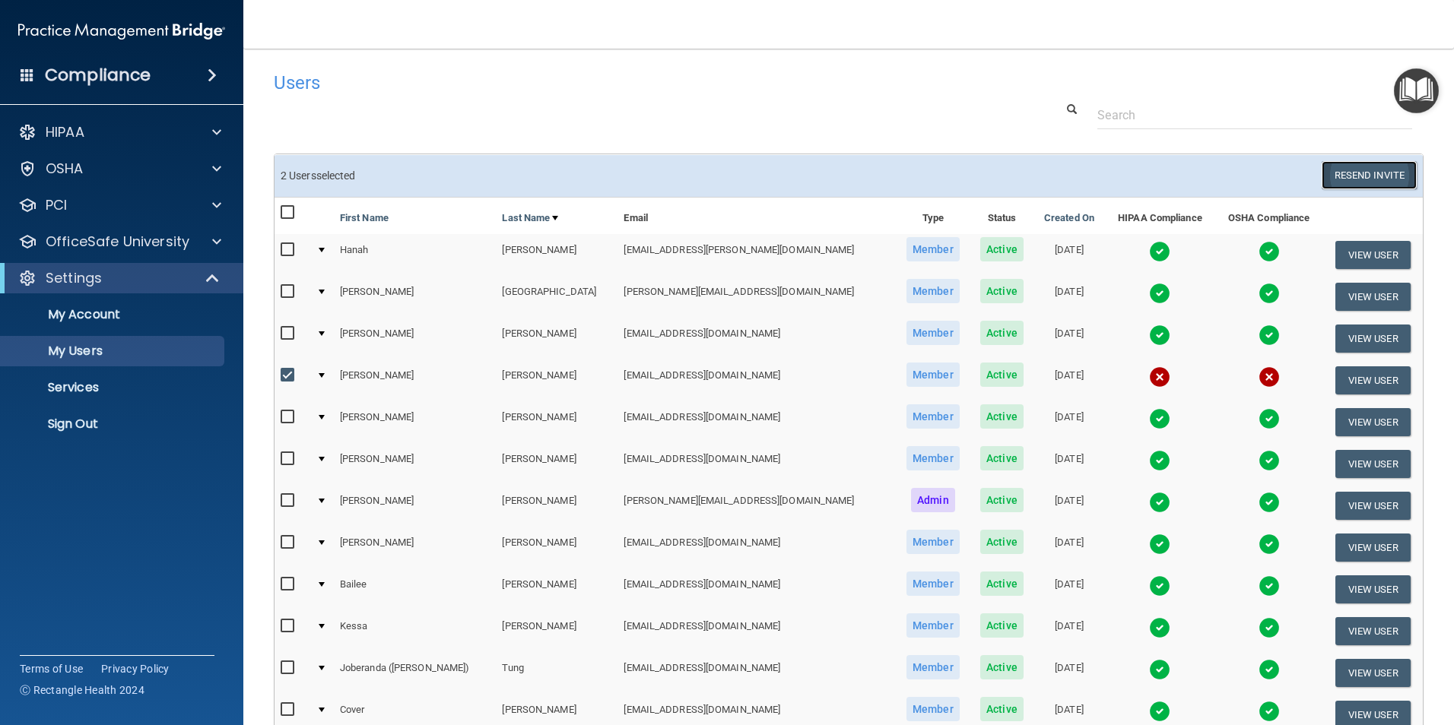
click at [1348, 180] on button "Resend Invite" at bounding box center [1369, 175] width 95 height 28
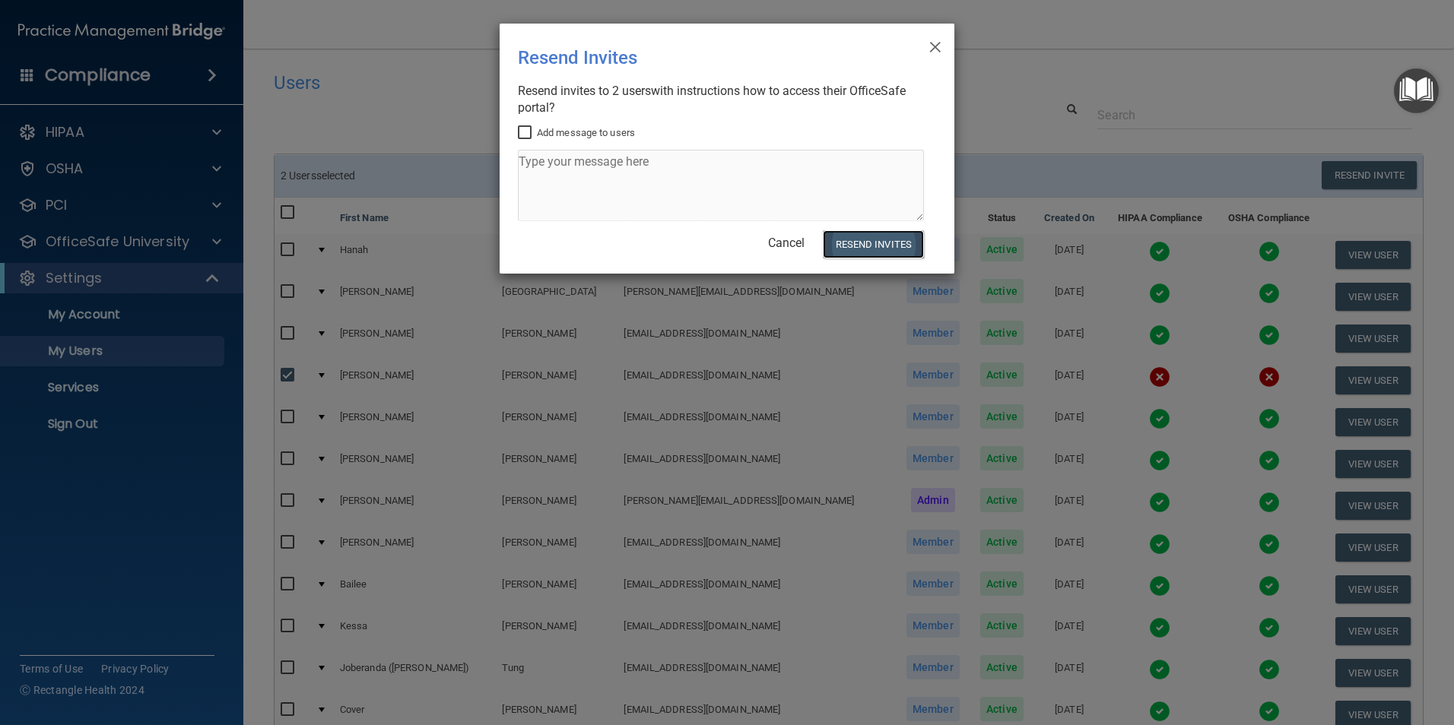
click at [883, 244] on button "Resend Invites" at bounding box center [873, 244] width 101 height 28
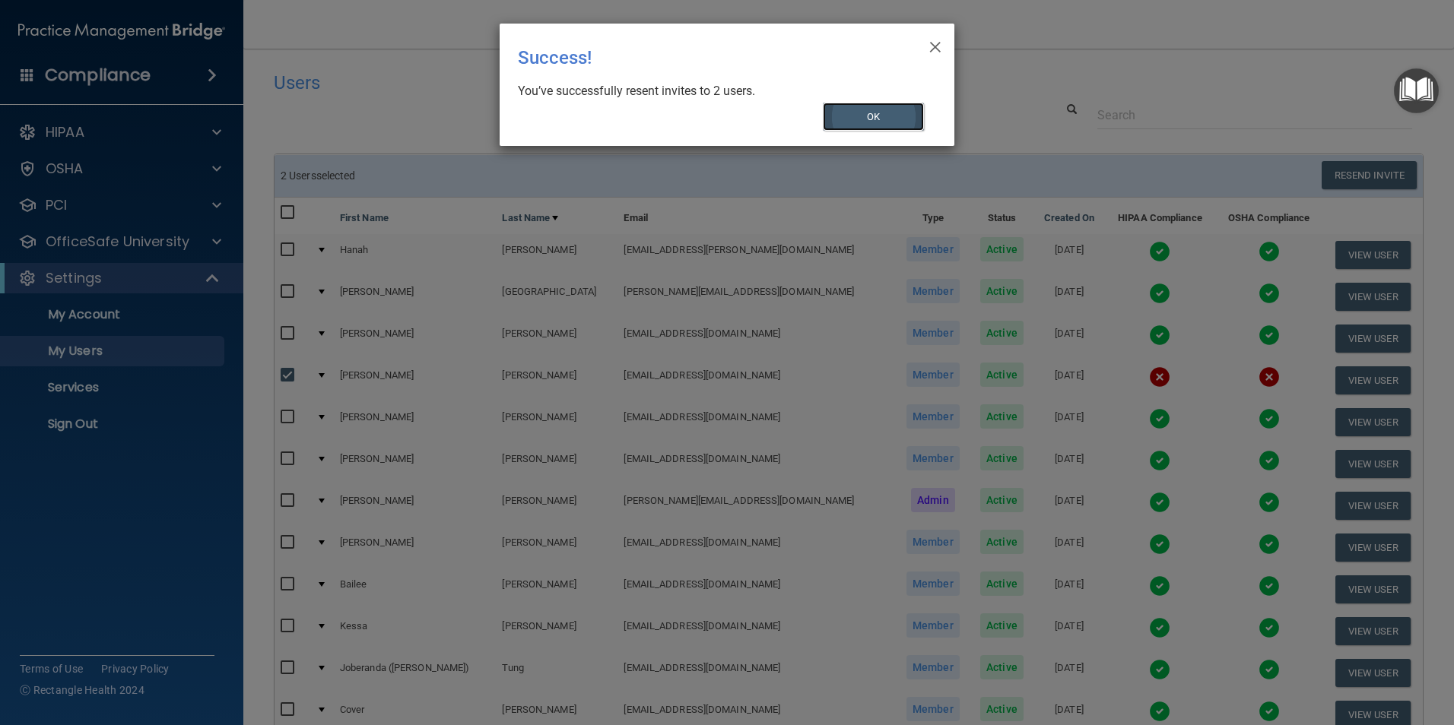
click at [880, 118] on button "OK" at bounding box center [874, 117] width 102 height 28
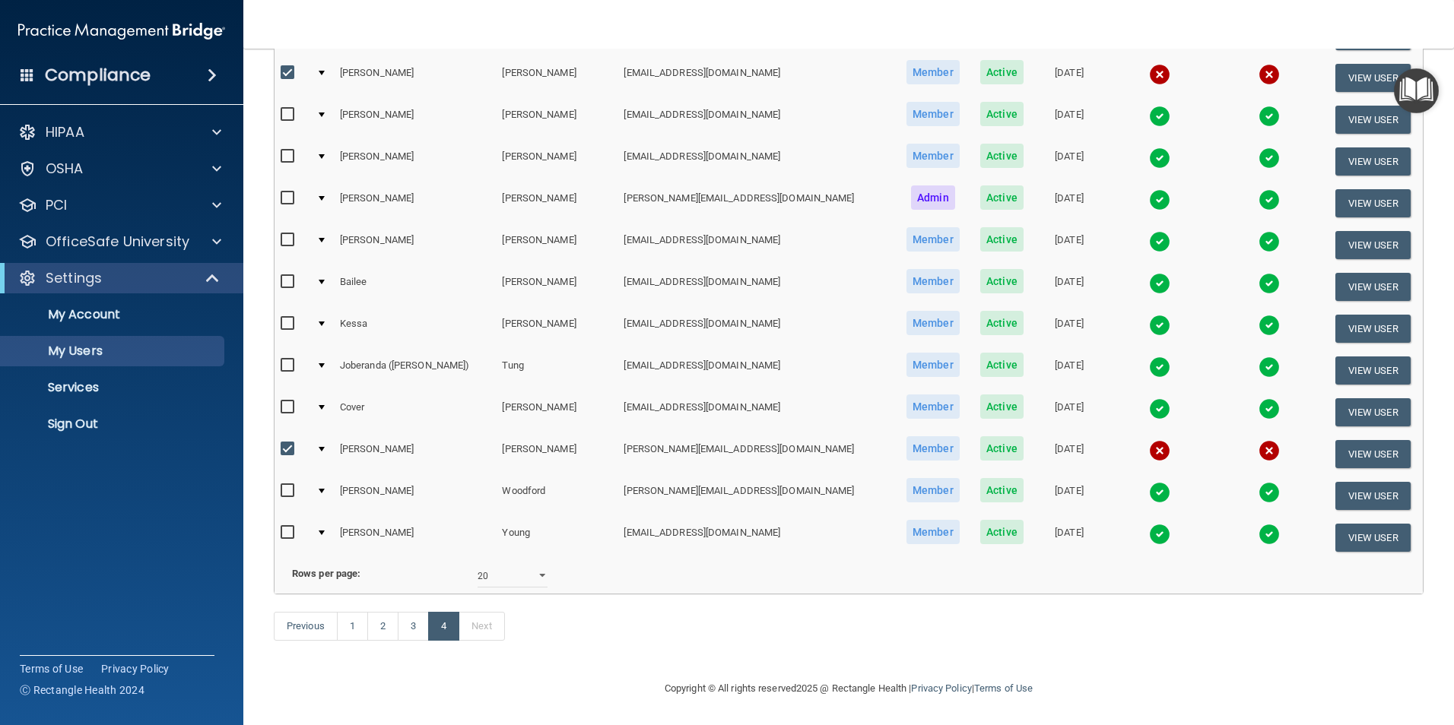
scroll to position [325, 0]
click at [357, 622] on link "1" at bounding box center [352, 626] width 31 height 29
select select "20"
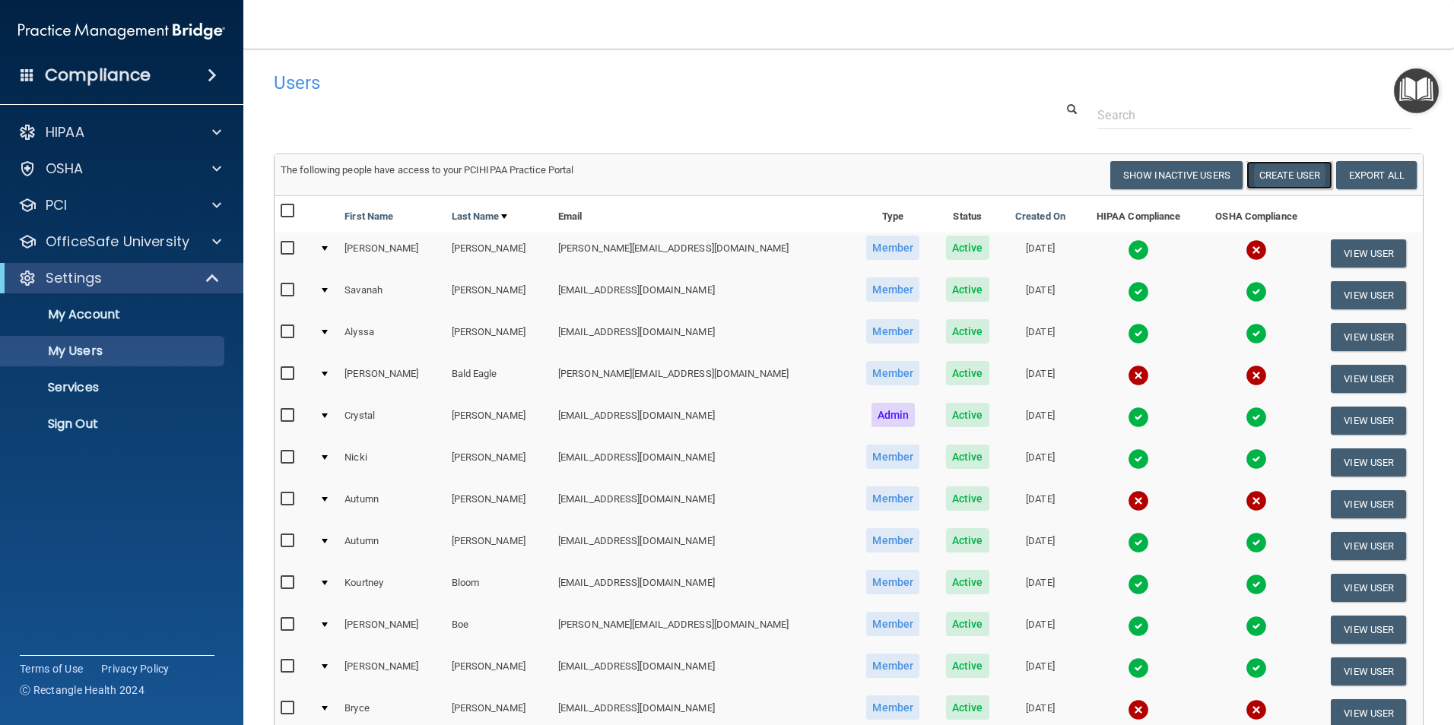
click at [1279, 173] on button "Create User" at bounding box center [1289, 175] width 86 height 28
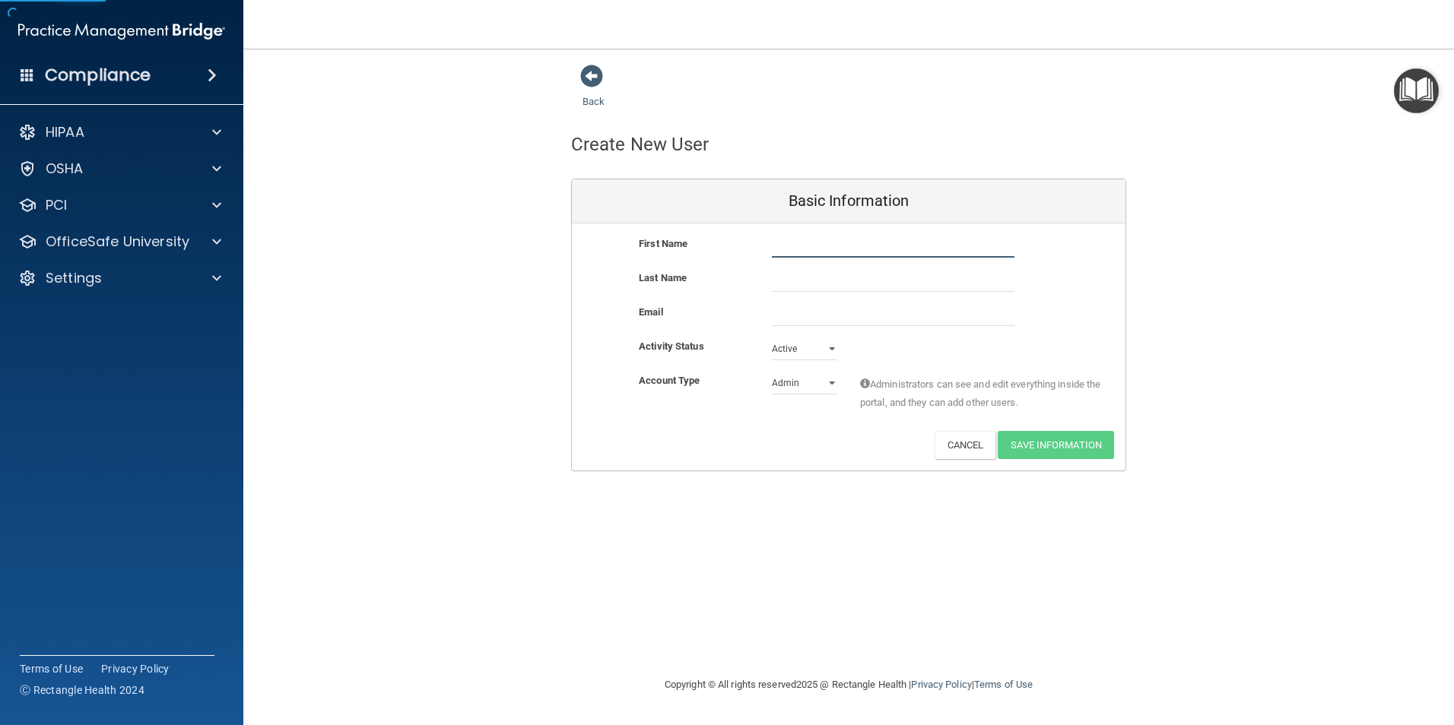
click at [847, 252] on input "text" at bounding box center [893, 246] width 243 height 23
type input "[PERSON_NAME]"
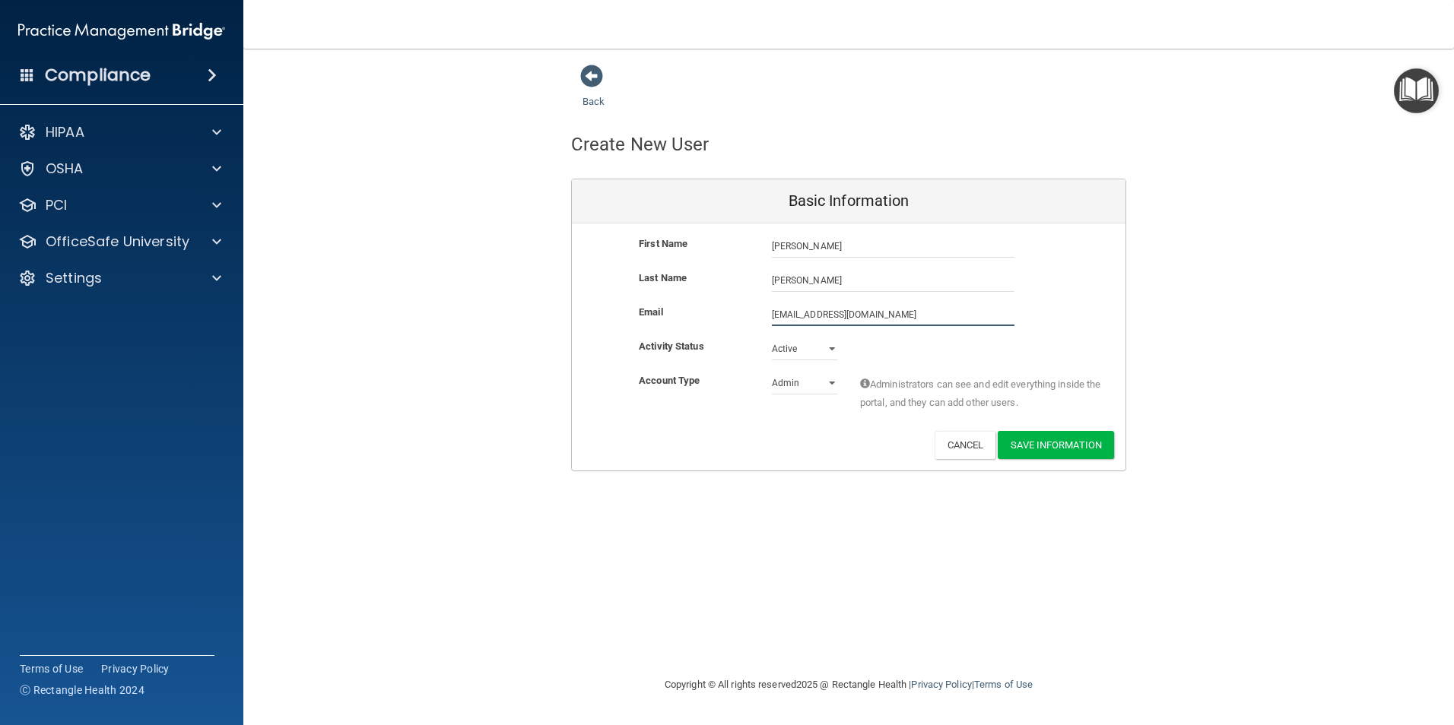
type input "[EMAIL_ADDRESS][DOMAIN_NAME]"
click at [801, 391] on select "Admin Member" at bounding box center [804, 383] width 65 height 23
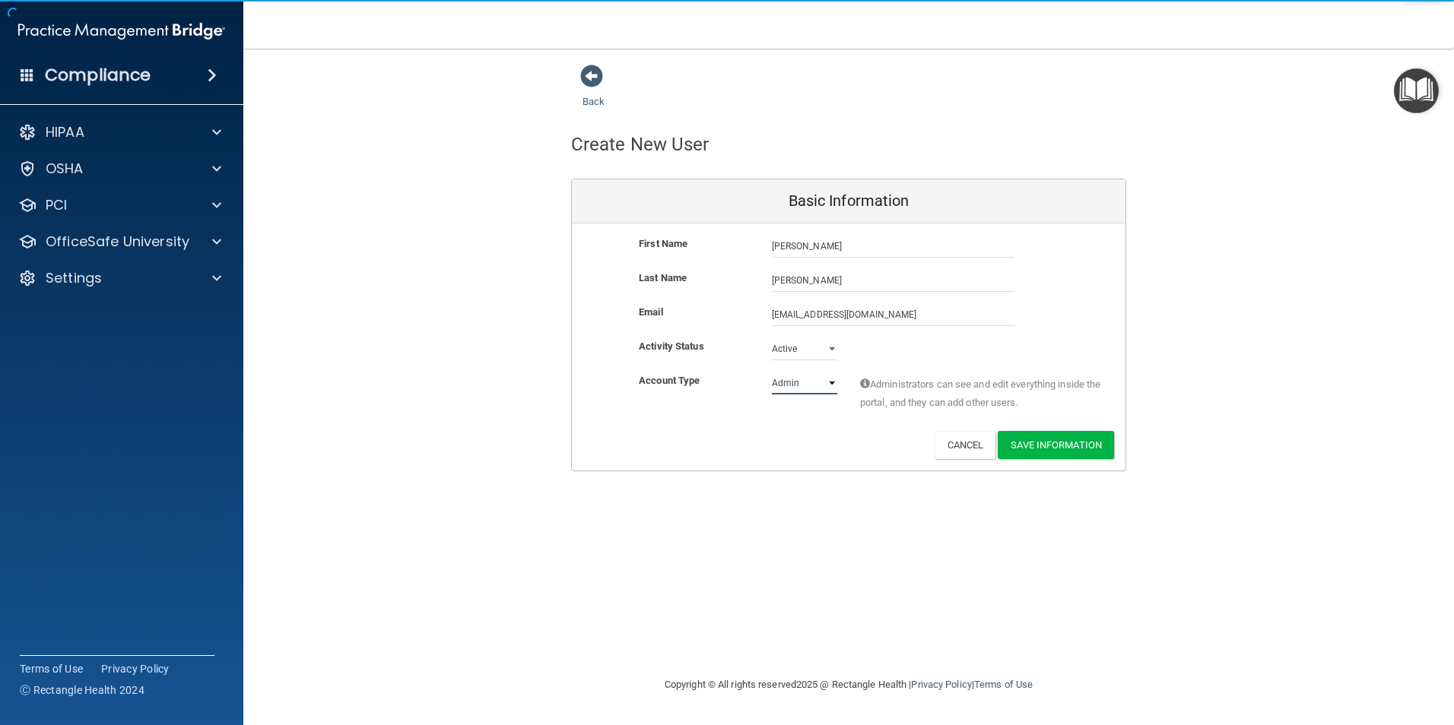
select select "practice_member"
click at [772, 372] on select "Admin Member" at bounding box center [804, 383] width 65 height 23
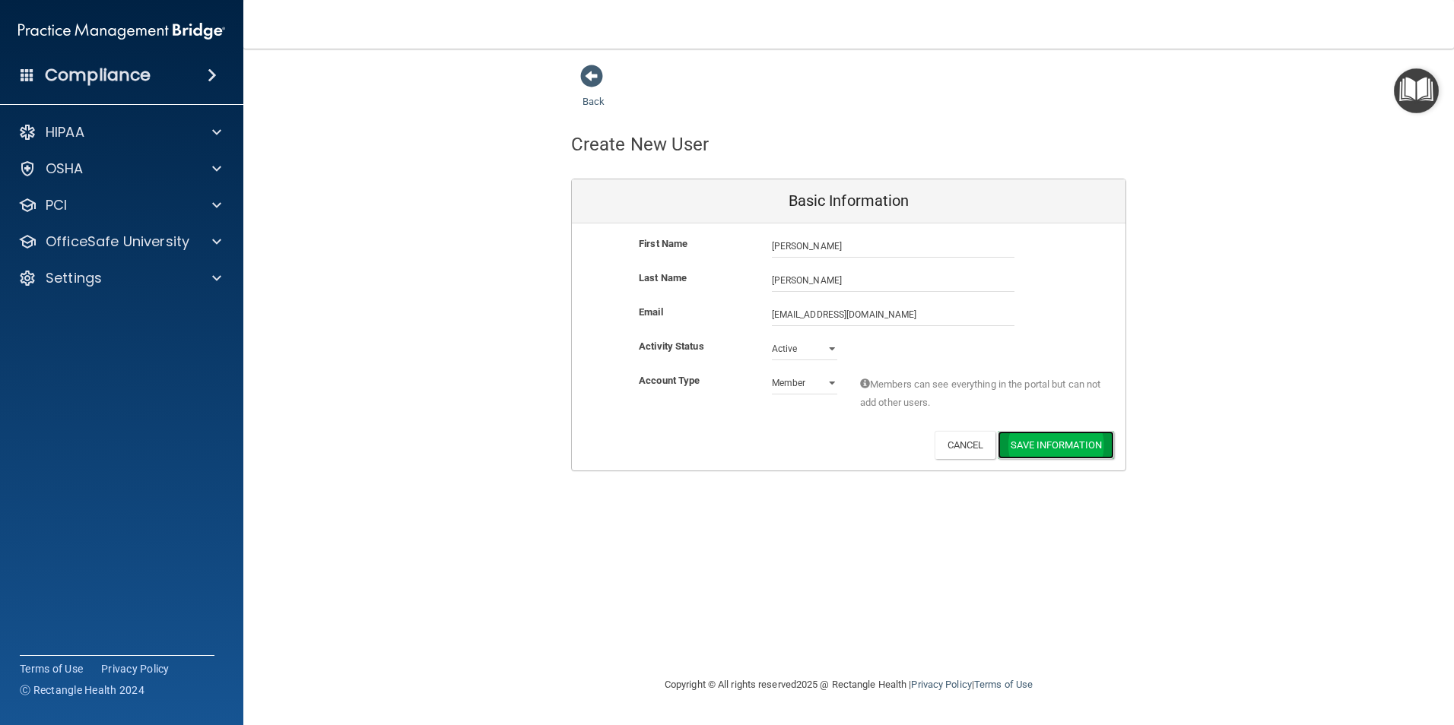
click at [1032, 444] on button "Save Information" at bounding box center [1056, 445] width 116 height 28
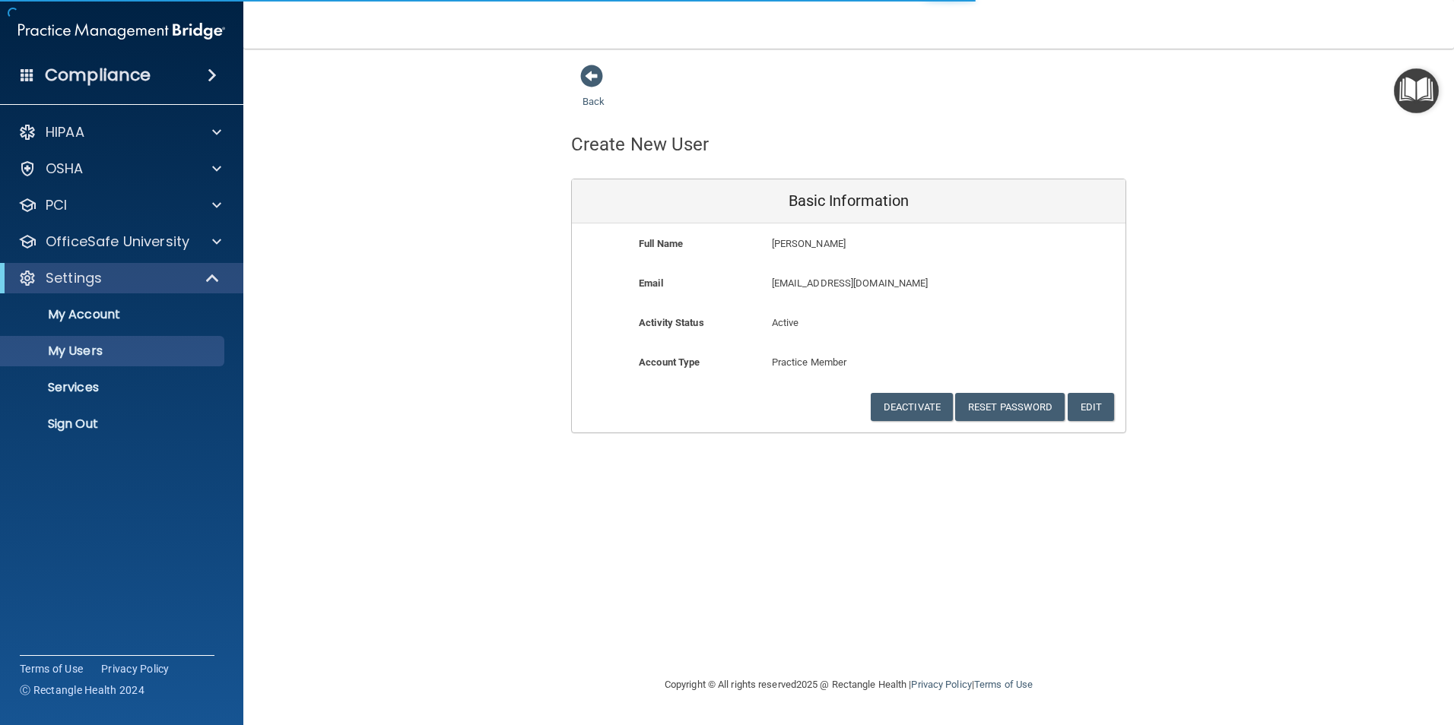
select select "20"
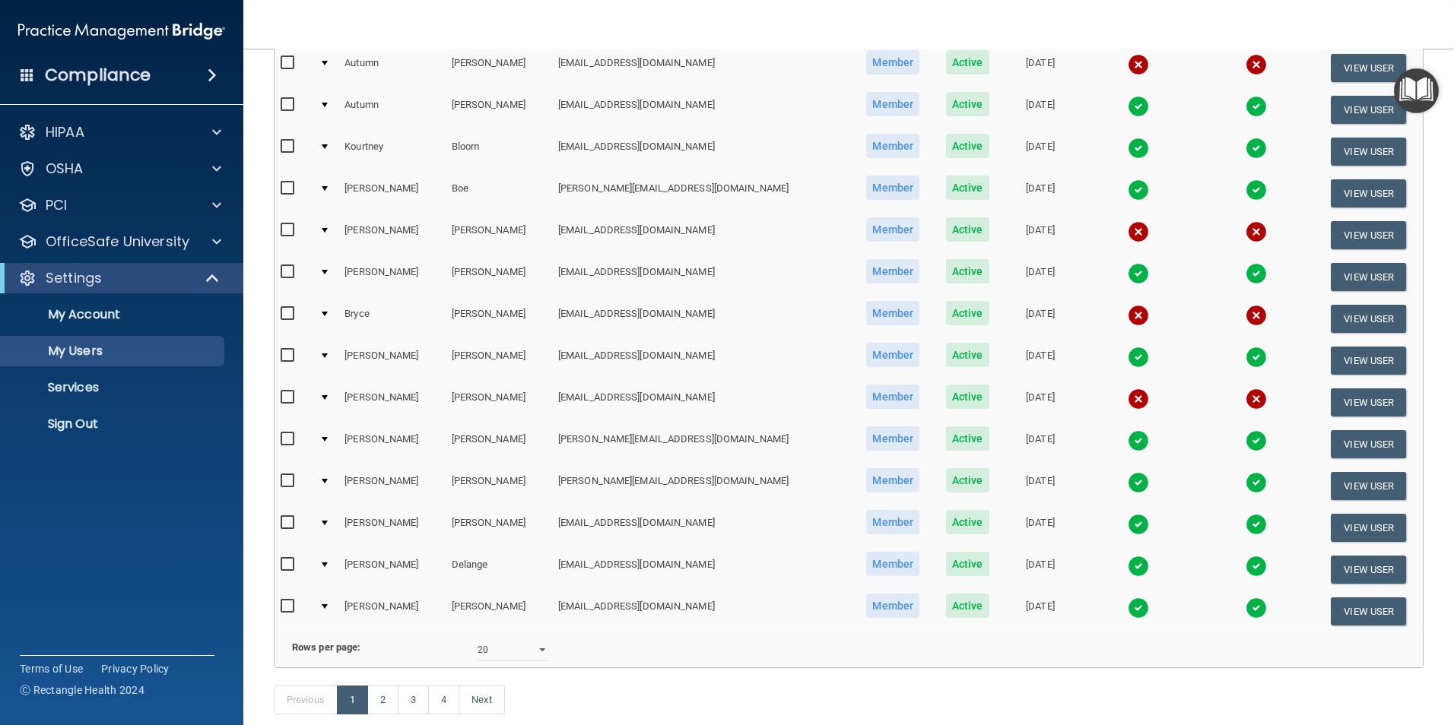
scroll to position [532, 0]
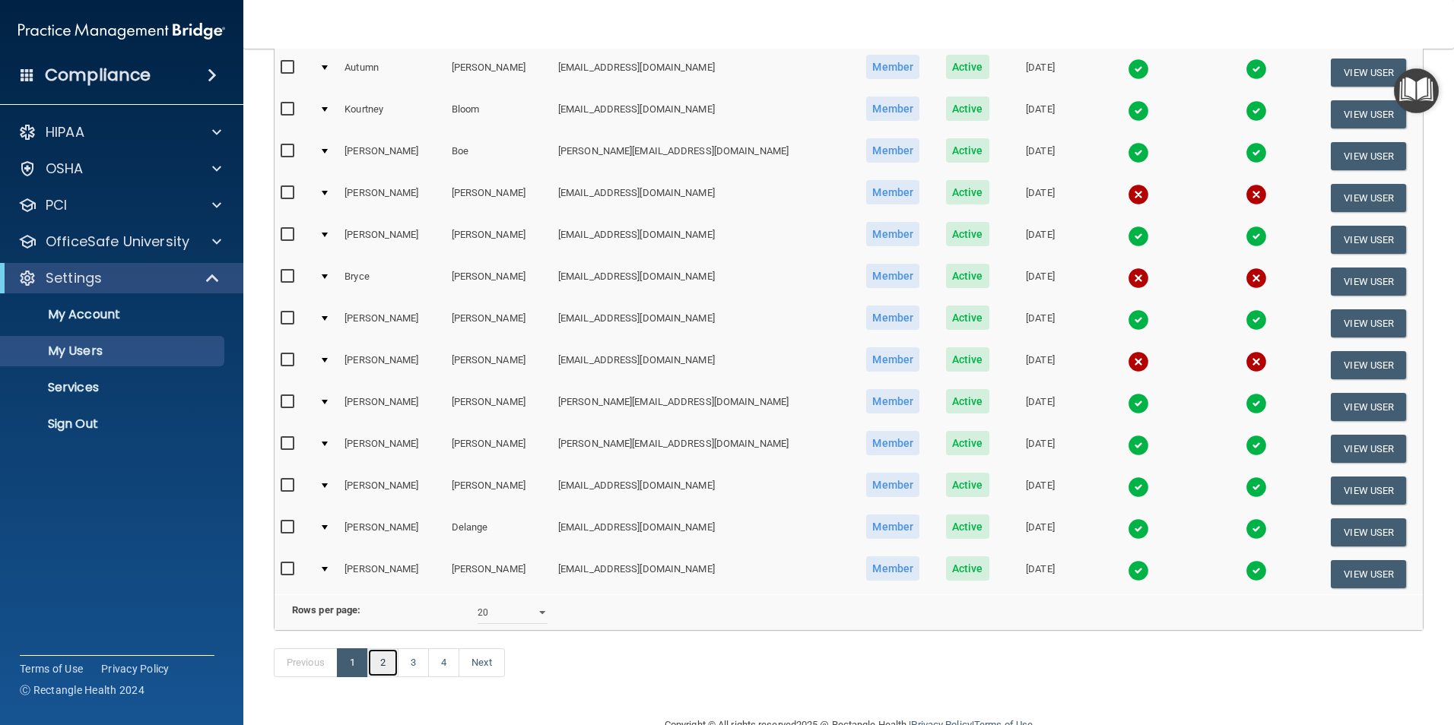
click at [391, 678] on link "2" at bounding box center [382, 663] width 31 height 29
select select "20"
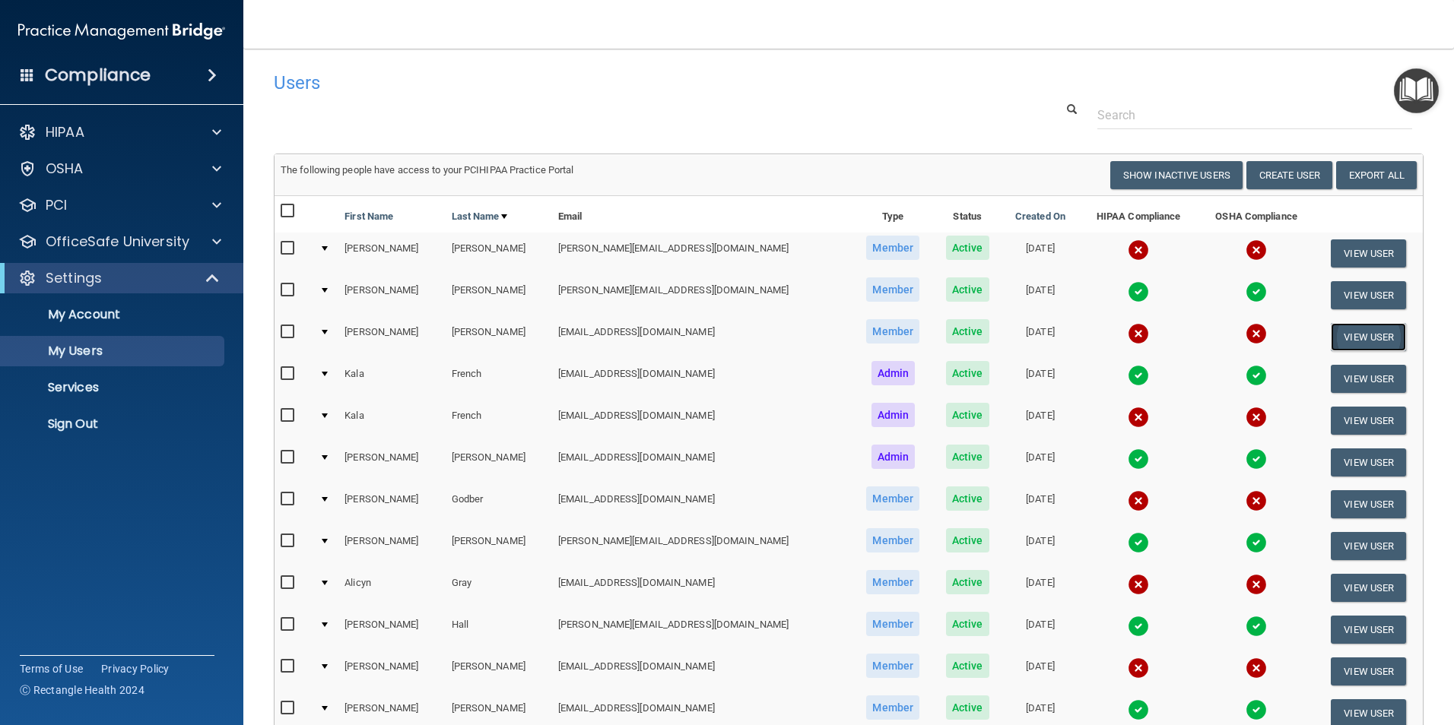
click at [1332, 331] on button "View User" at bounding box center [1368, 337] width 75 height 28
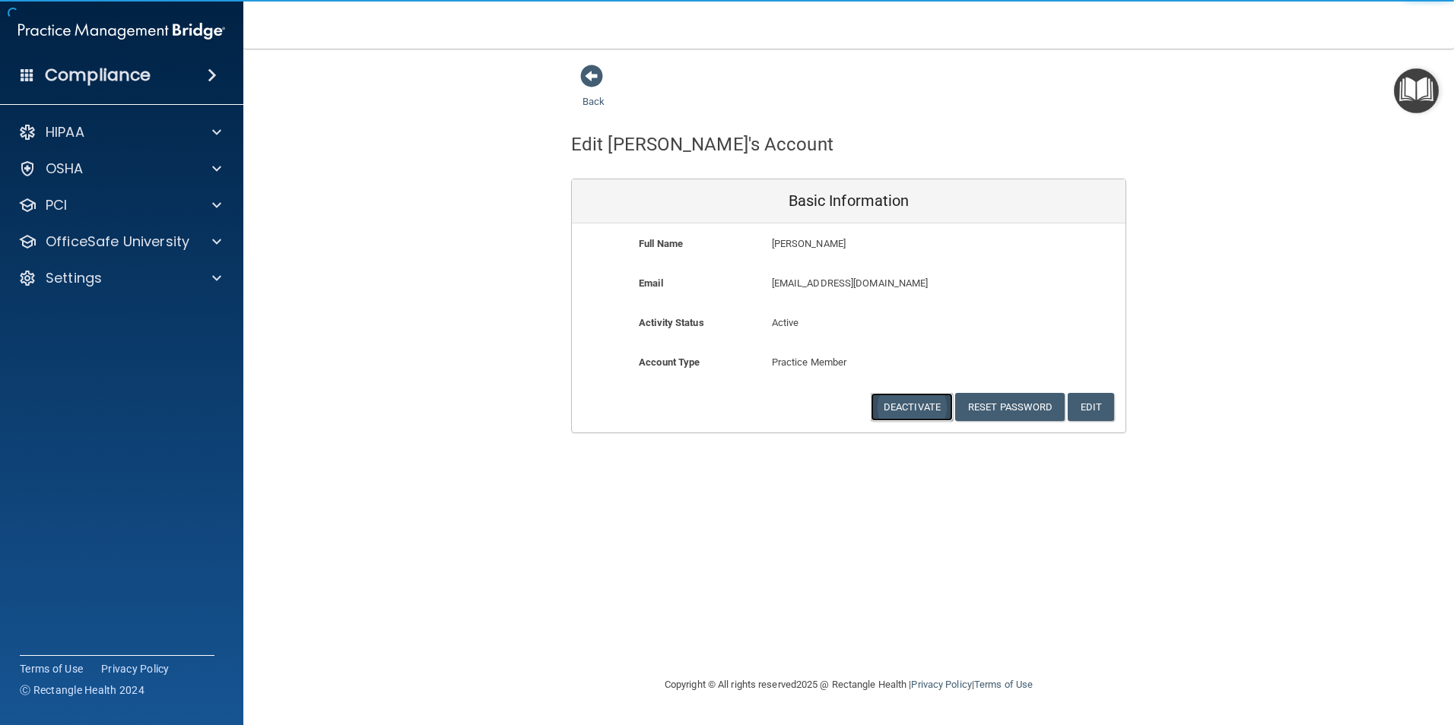
click at [894, 407] on button "Deactivate" at bounding box center [912, 407] width 82 height 28
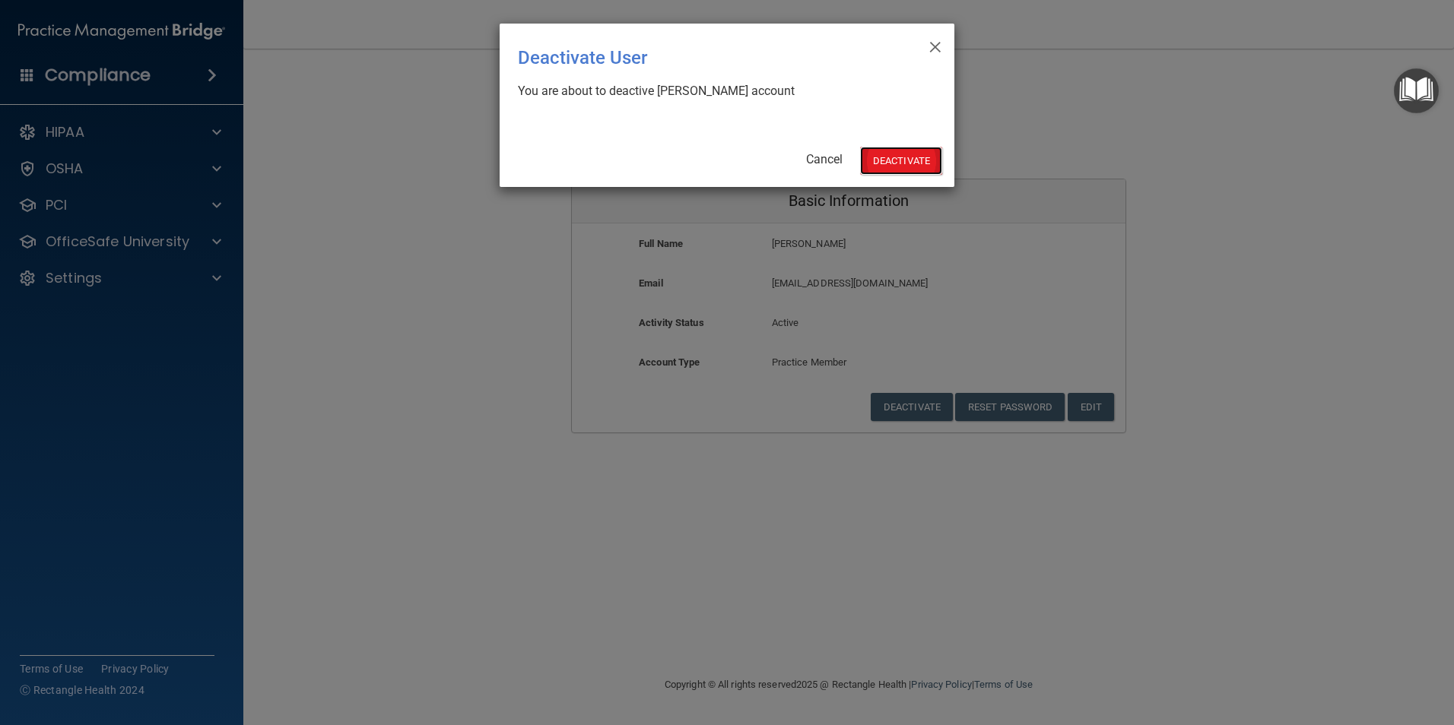
click at [895, 167] on button "Deactivate" at bounding box center [901, 161] width 82 height 28
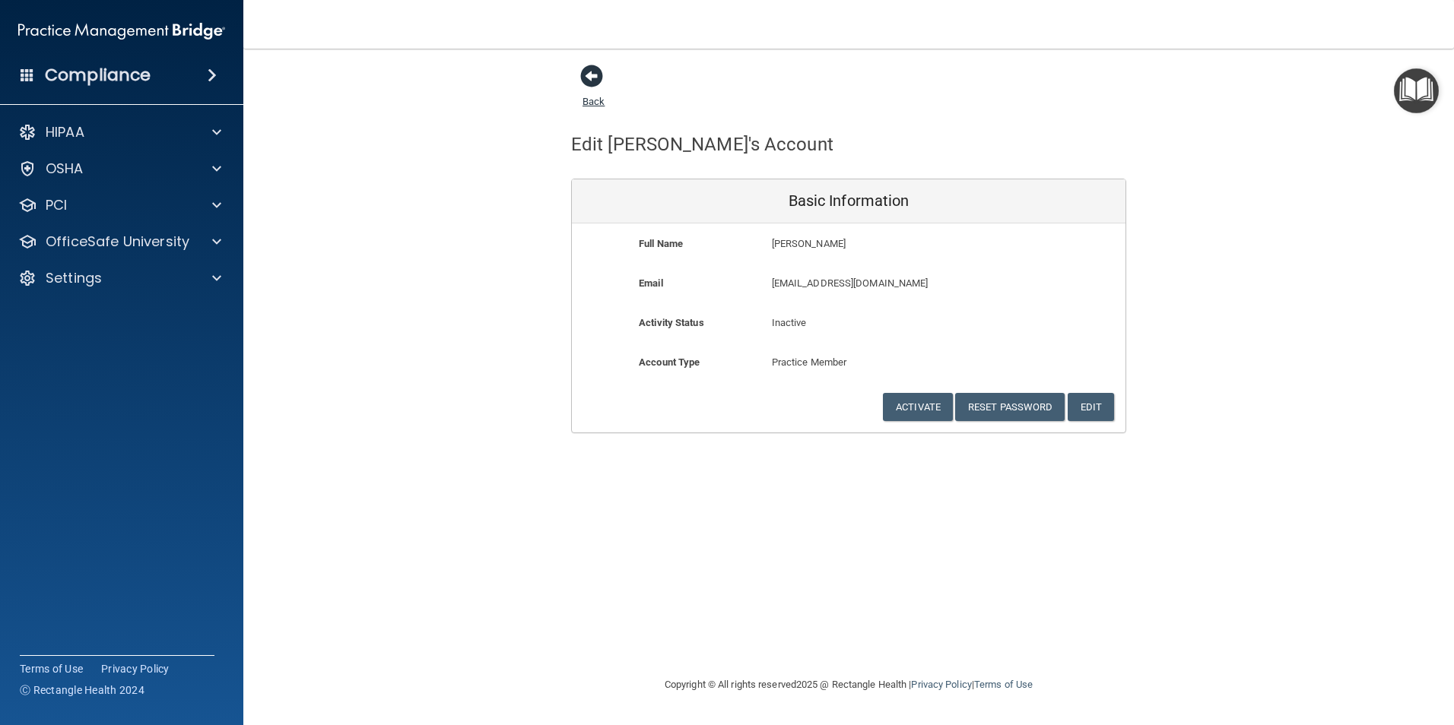
click at [586, 79] on span at bounding box center [591, 76] width 23 height 23
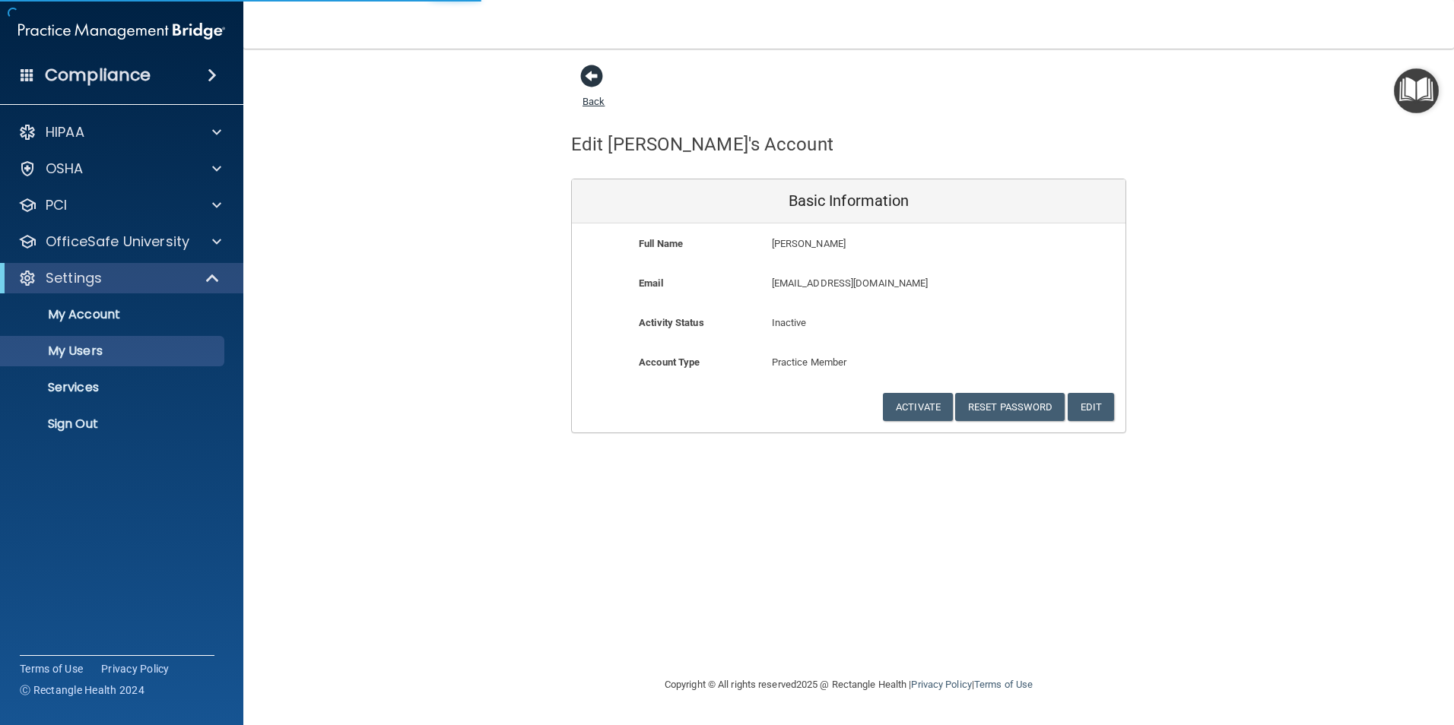
select select "20"
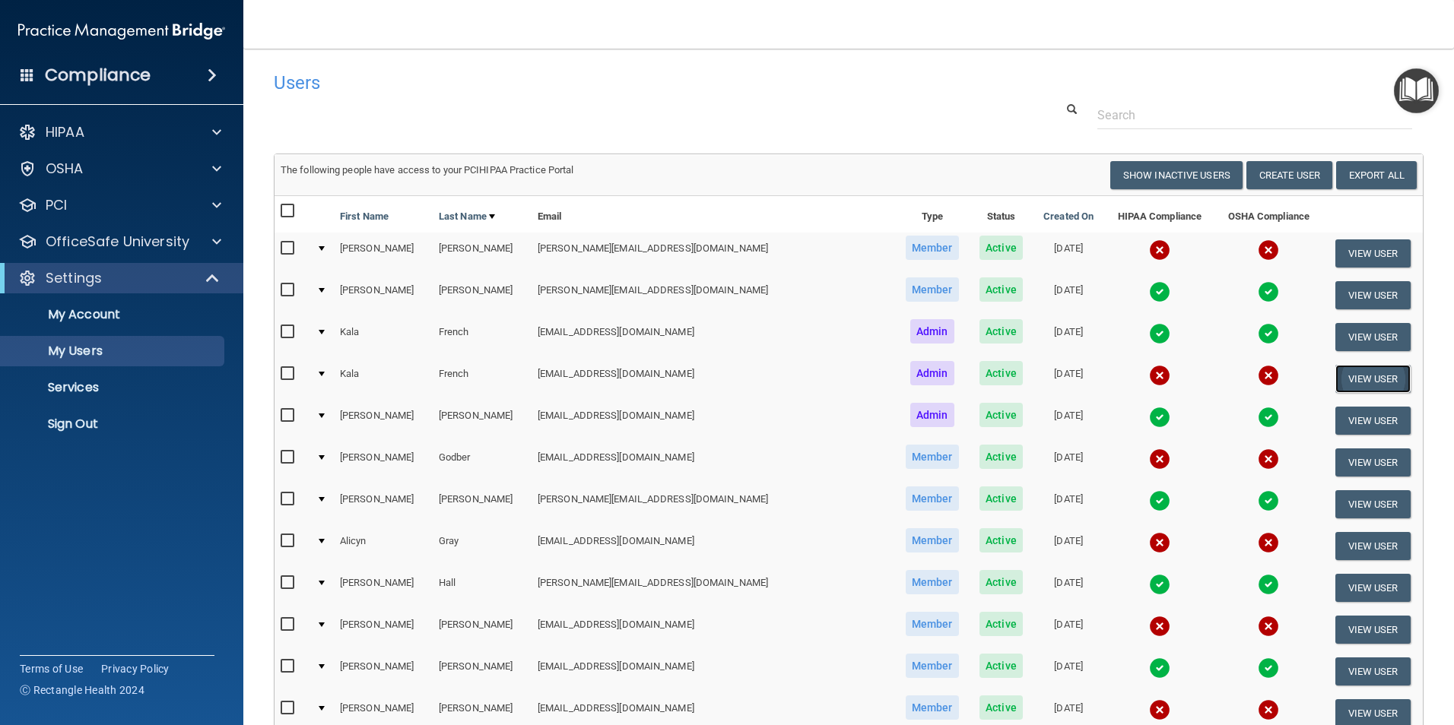
click at [1340, 377] on button "View User" at bounding box center [1372, 379] width 75 height 28
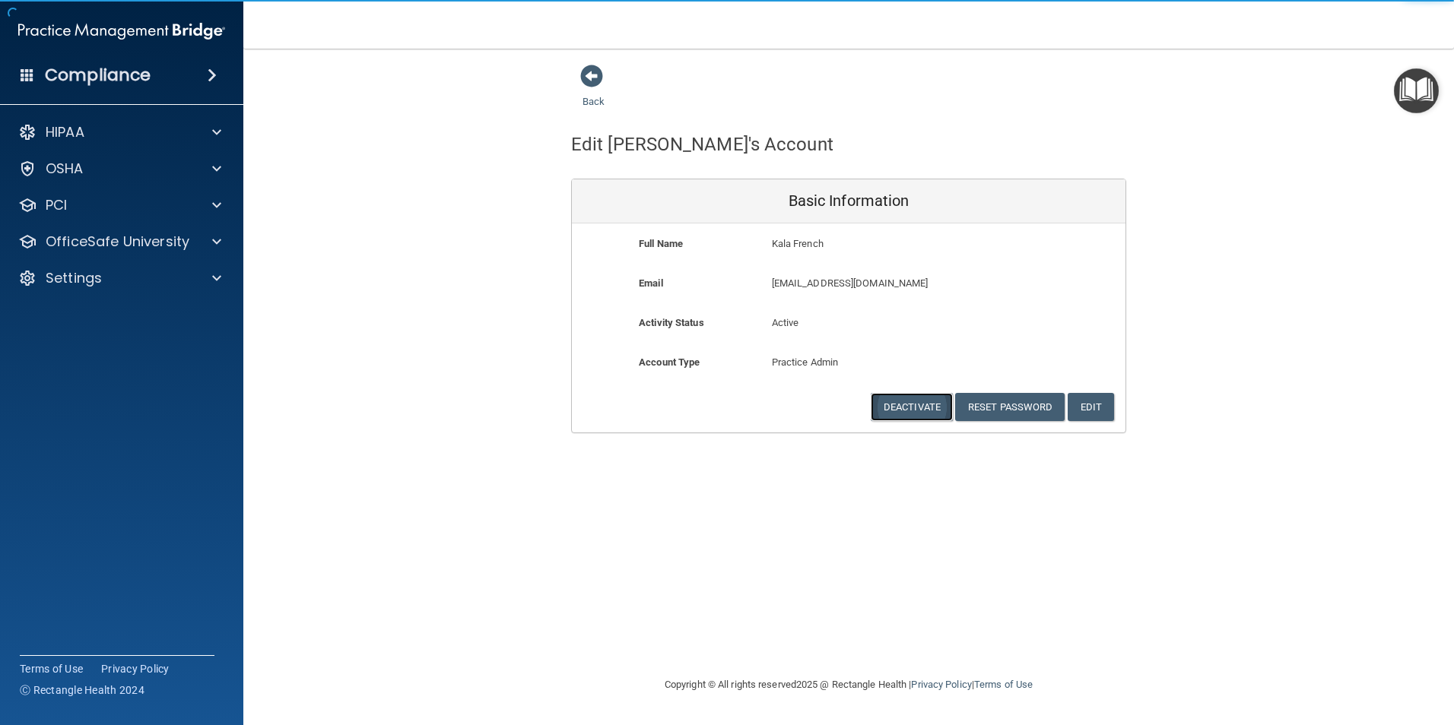
click at [894, 402] on button "Deactivate" at bounding box center [912, 407] width 82 height 28
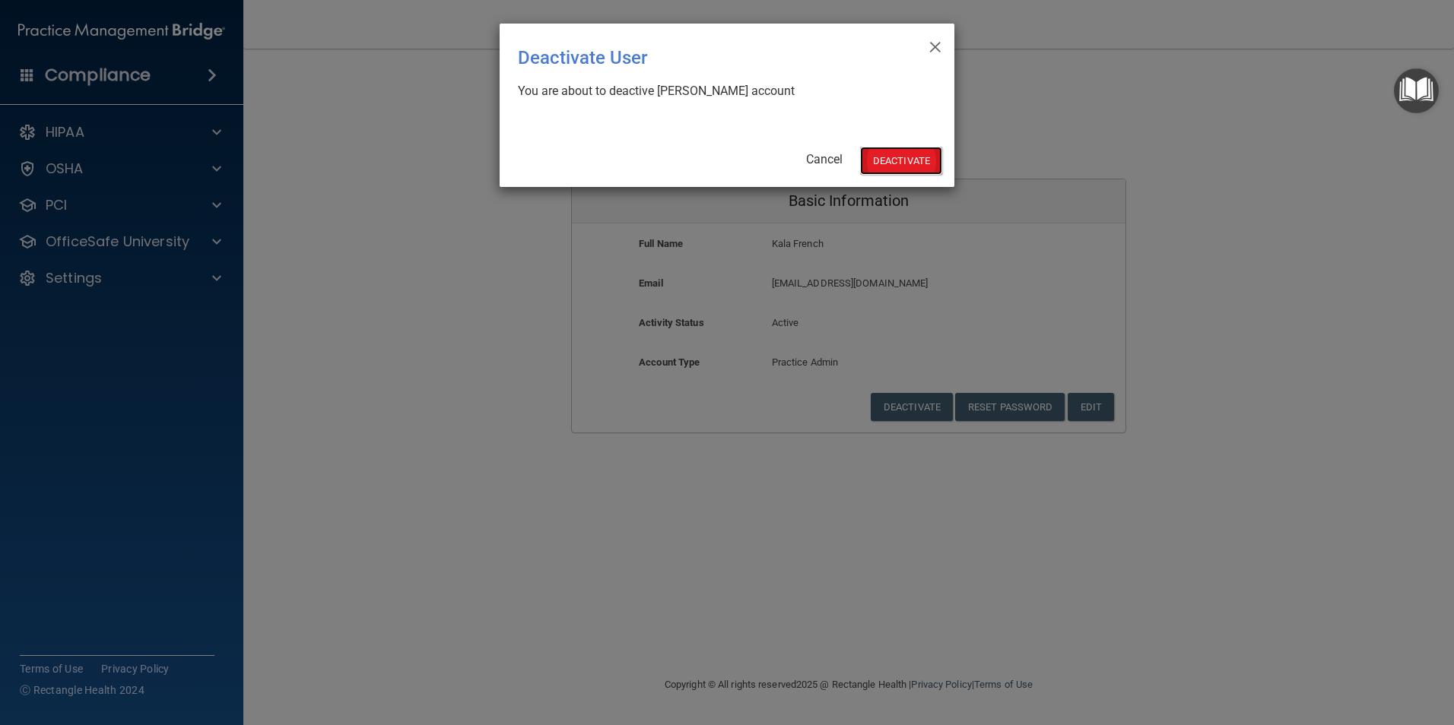
click at [891, 161] on button "Deactivate" at bounding box center [901, 161] width 82 height 28
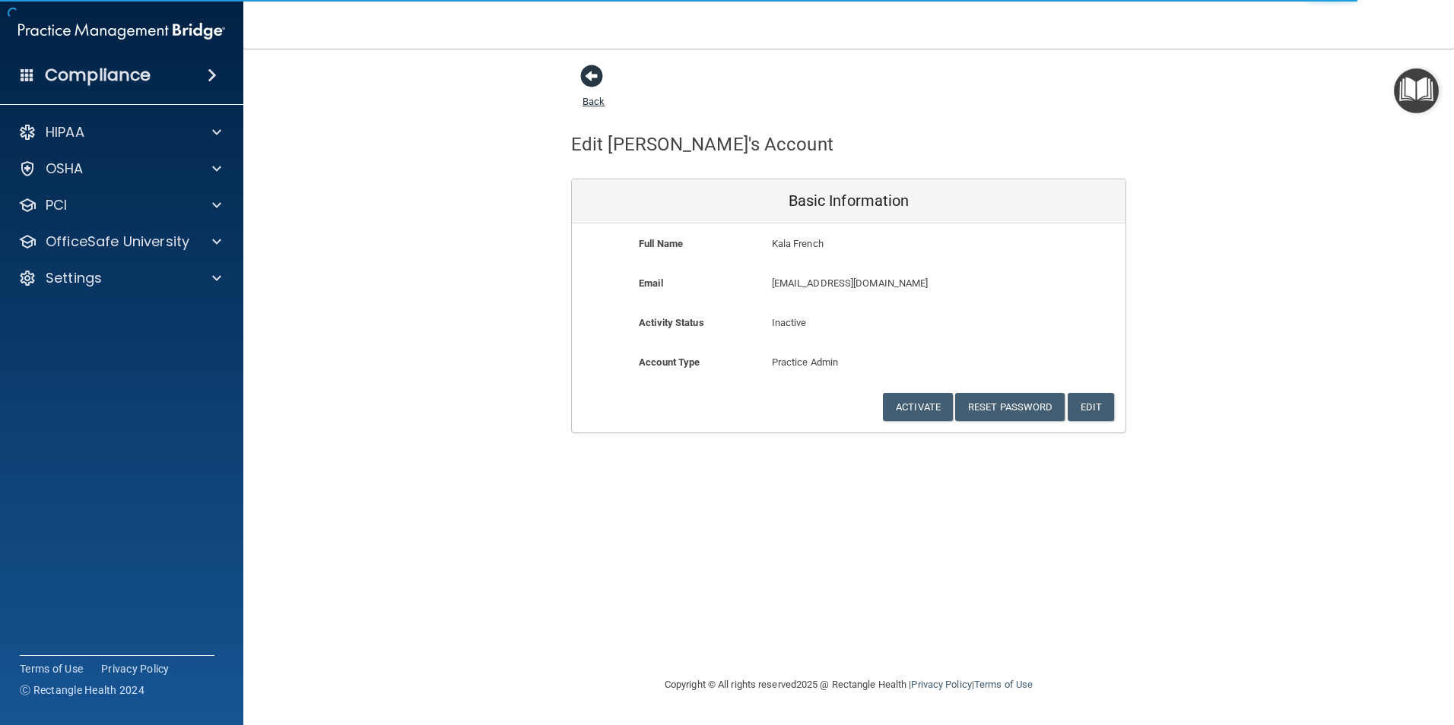
click at [594, 83] on span at bounding box center [591, 76] width 23 height 23
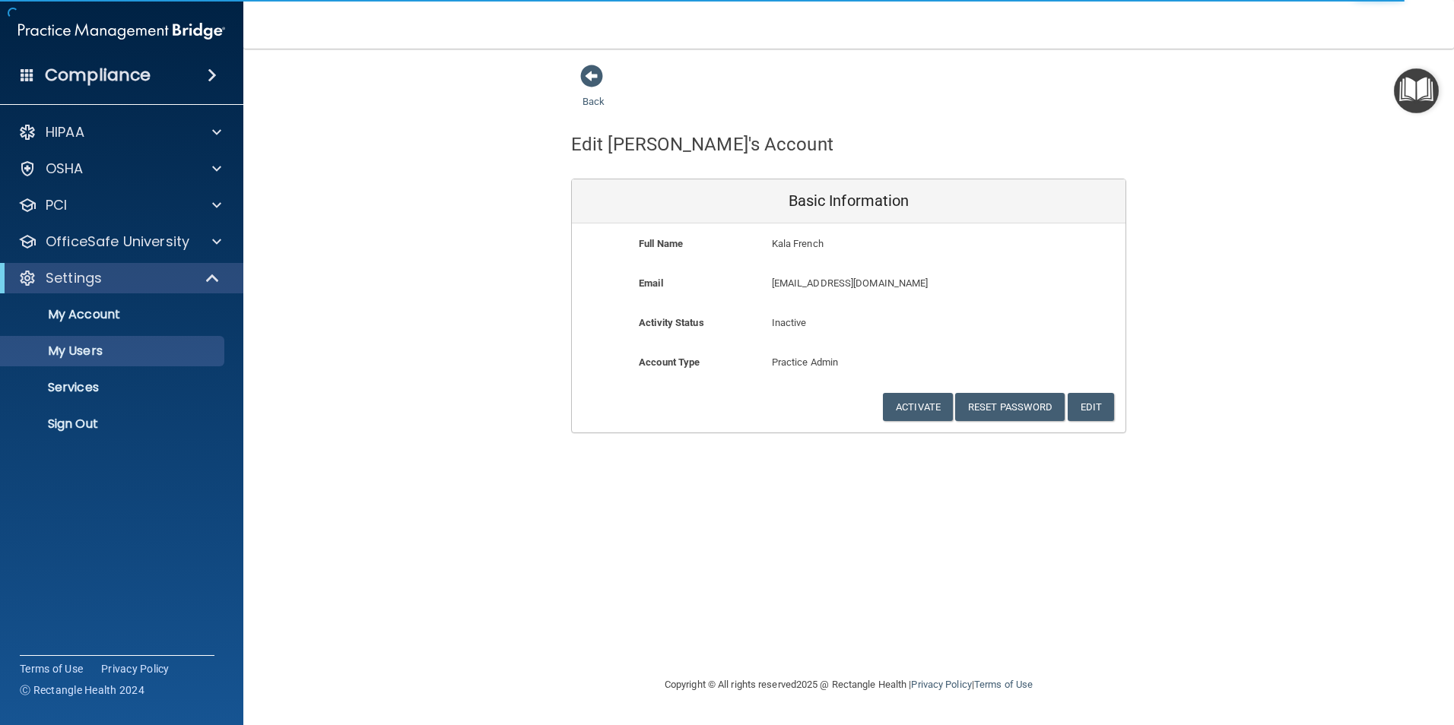
select select "20"
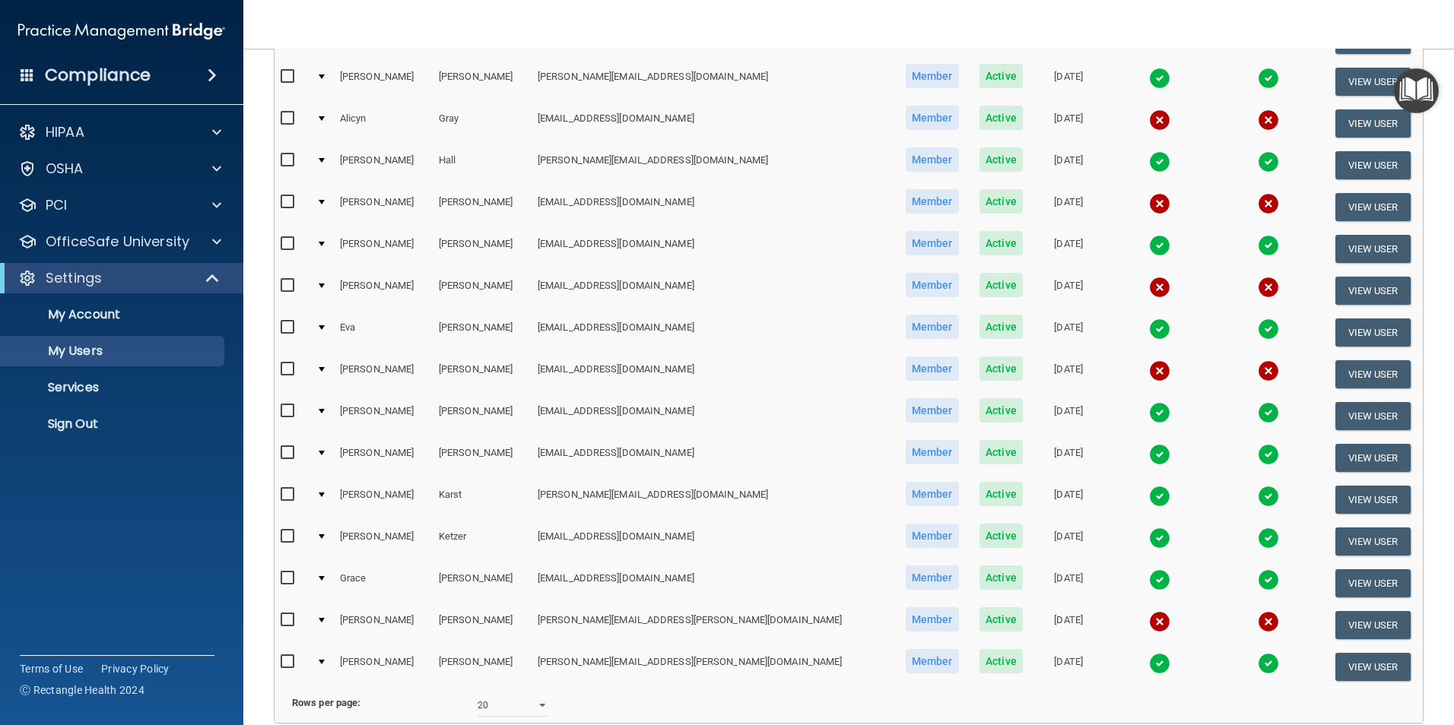
scroll to position [456, 0]
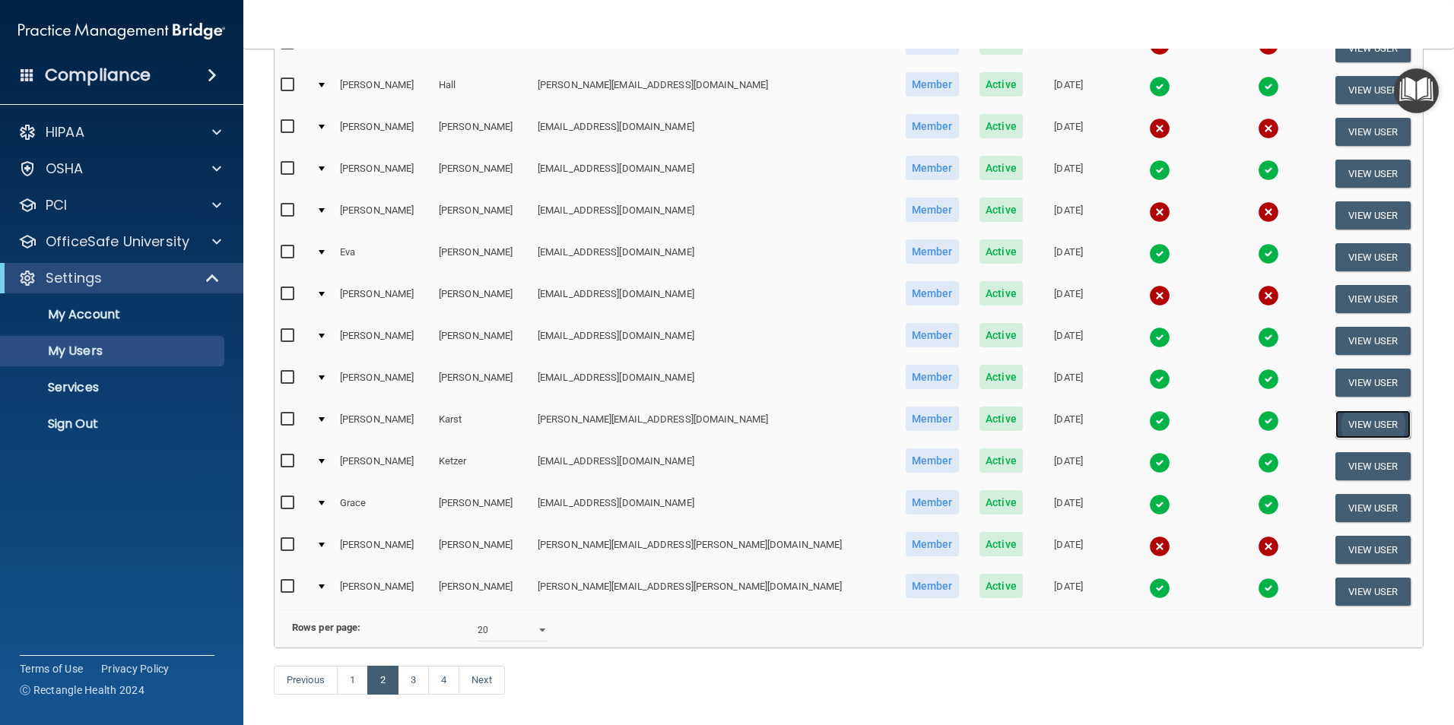
click at [1356, 421] on button "View User" at bounding box center [1372, 425] width 75 height 28
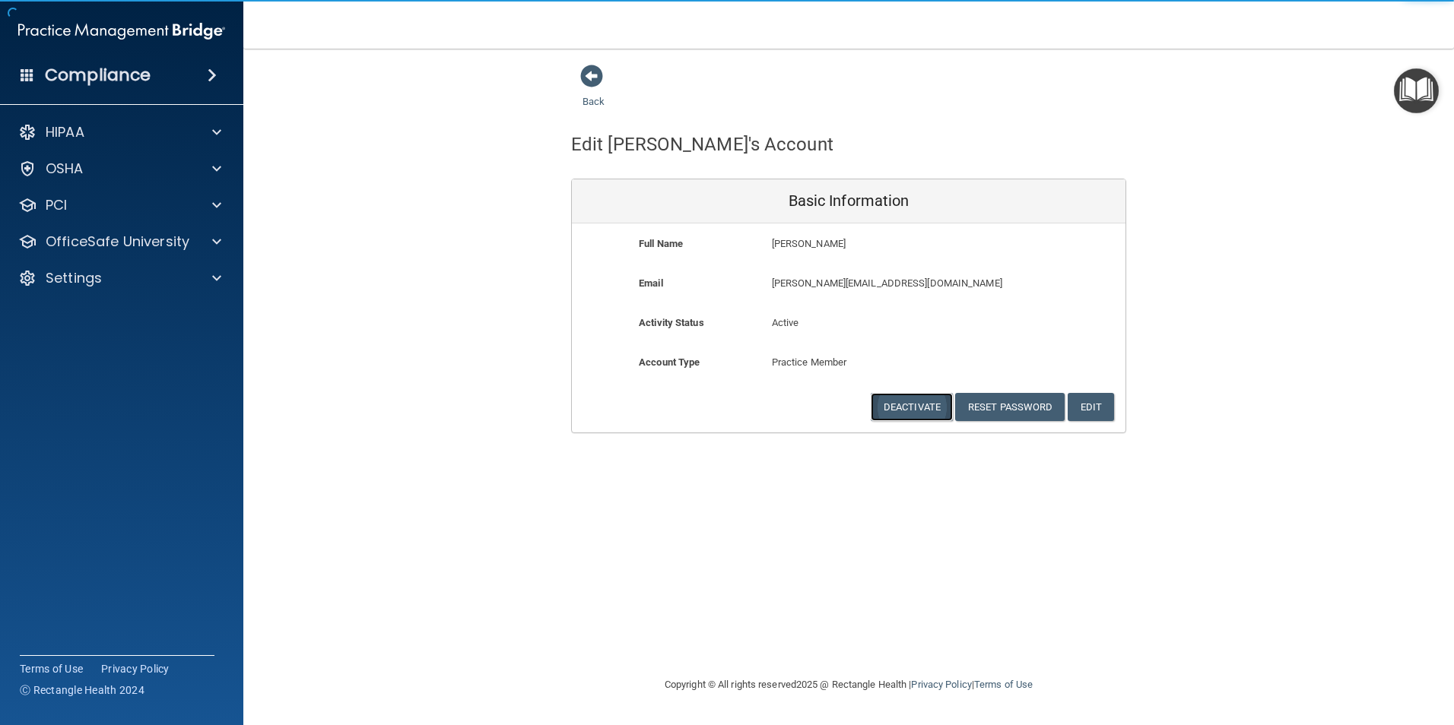
click at [896, 408] on button "Deactivate" at bounding box center [912, 407] width 82 height 28
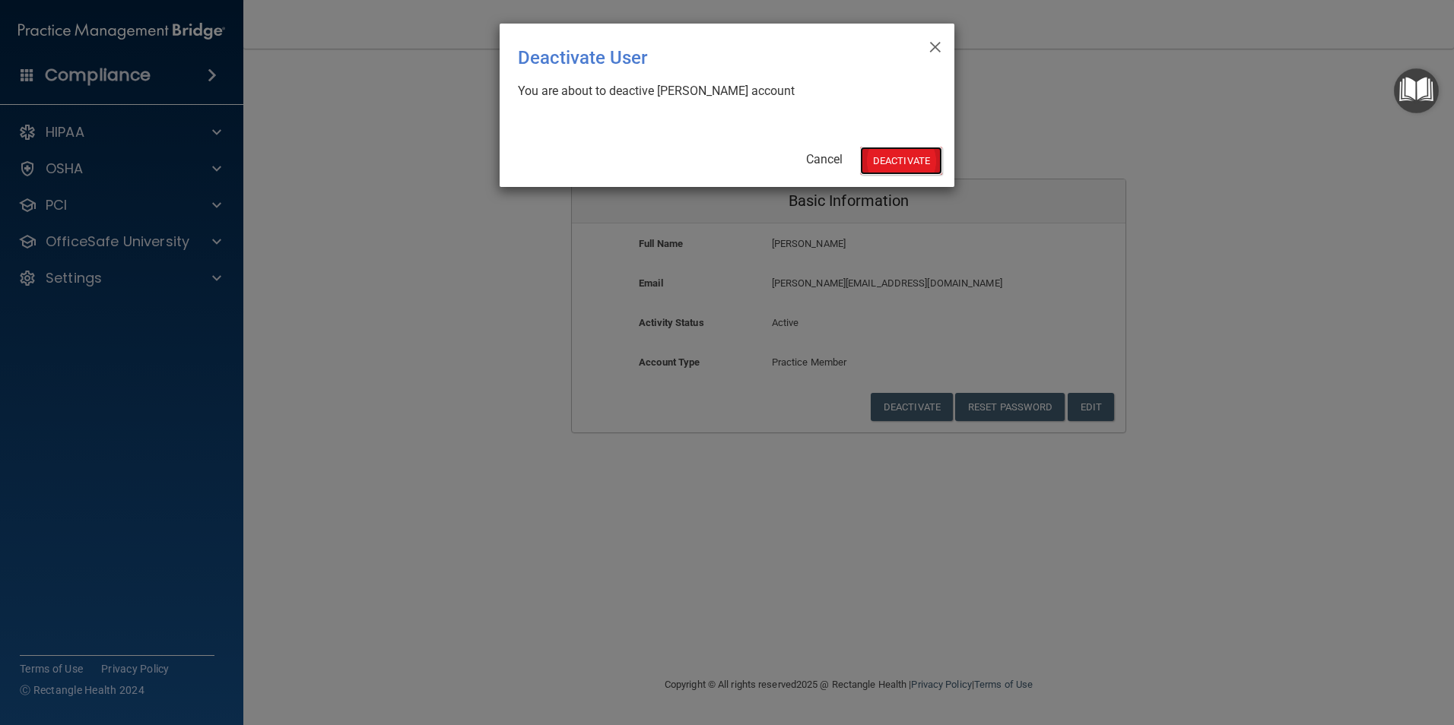
click at [889, 163] on button "Deactivate" at bounding box center [901, 161] width 82 height 28
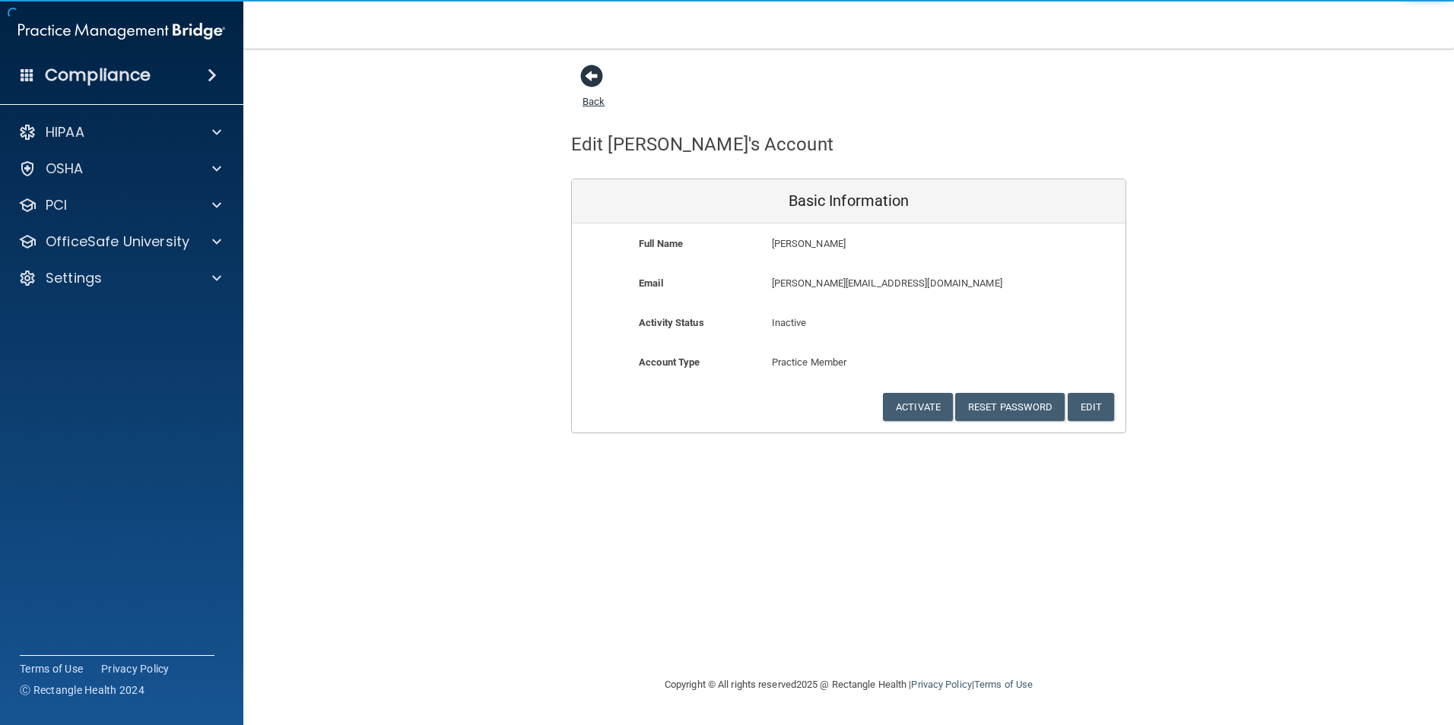
click at [590, 82] on span at bounding box center [591, 76] width 23 height 23
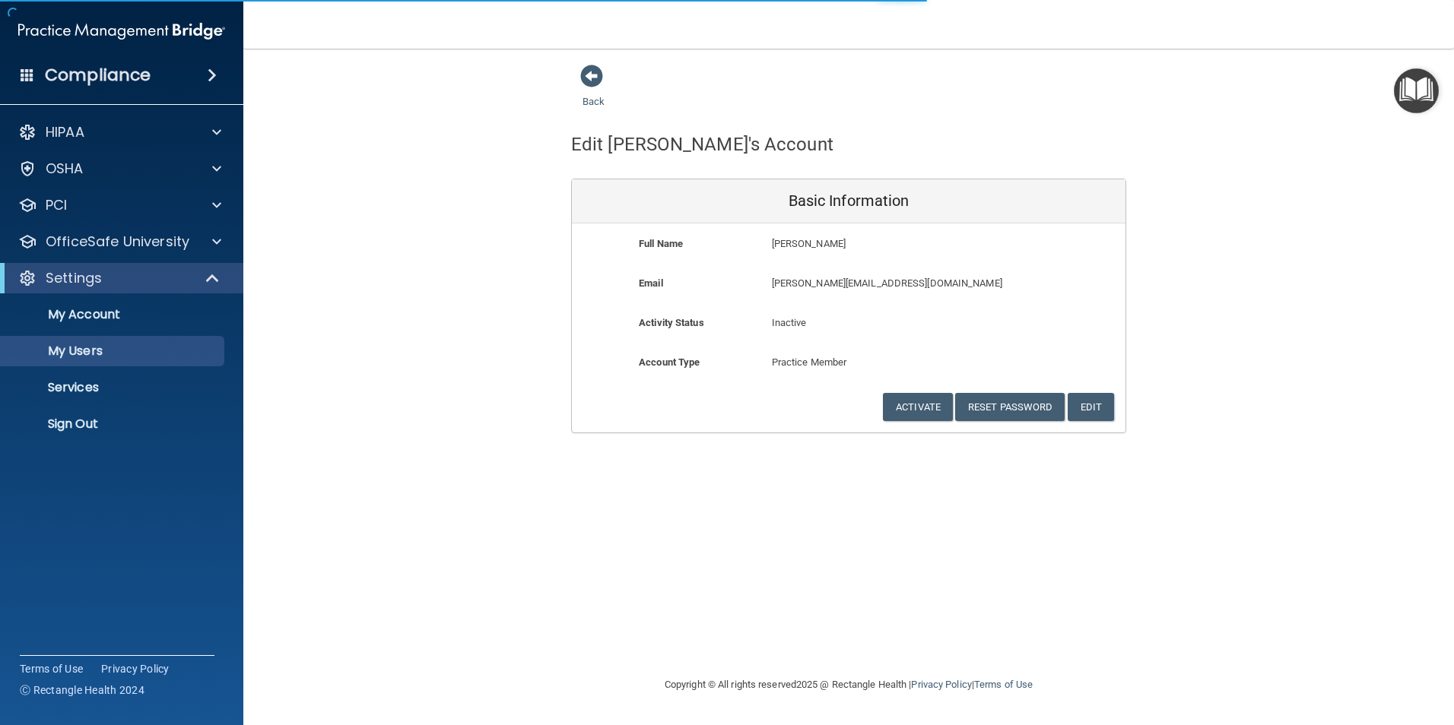
select select "20"
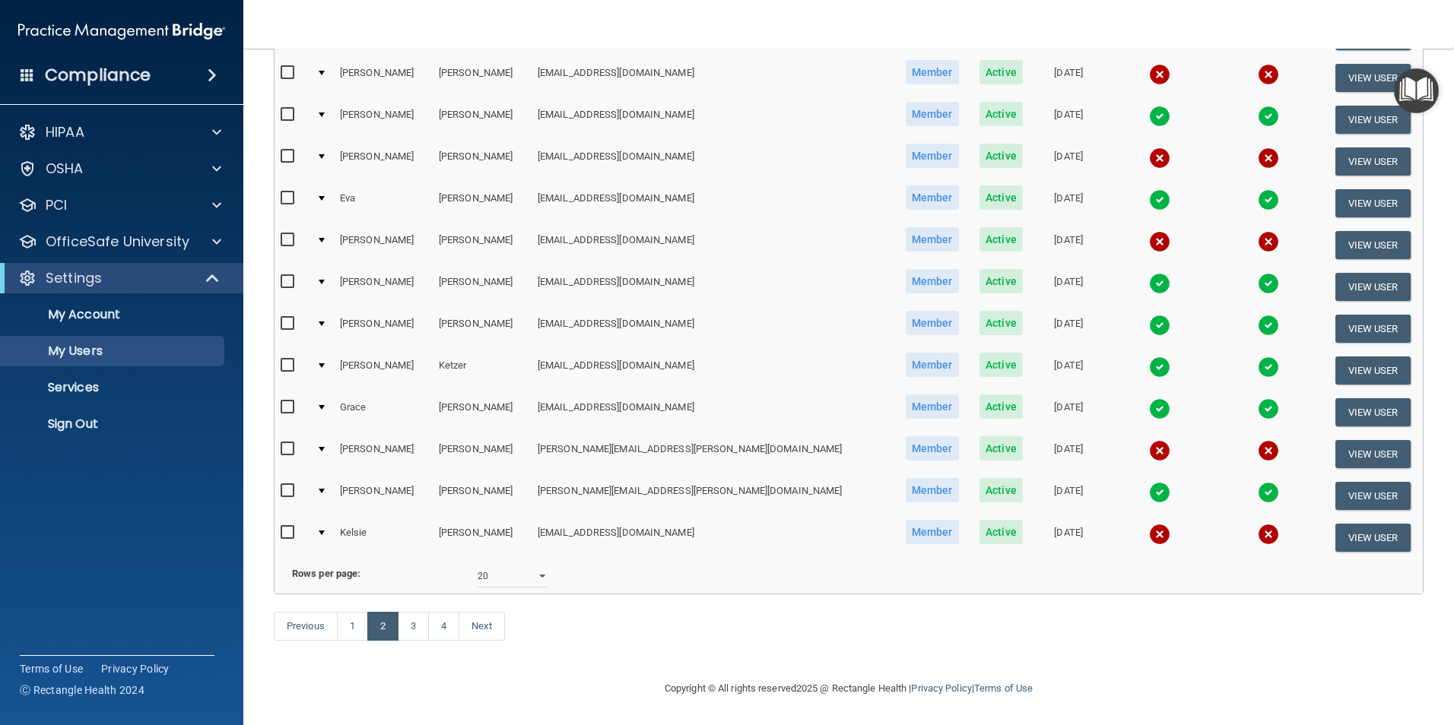
scroll to position [533, 0]
click at [411, 627] on link "3" at bounding box center [413, 626] width 31 height 29
select select "20"
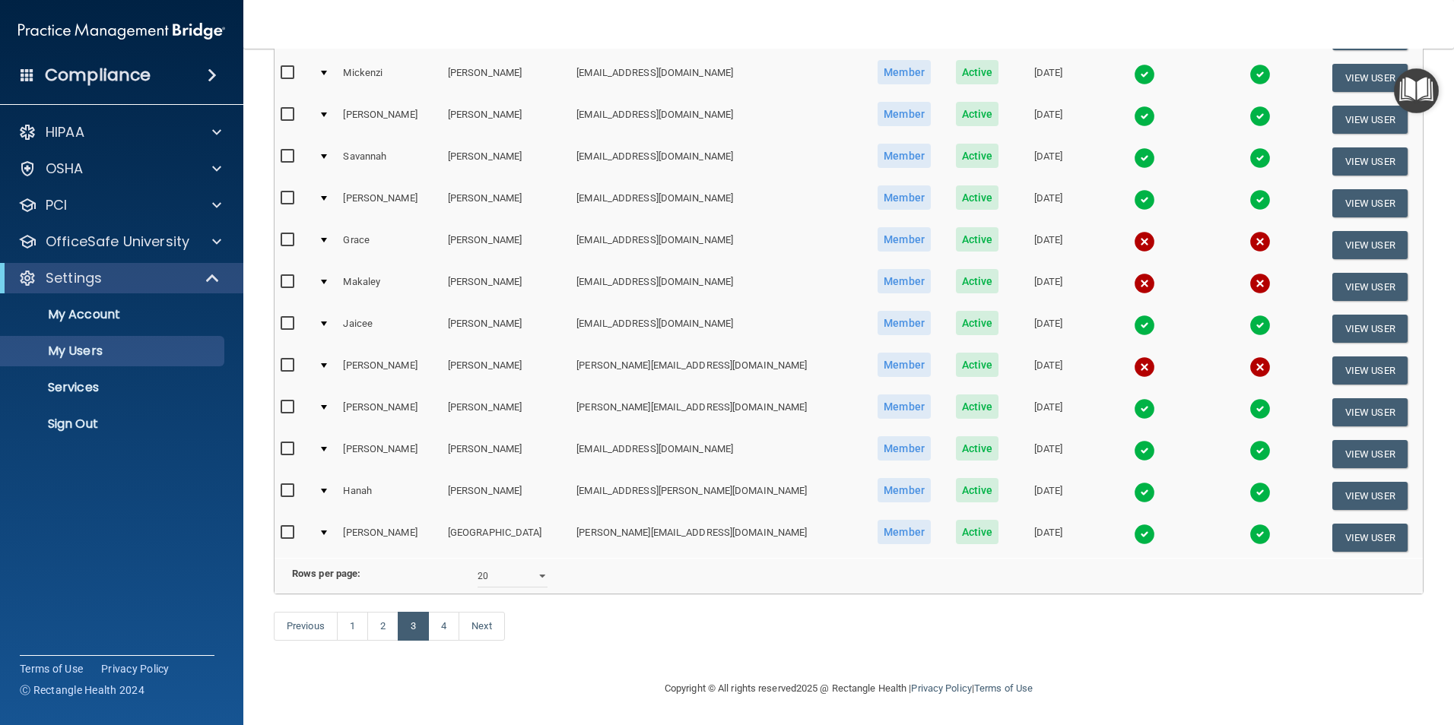
scroll to position [532, 0]
click at [438, 624] on link "4" at bounding box center [443, 626] width 31 height 29
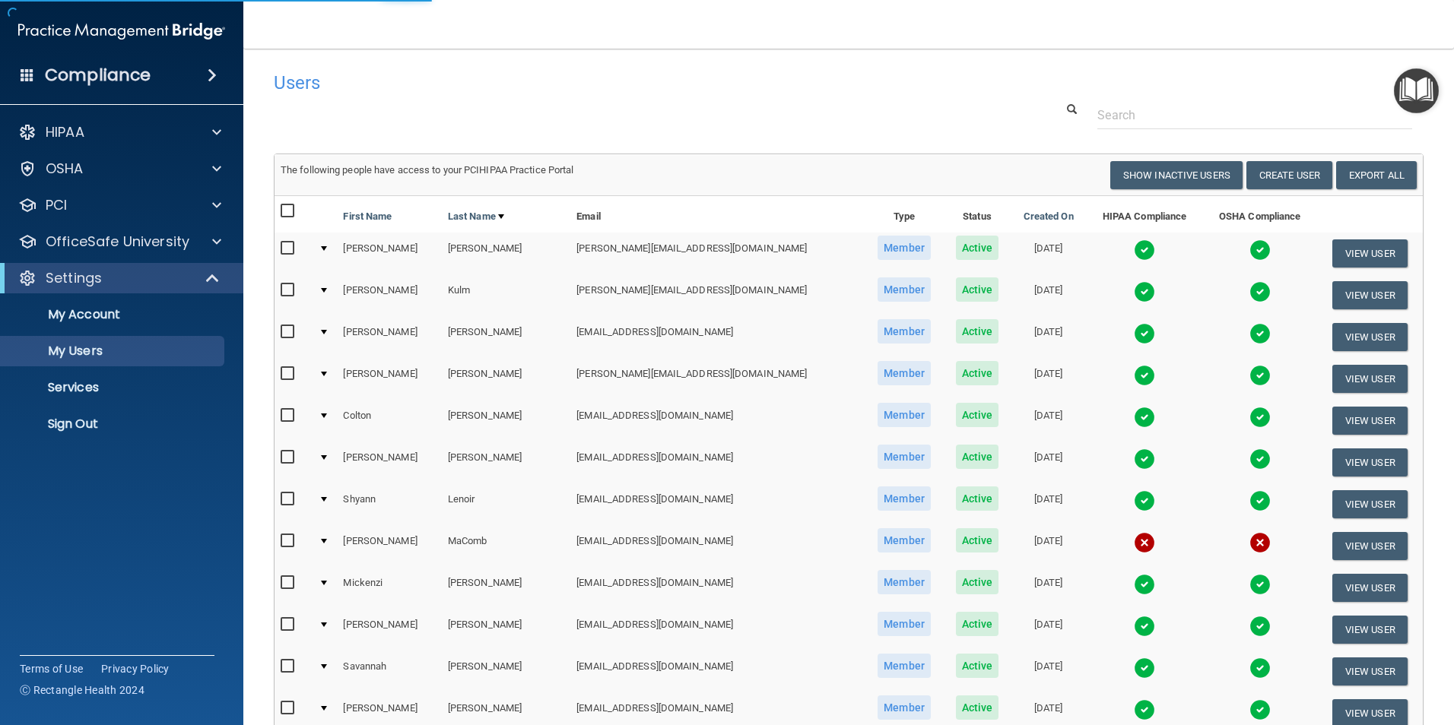
select select "20"
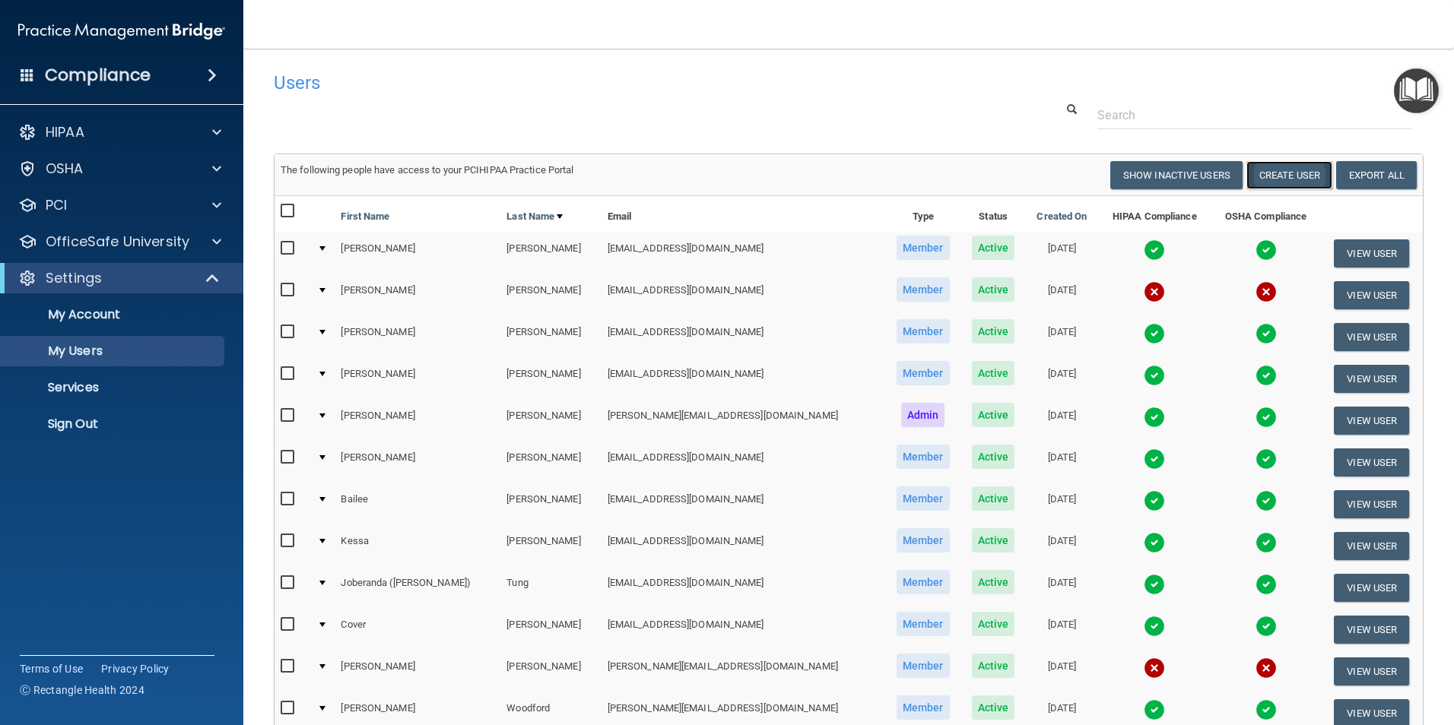
click at [1259, 171] on button "Create User" at bounding box center [1289, 175] width 86 height 28
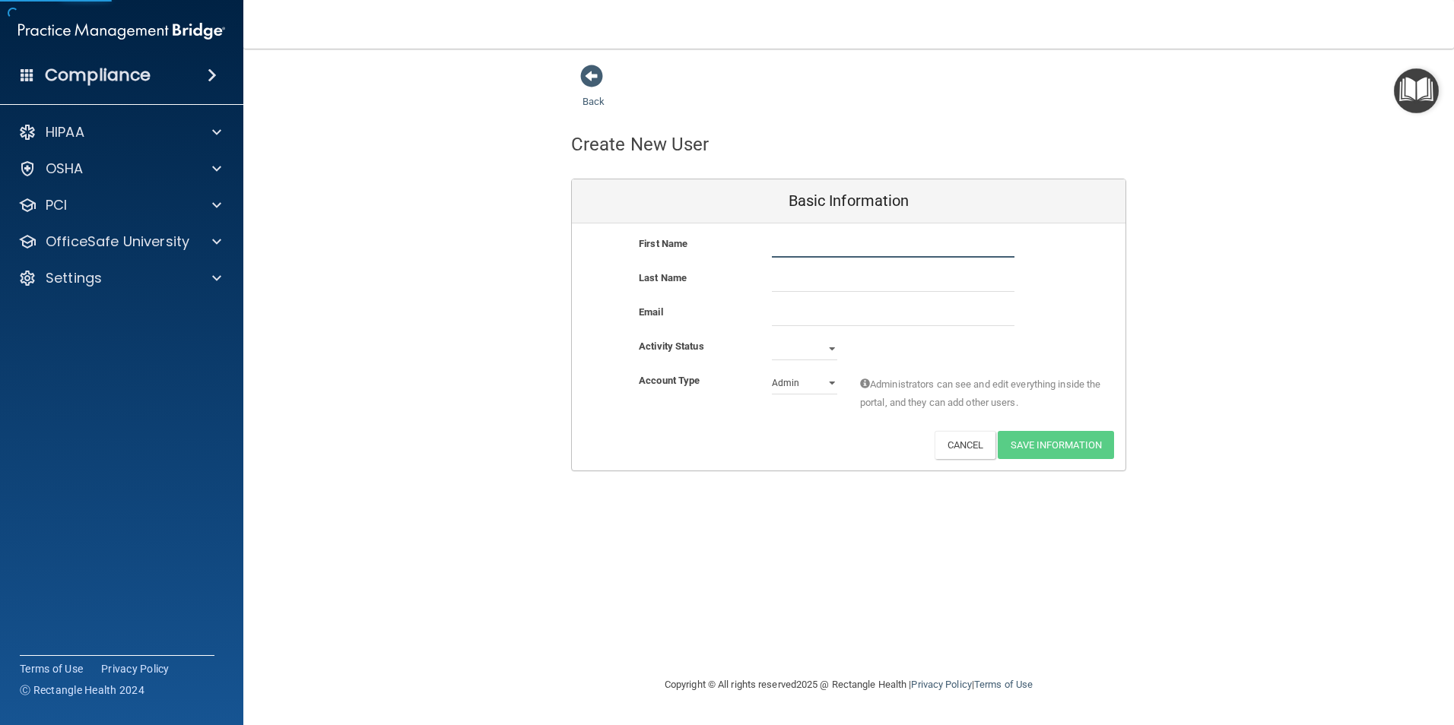
click at [809, 246] on input "text" at bounding box center [893, 246] width 243 height 23
type input "Madi"
type input "Manolovits"
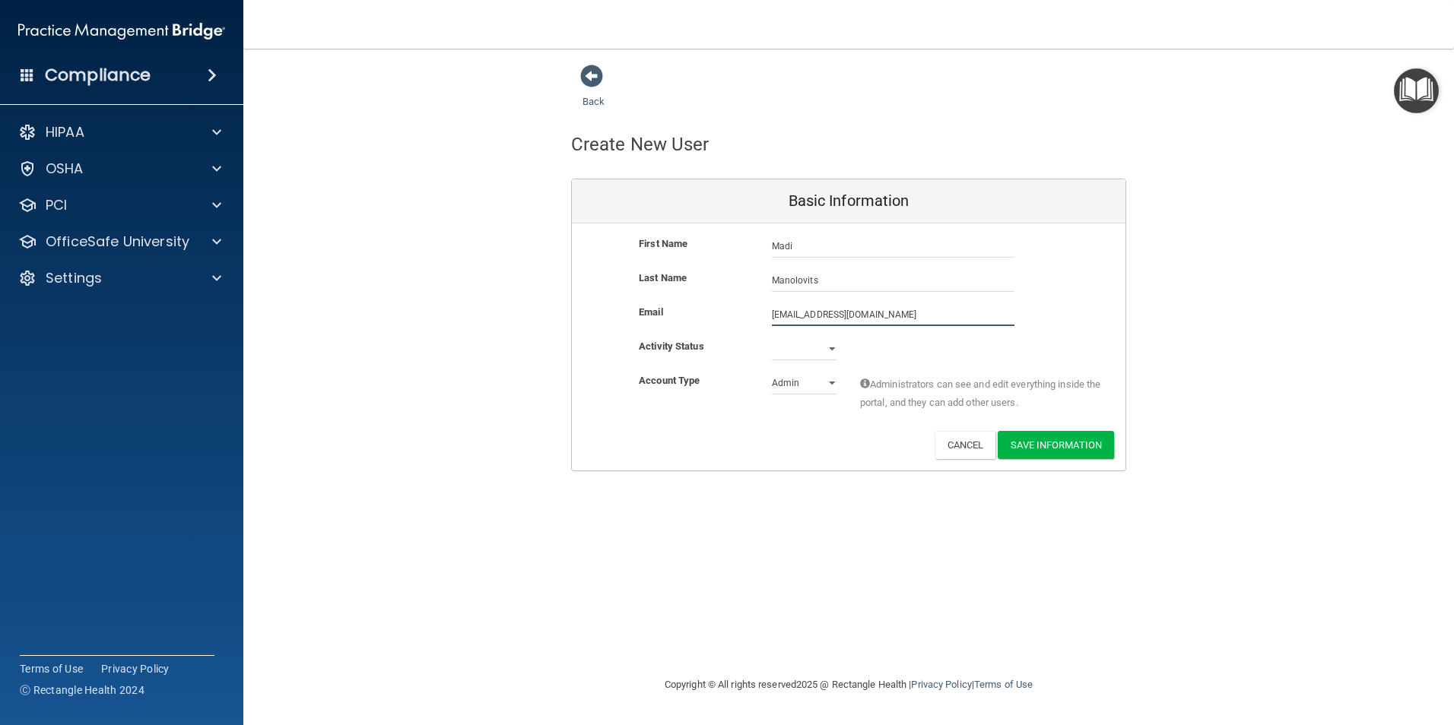
type input "madi@dakotadental4kids.com"
click at [789, 351] on select "Active Inactive" at bounding box center [804, 349] width 65 height 23
select select "active"
click at [772, 338] on select "Active Inactive" at bounding box center [804, 349] width 65 height 23
click at [795, 383] on select "Admin Member" at bounding box center [804, 383] width 65 height 23
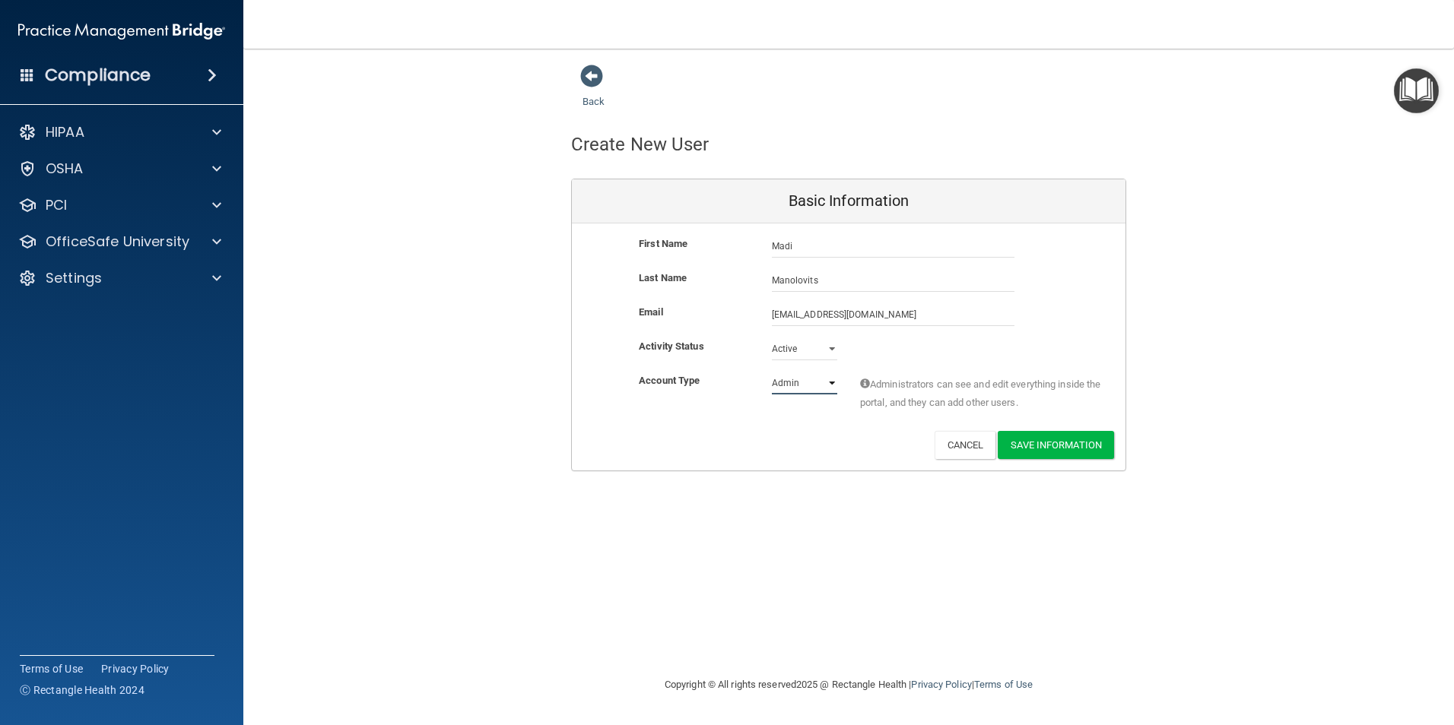
select select "practice_member"
click at [772, 372] on select "Admin Member" at bounding box center [804, 383] width 65 height 23
click at [1067, 443] on button "Save Information" at bounding box center [1056, 445] width 116 height 28
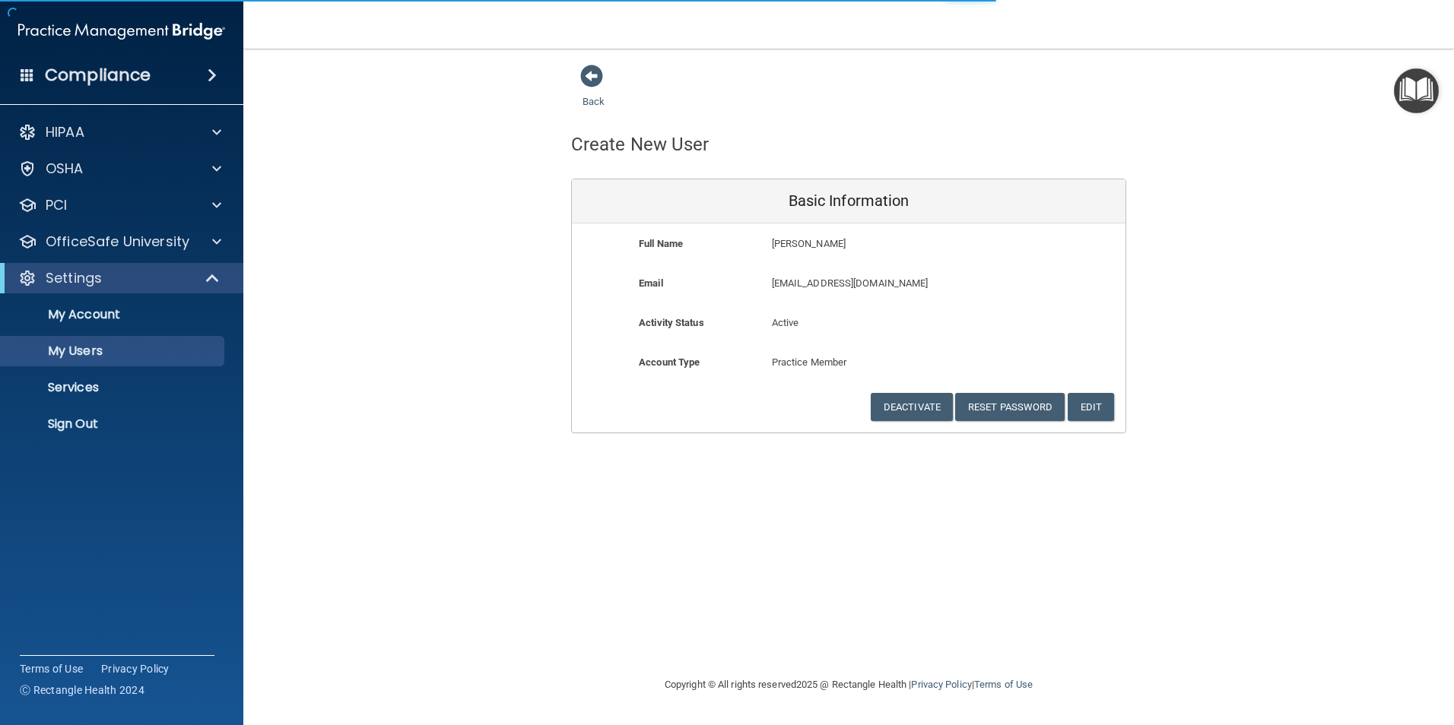
select select "20"
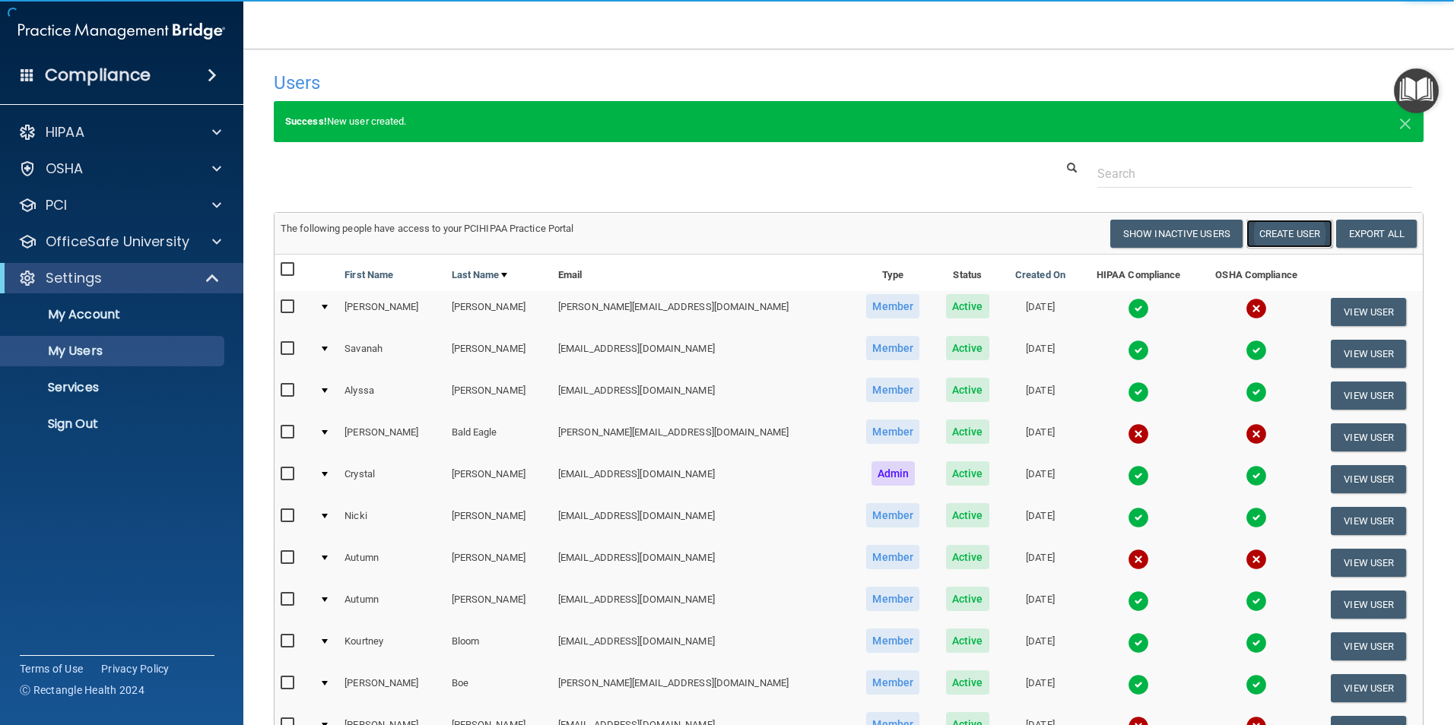
click at [1291, 233] on button "Create User" at bounding box center [1289, 234] width 86 height 28
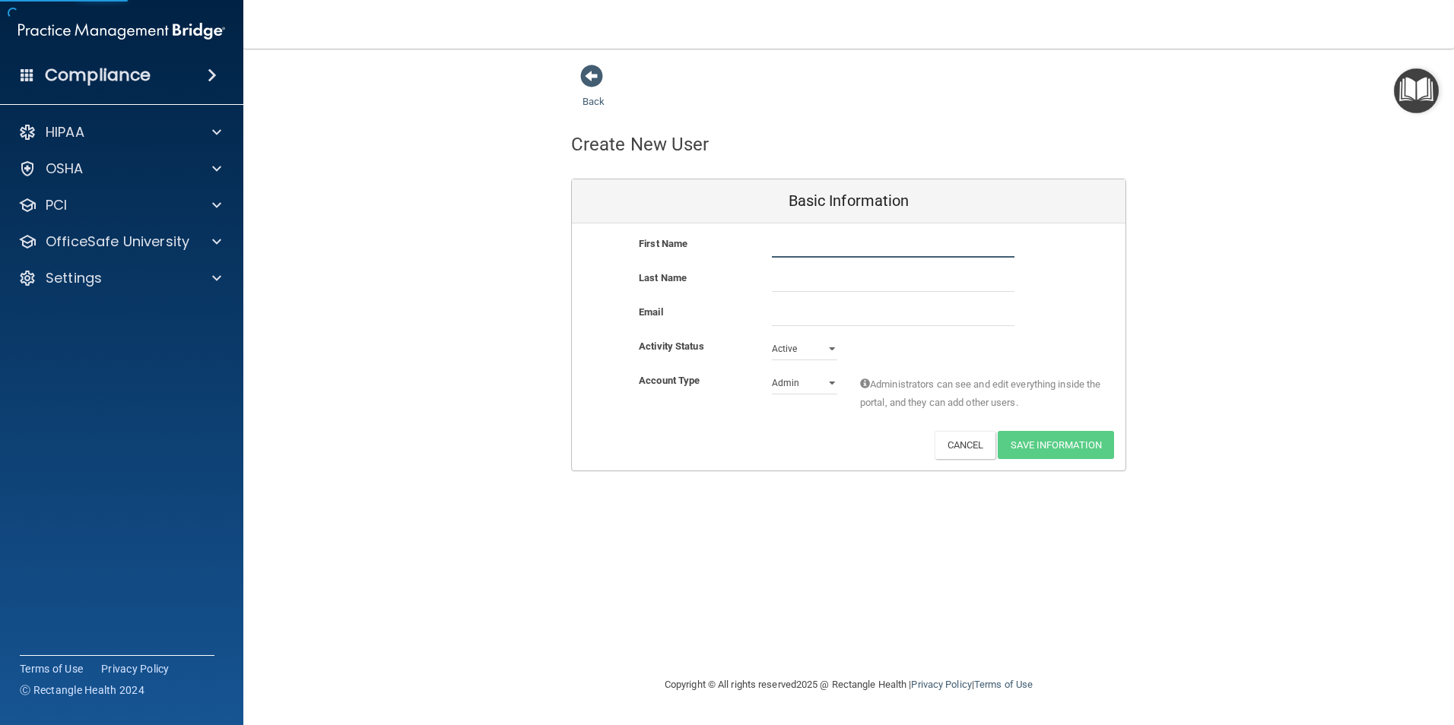
click at [828, 246] on input "text" at bounding box center [893, 246] width 243 height 23
type input "a"
type input "Aspen"
type input "Rose"
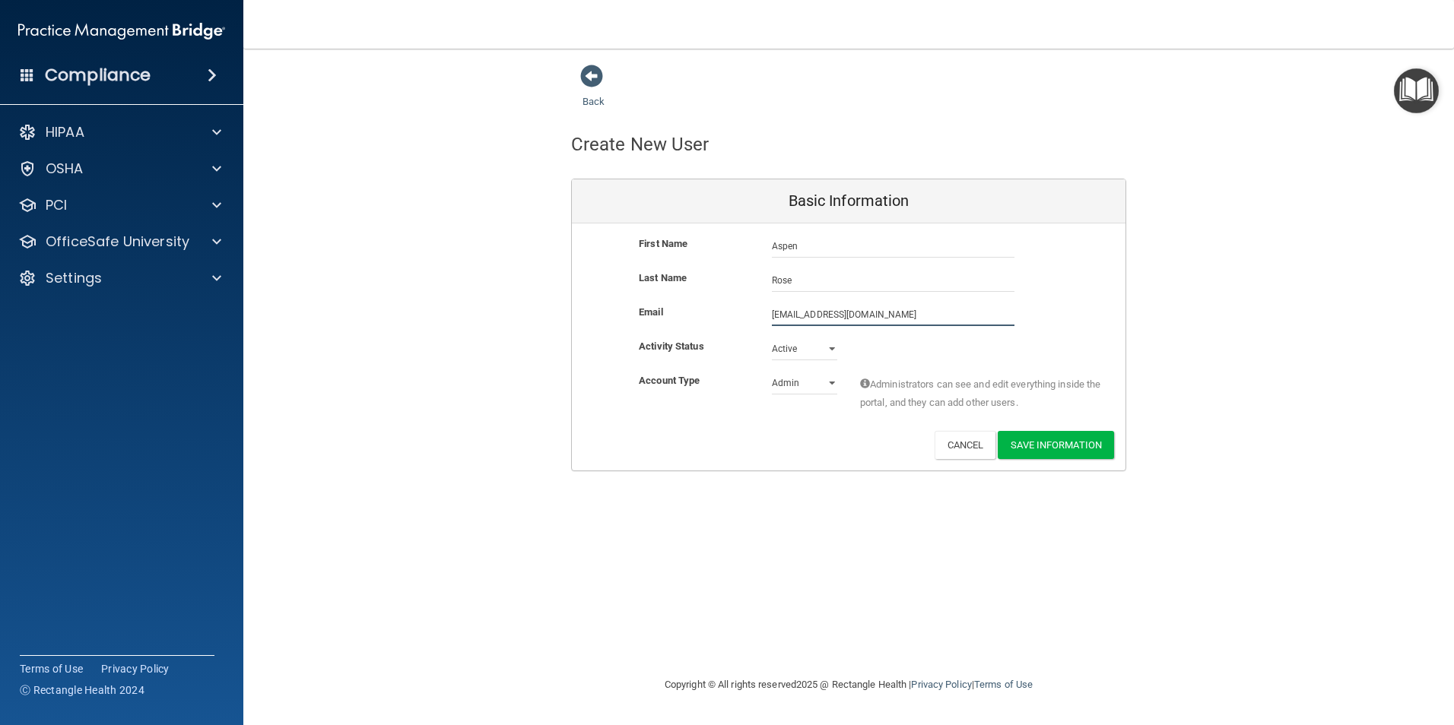
type input "aspen@dakotadental4kids.com"
click at [802, 378] on select "Admin Member" at bounding box center [804, 383] width 65 height 23
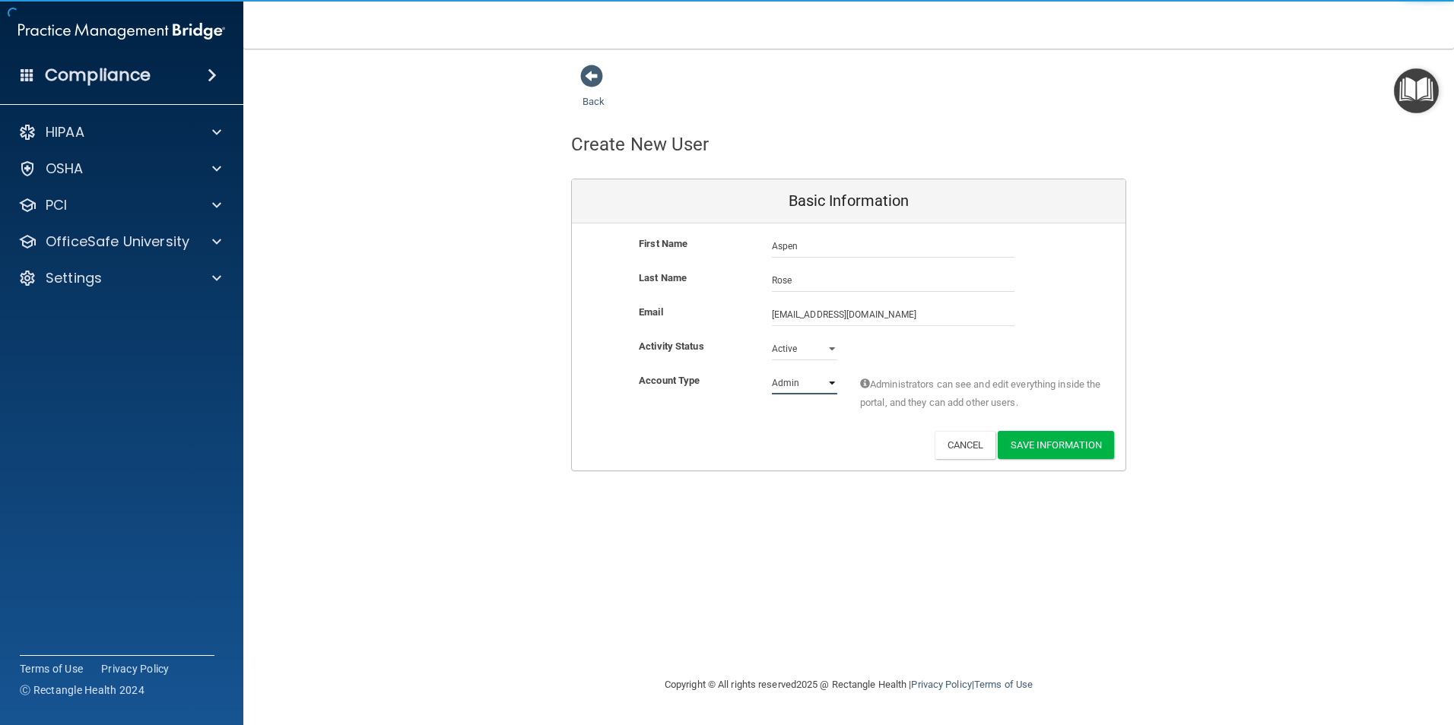
select select "practice_member"
click at [772, 372] on select "Admin Member" at bounding box center [804, 383] width 65 height 23
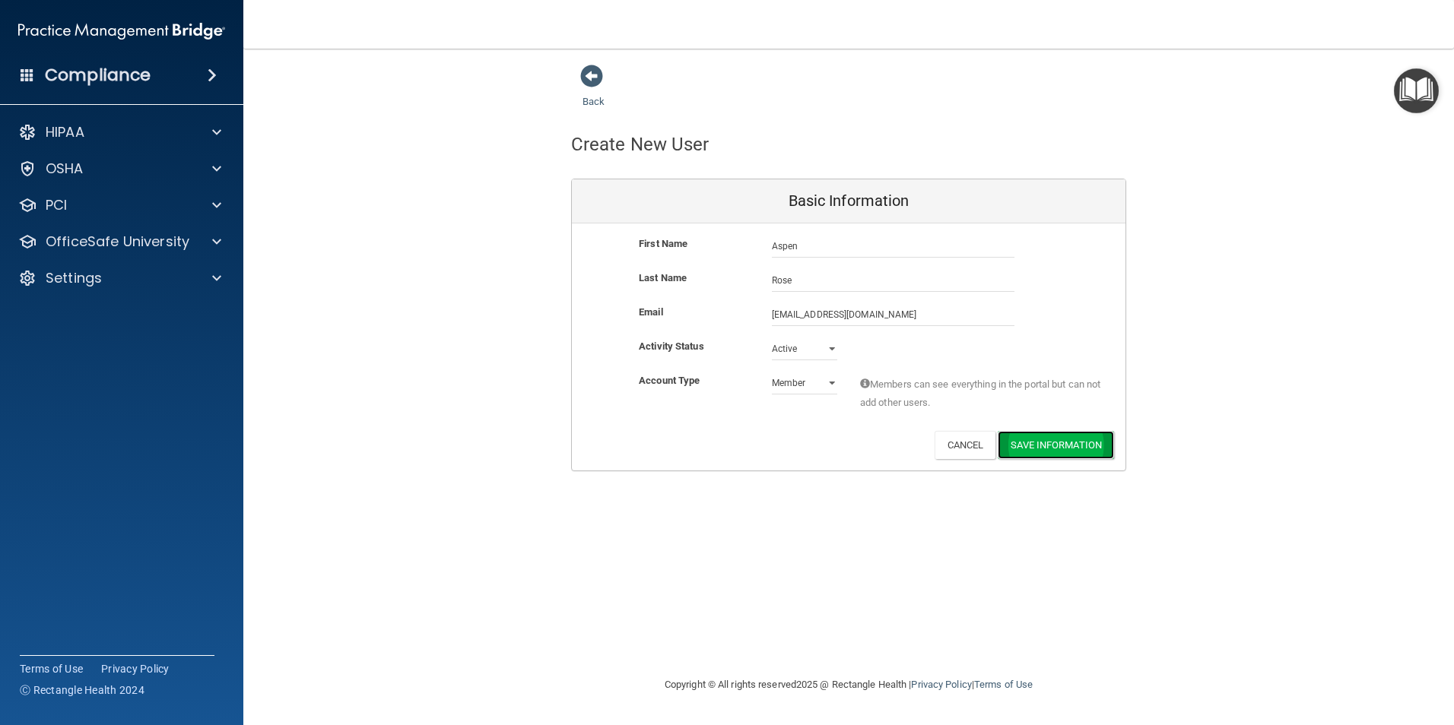
click at [1061, 448] on button "Save Information" at bounding box center [1056, 445] width 116 height 28
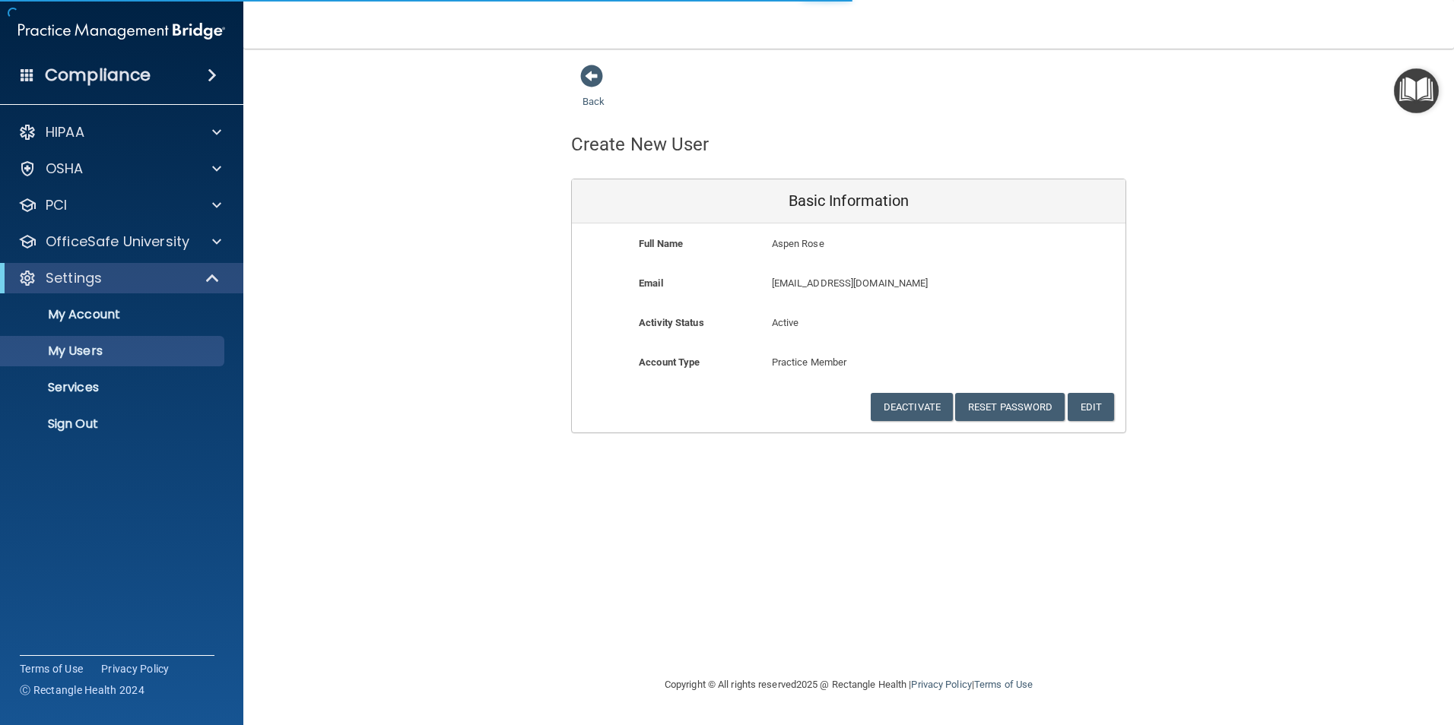
select select "20"
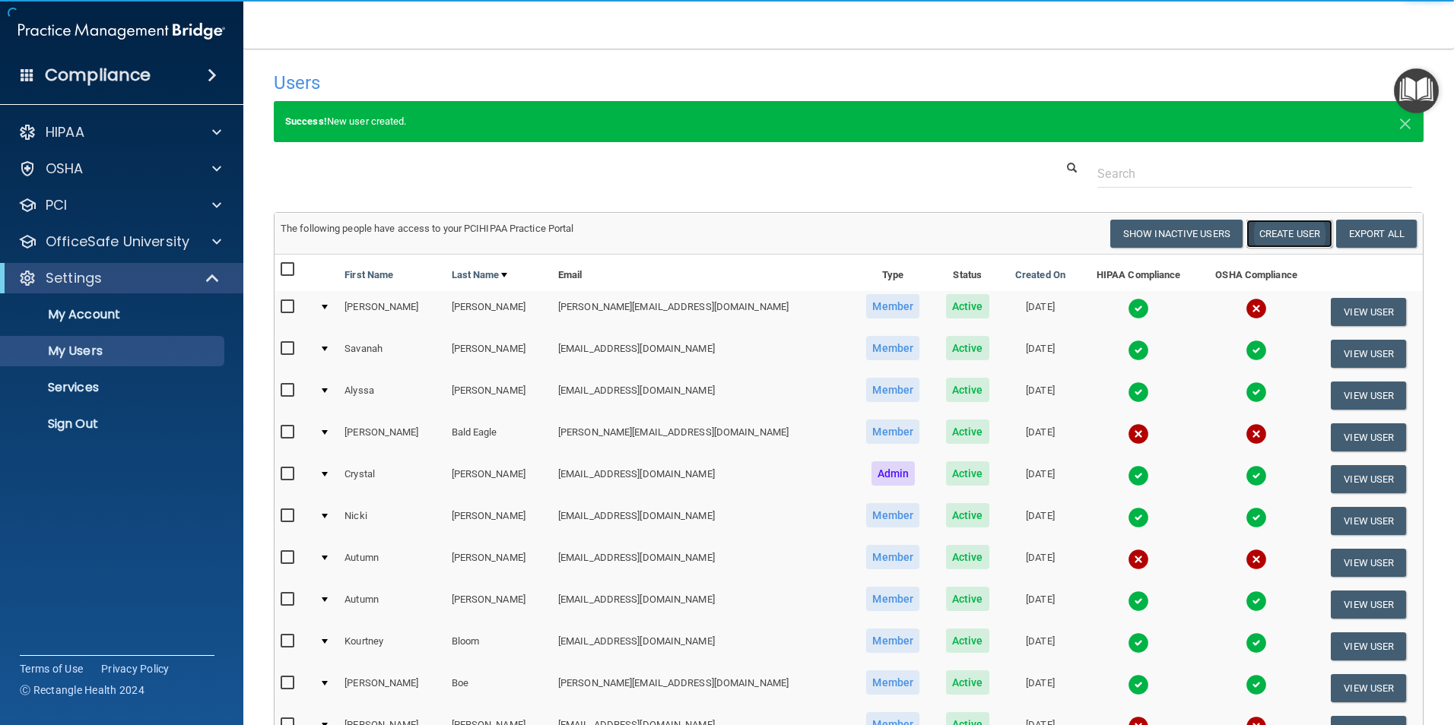
click at [1275, 235] on button "Create User" at bounding box center [1289, 234] width 86 height 28
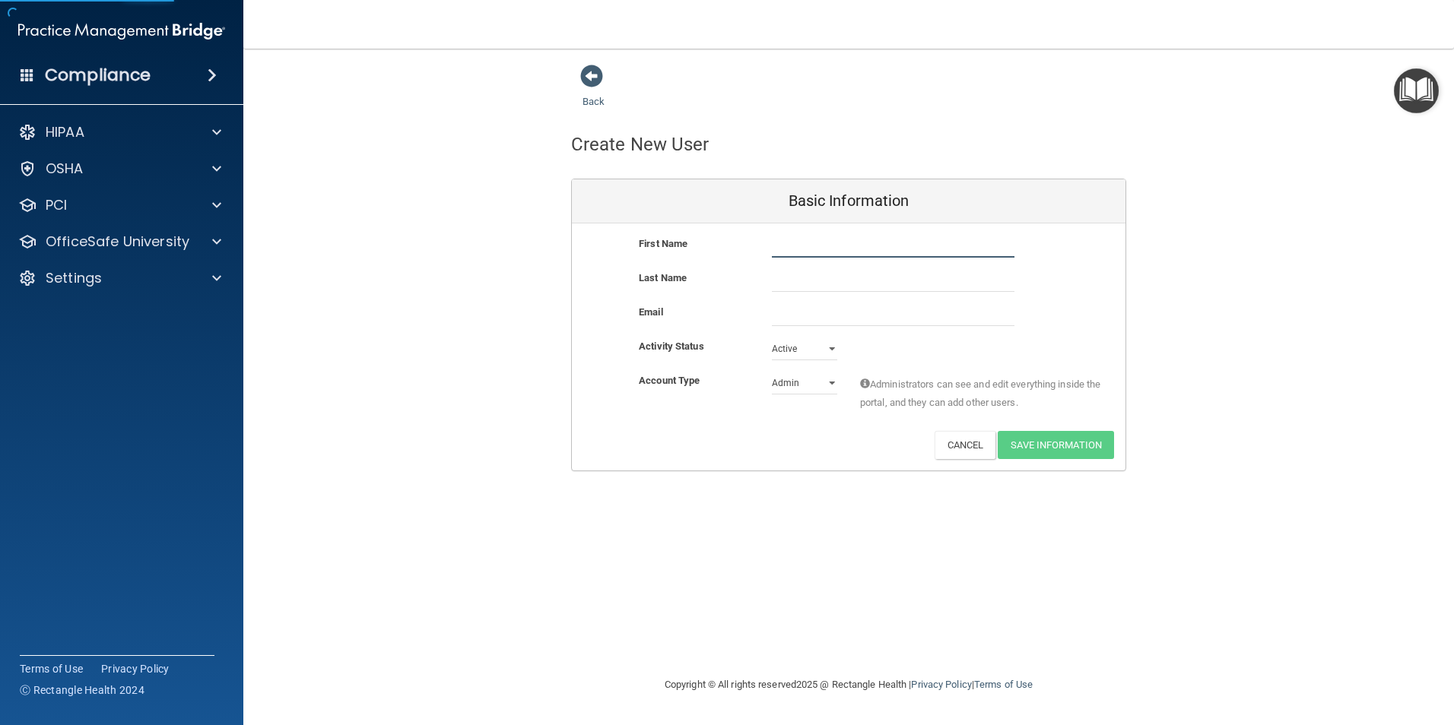
click at [886, 247] on input "text" at bounding box center [893, 246] width 243 height 23
type input "Tia"
type input "Grabow"
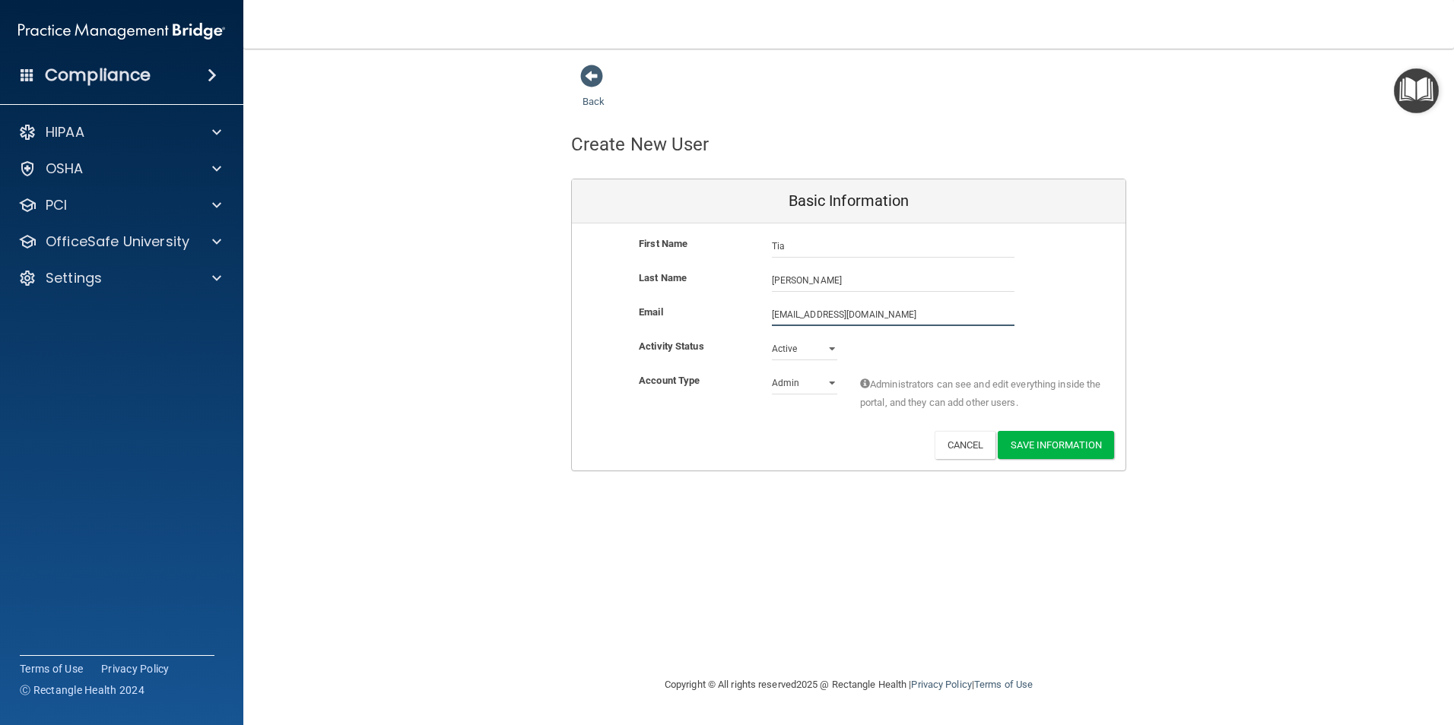
type input "tia@dakotadental4kids.com"
click at [799, 381] on select "Admin Member" at bounding box center [804, 383] width 65 height 23
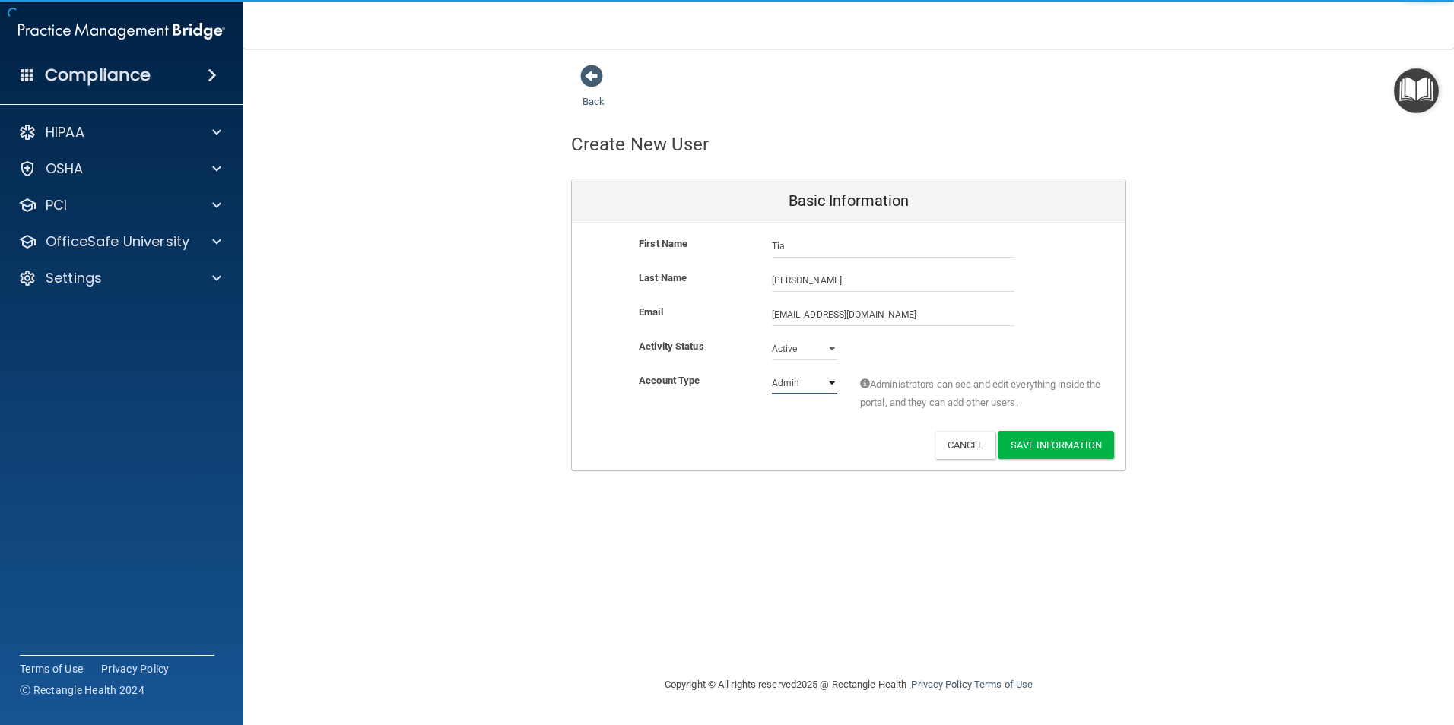
select select "practice_member"
click at [772, 372] on select "Admin Member" at bounding box center [804, 383] width 65 height 23
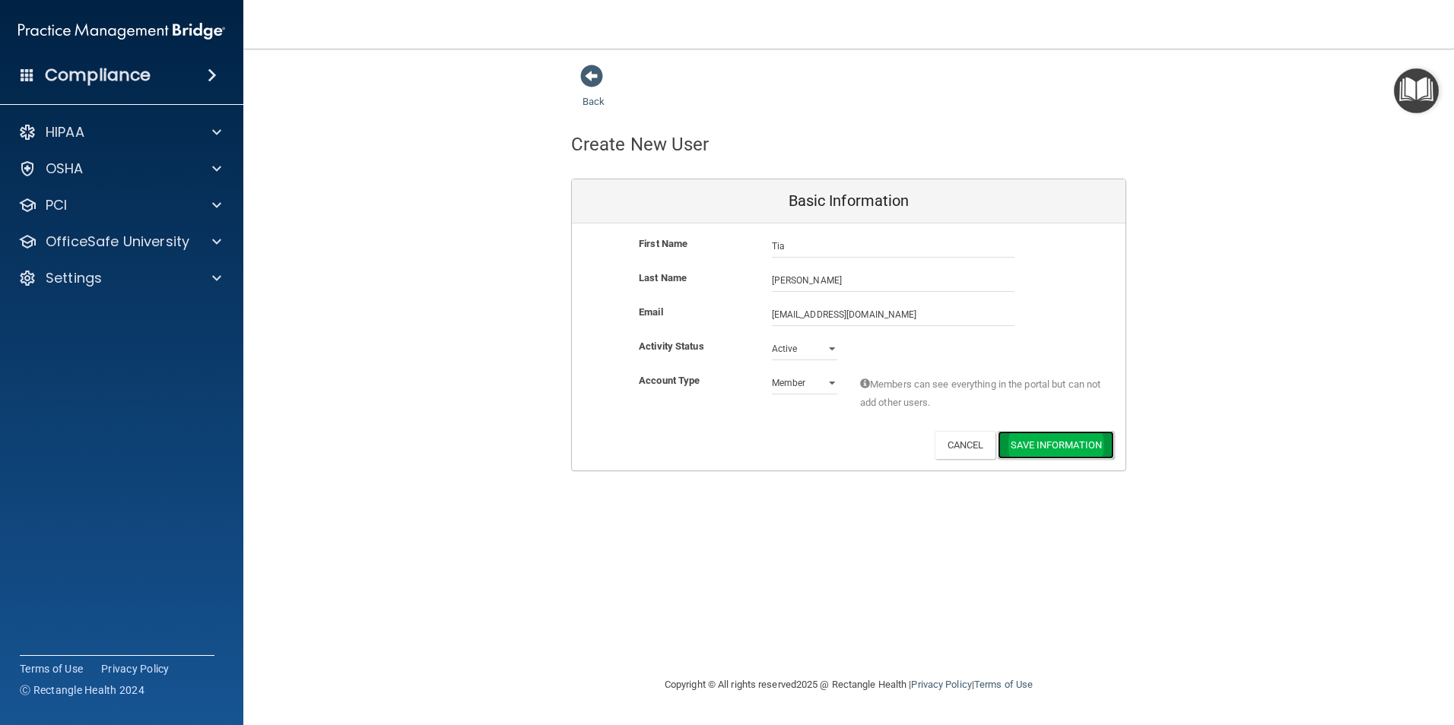
click at [1052, 441] on button "Save Information" at bounding box center [1056, 445] width 116 height 28
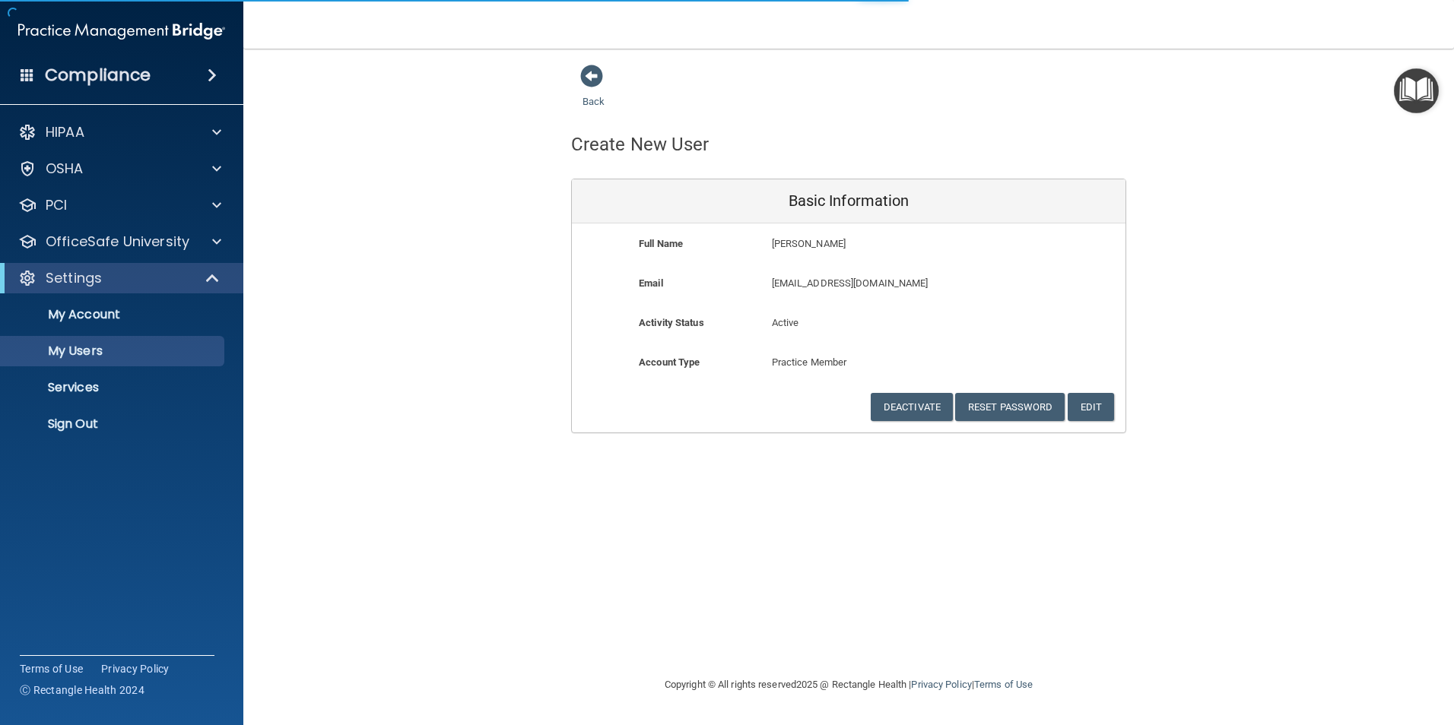
select select "20"
